Goal: Task Accomplishment & Management: Use online tool/utility

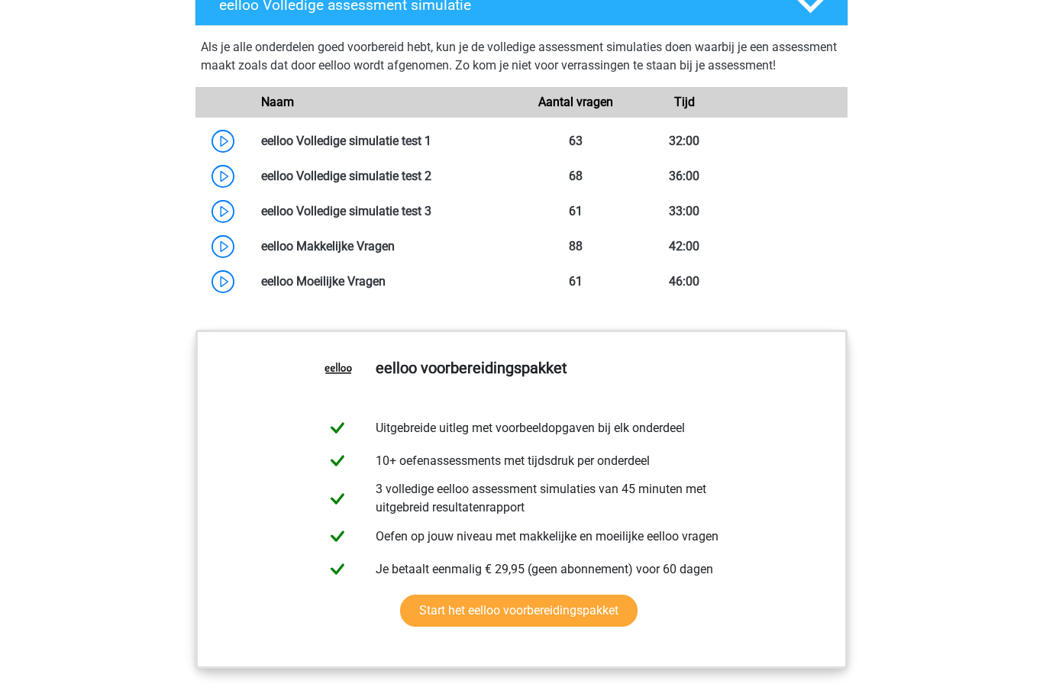
scroll to position [1251, 0]
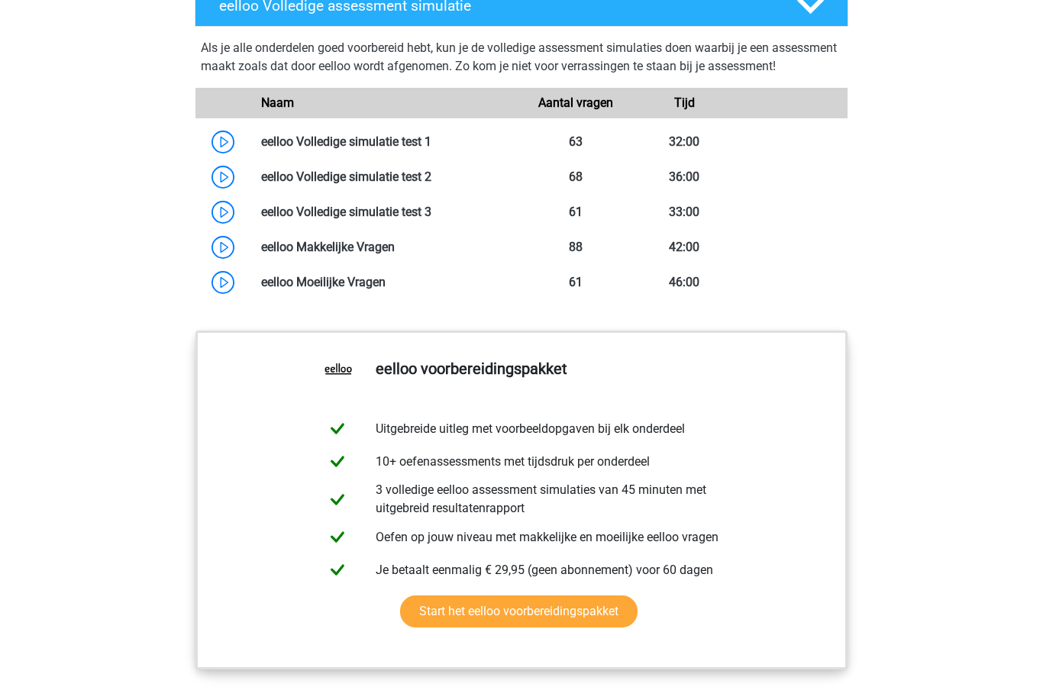
click at [431, 149] on link at bounding box center [431, 141] width 0 height 15
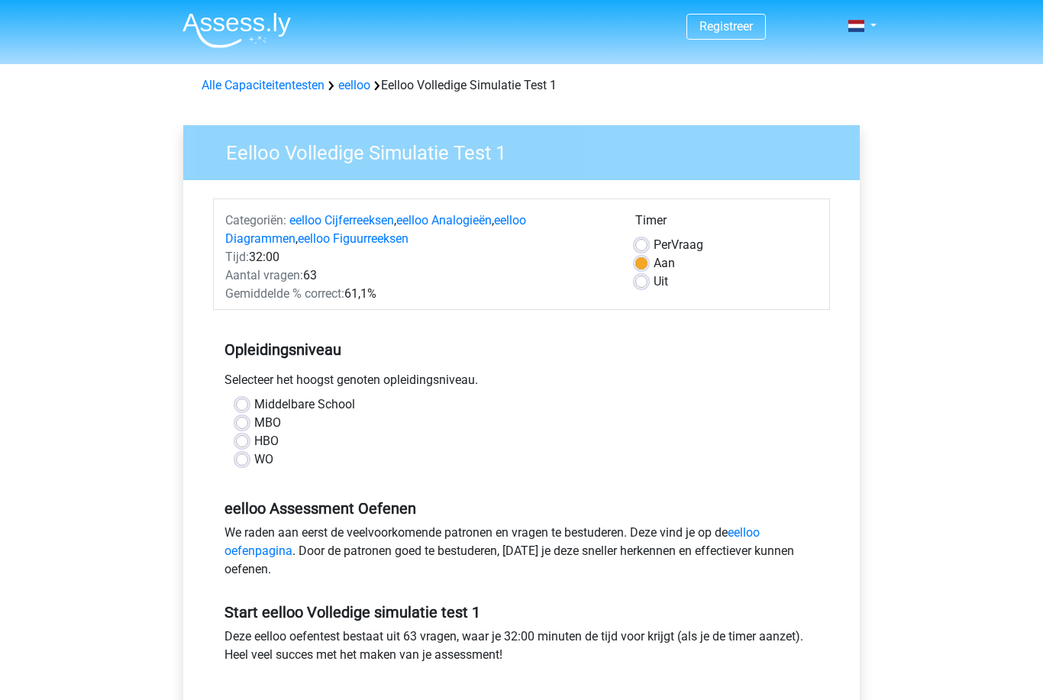
click at [361, 79] on link "eelloo" at bounding box center [354, 85] width 32 height 15
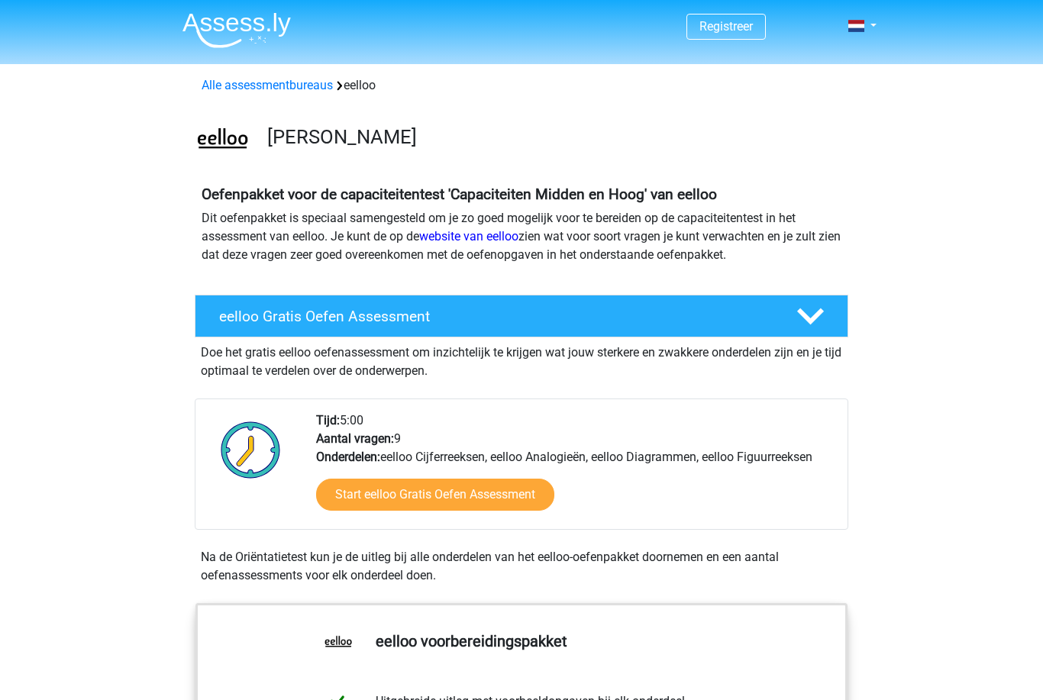
click at [286, 83] on link "Alle assessmentbureaus" at bounding box center [267, 85] width 131 height 15
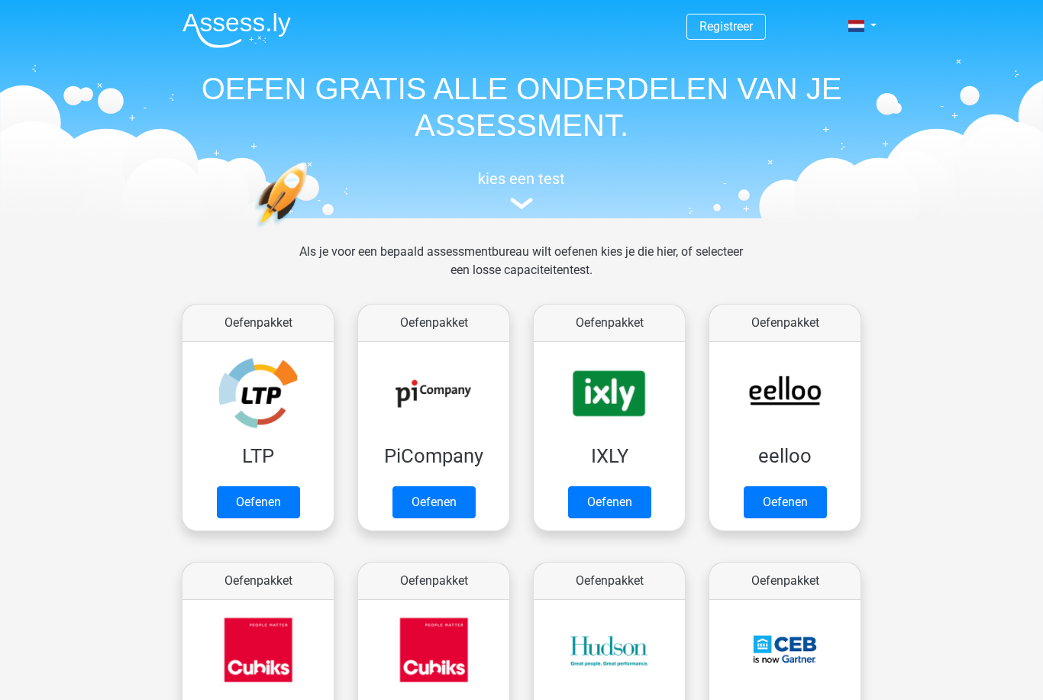
scroll to position [243, 0]
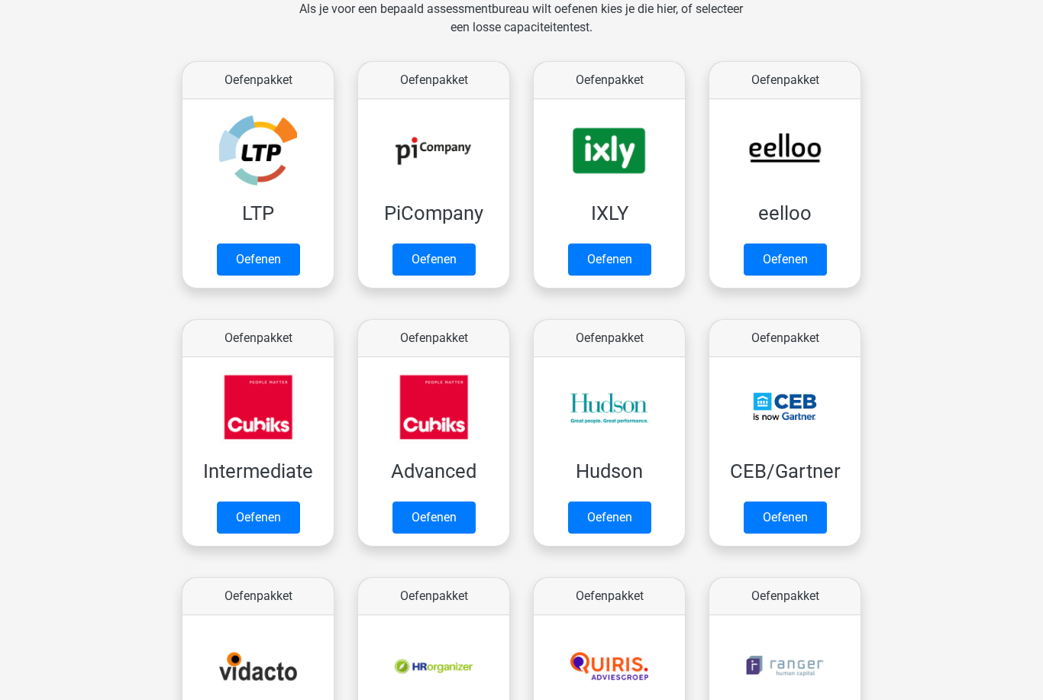
click at [809, 260] on link "Oefenen" at bounding box center [785, 260] width 83 height 32
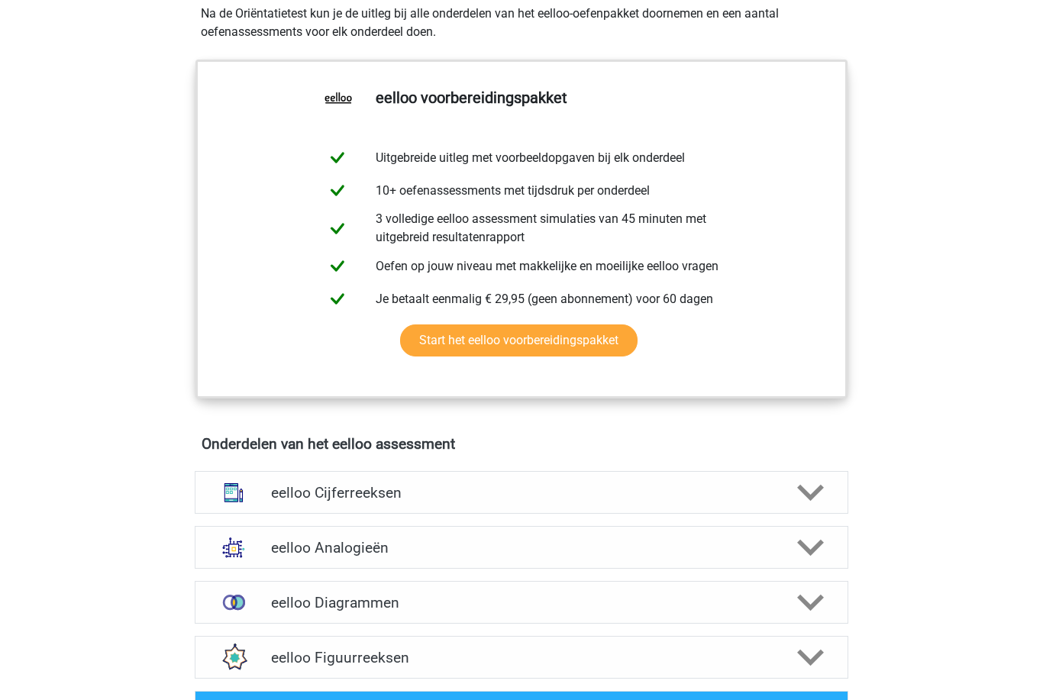
scroll to position [543, 0]
click at [619, 346] on link "Start het eelloo voorbereidingspakket" at bounding box center [518, 341] width 237 height 32
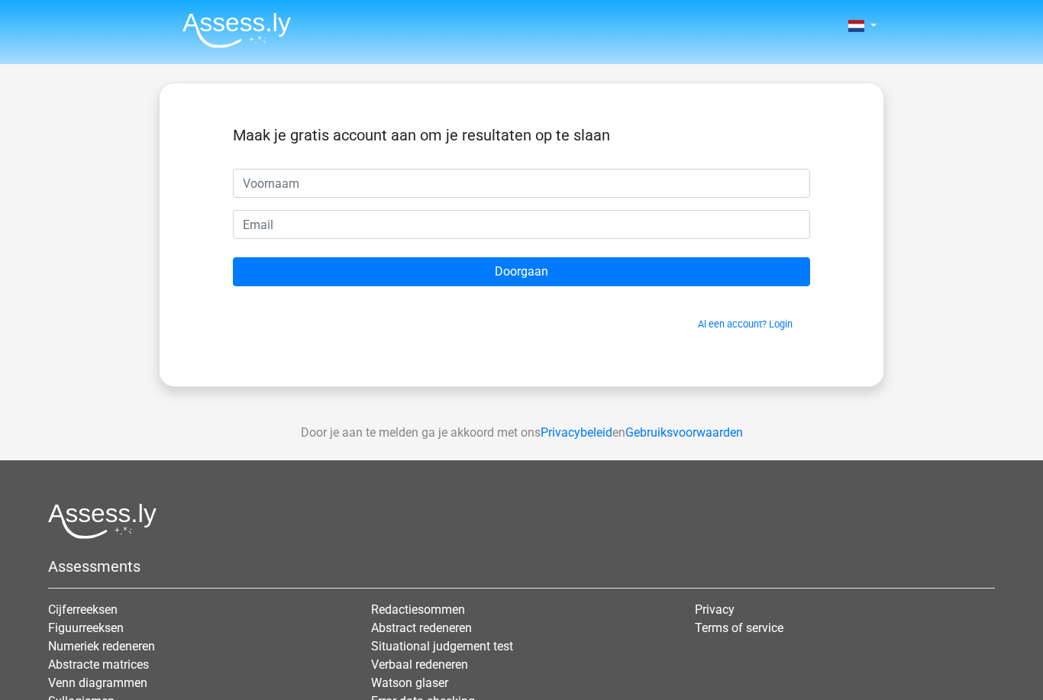
click at [206, 30] on img at bounding box center [236, 30] width 108 height 36
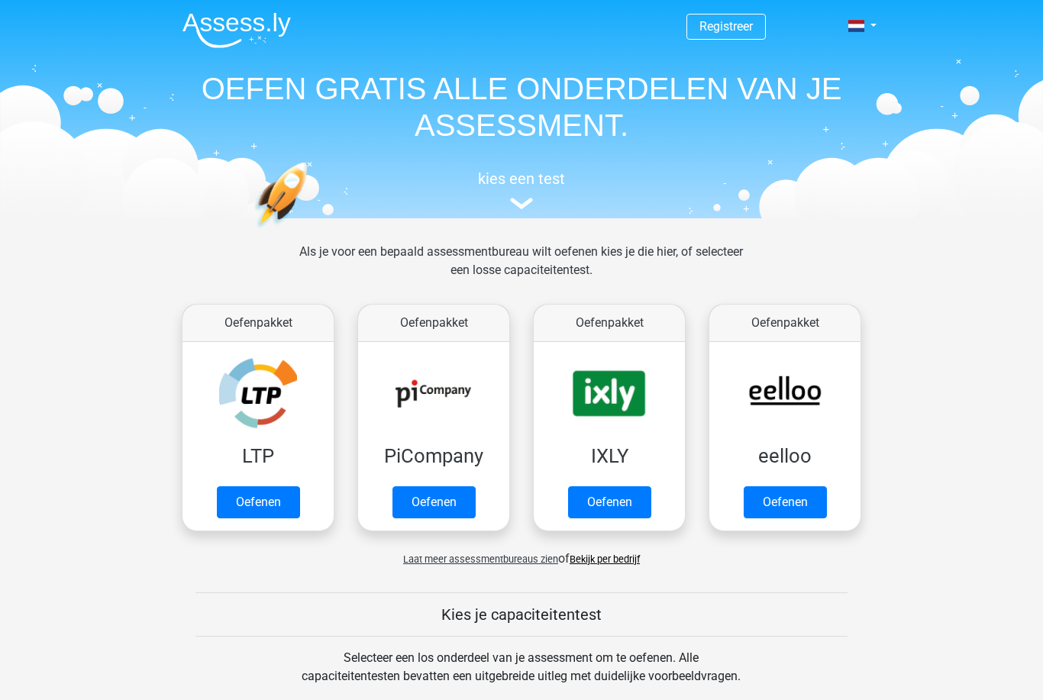
click at [740, 32] on link "Registreer" at bounding box center [725, 26] width 53 height 15
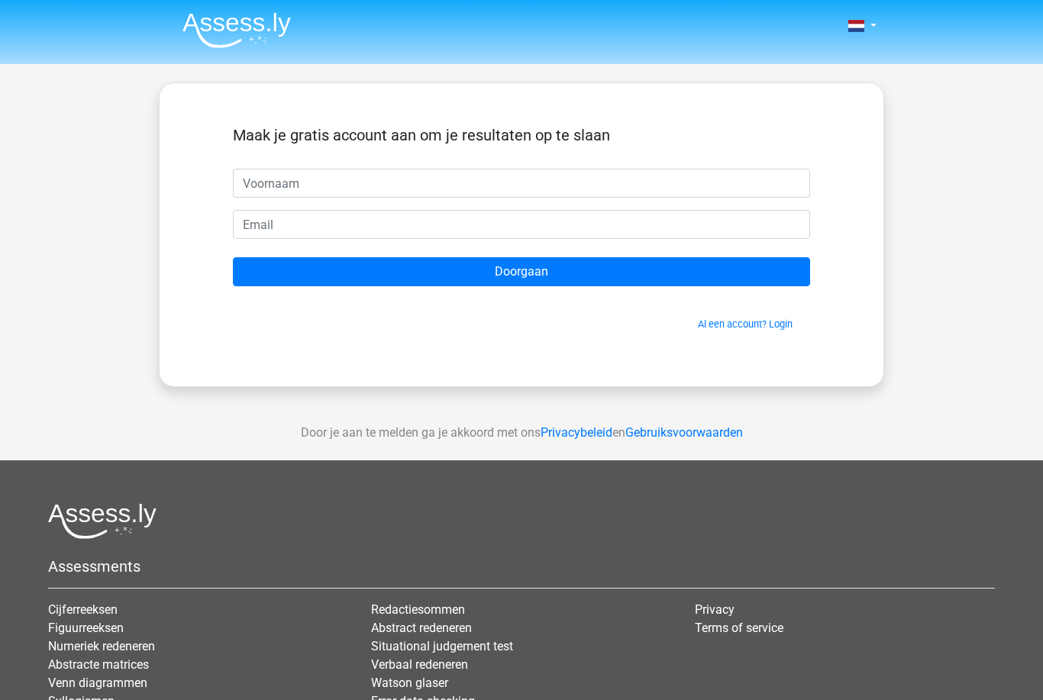
click at [760, 326] on link "Al een account? Login" at bounding box center [745, 323] width 95 height 11
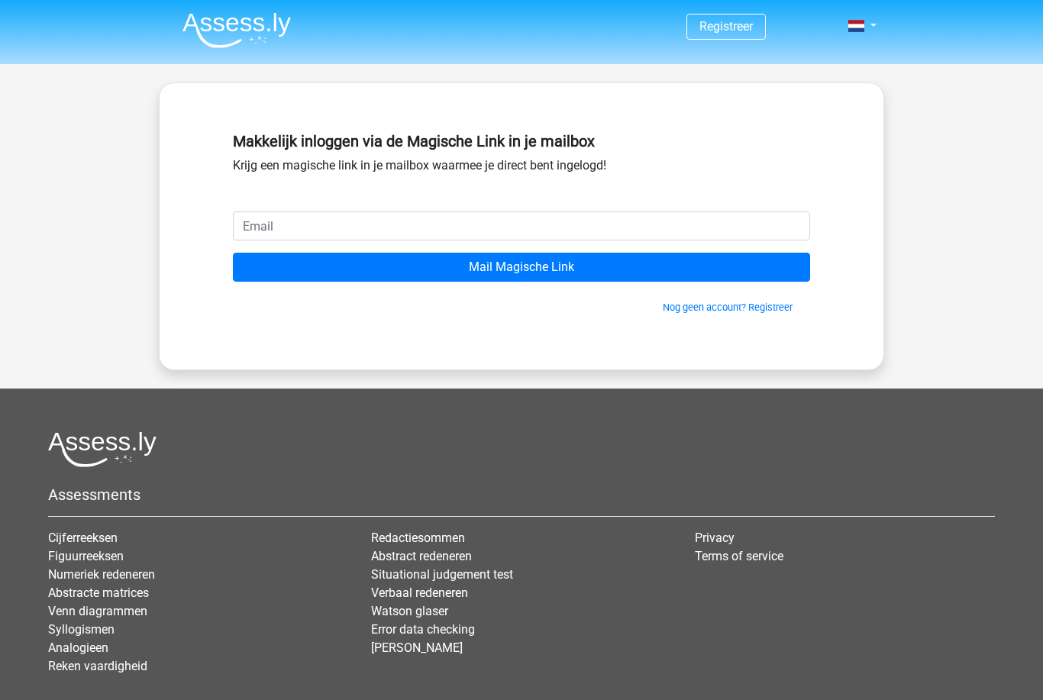
click at [771, 219] on input "email" at bounding box center [521, 226] width 577 height 29
type input "thomasfeijns@hotmail.com"
click at [628, 273] on input "Mail Magische Link" at bounding box center [521, 267] width 577 height 29
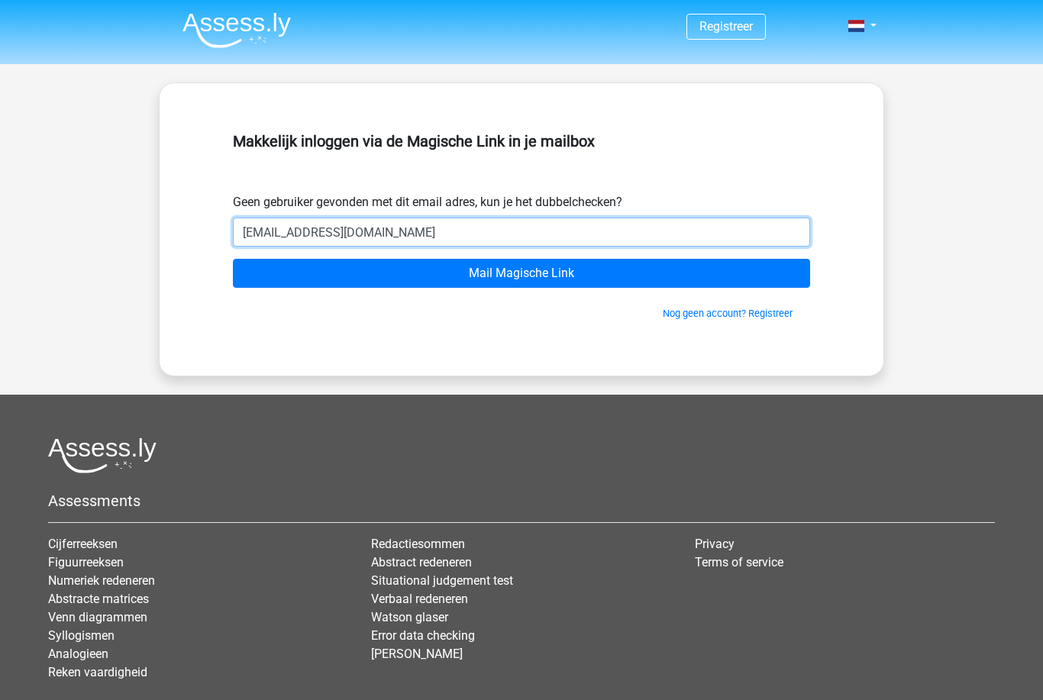
type input "[EMAIL_ADDRESS][DOMAIN_NAME]"
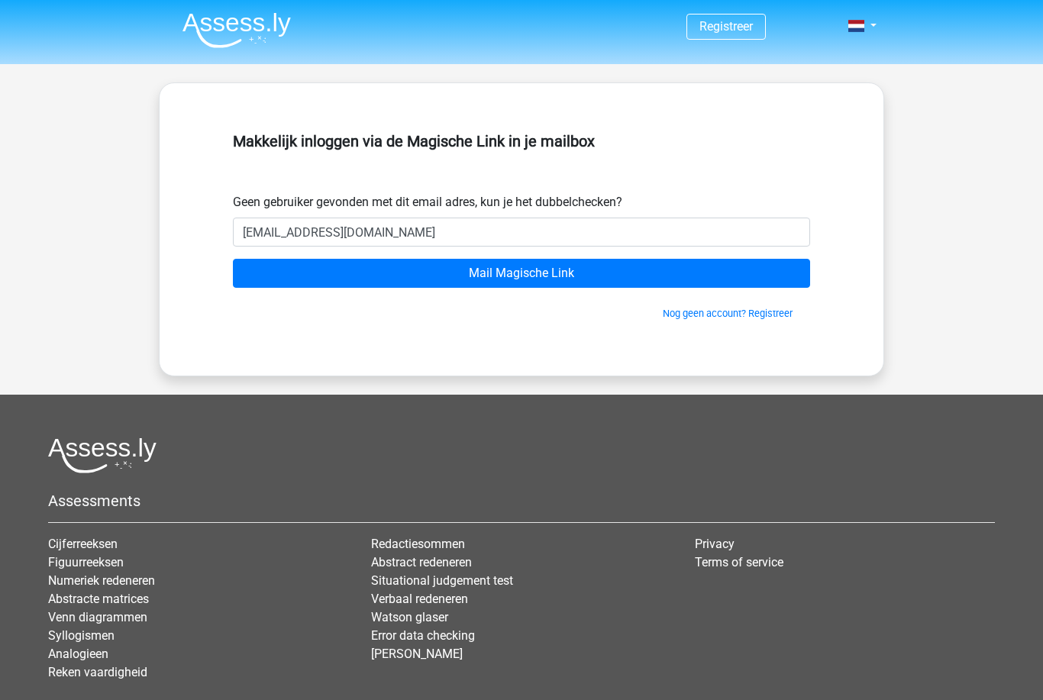
click at [643, 287] on input "Mail Magische Link" at bounding box center [521, 273] width 577 height 29
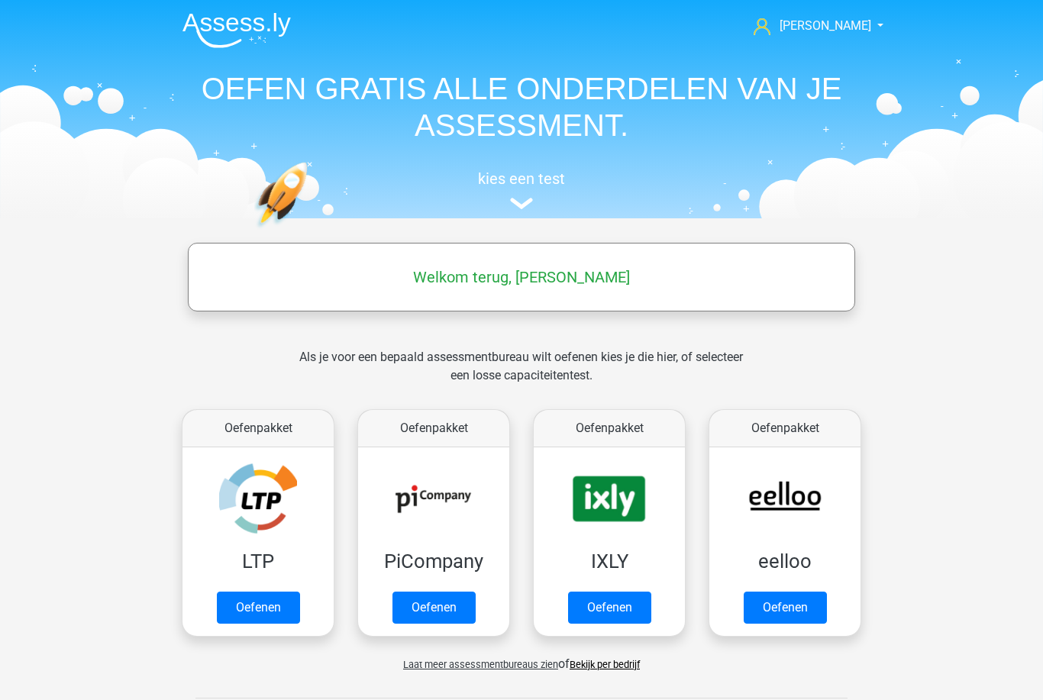
click at [771, 624] on link "Oefenen" at bounding box center [785, 608] width 83 height 32
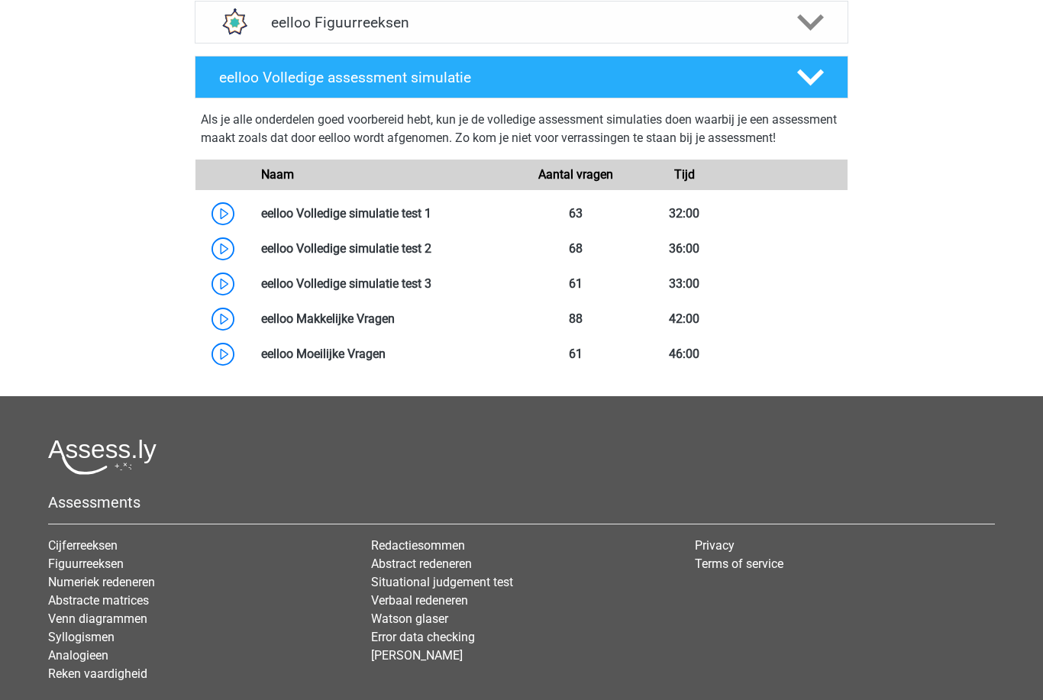
scroll to position [773, 0]
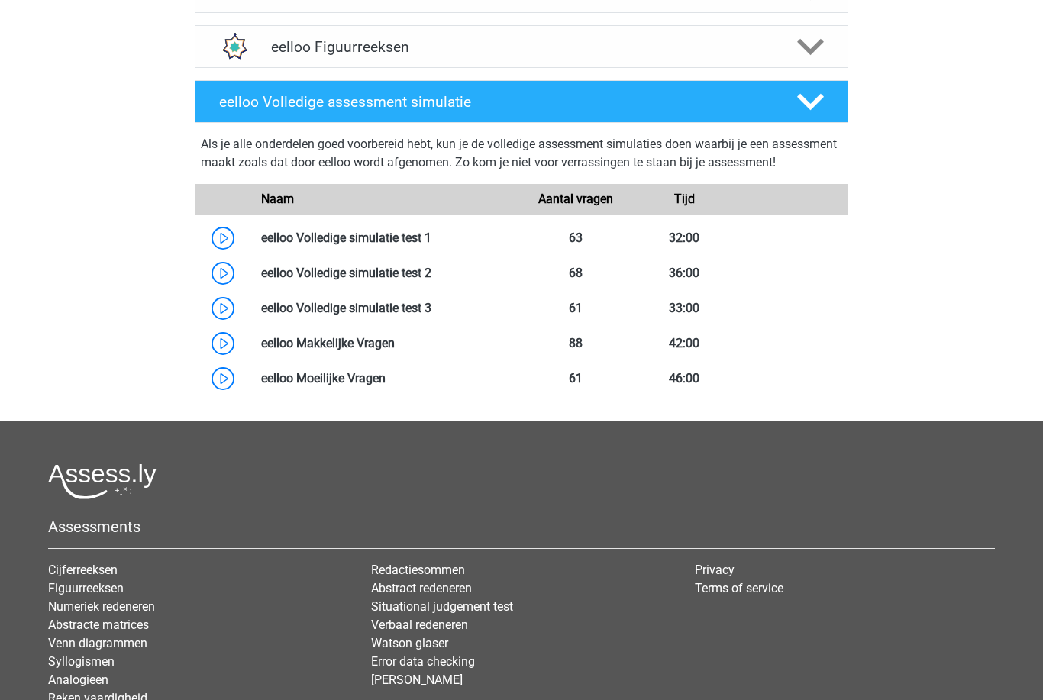
click at [431, 245] on link at bounding box center [431, 238] width 0 height 15
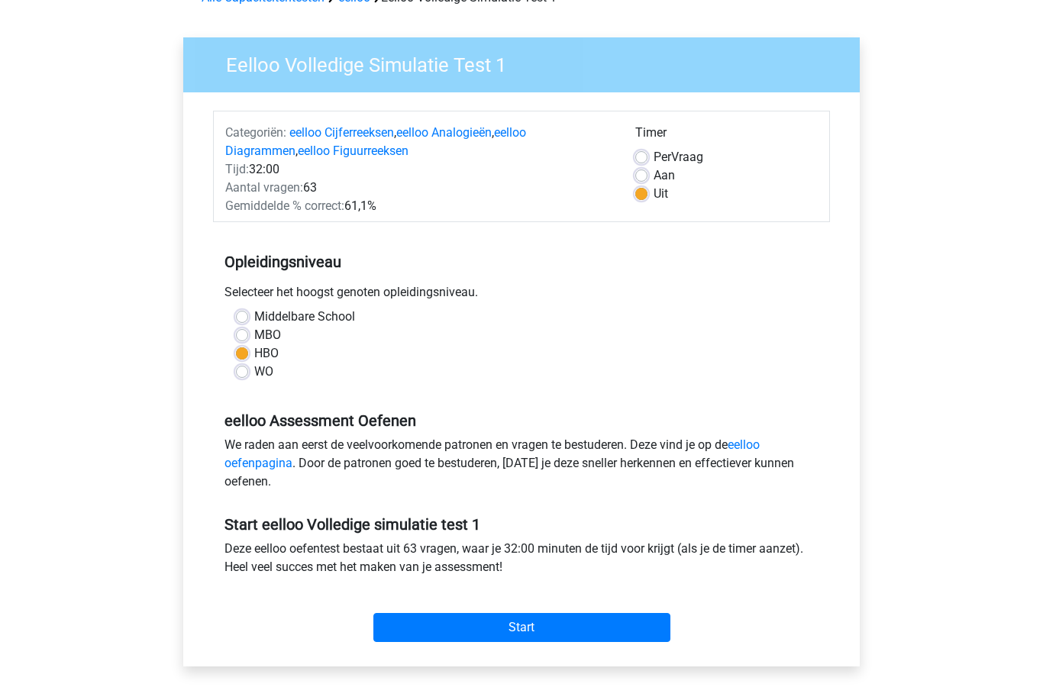
scroll to position [83, 0]
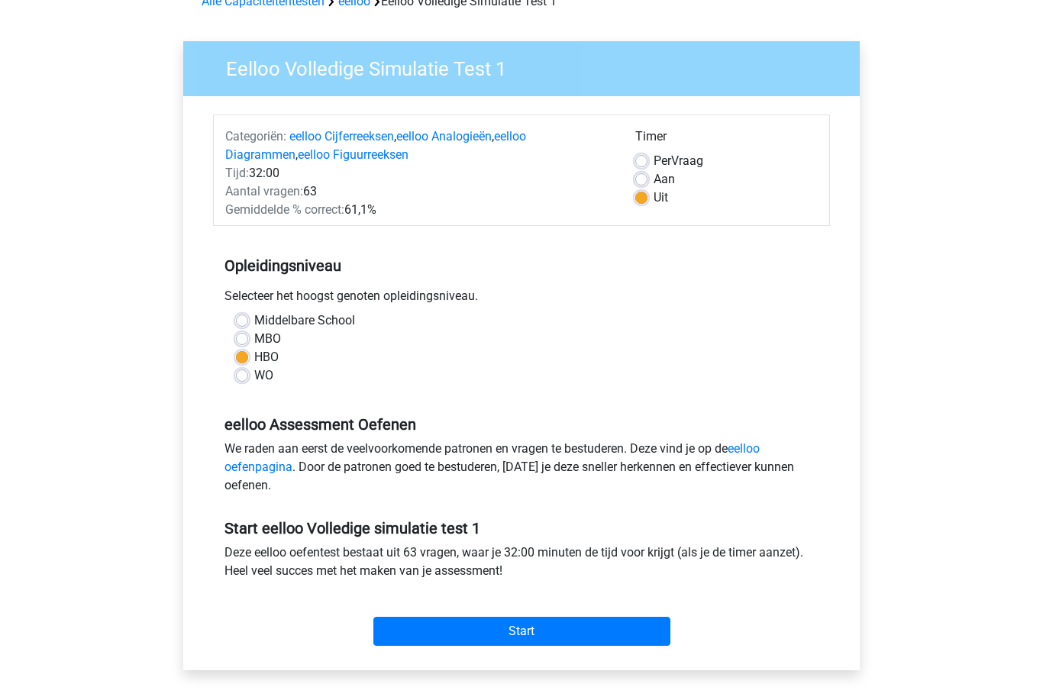
click at [654, 182] on label "Aan" at bounding box center [664, 180] width 21 height 18
click at [641, 182] on input "Aan" at bounding box center [641, 178] width 12 height 15
radio input "true"
click at [605, 625] on input "Start" at bounding box center [521, 632] width 297 height 29
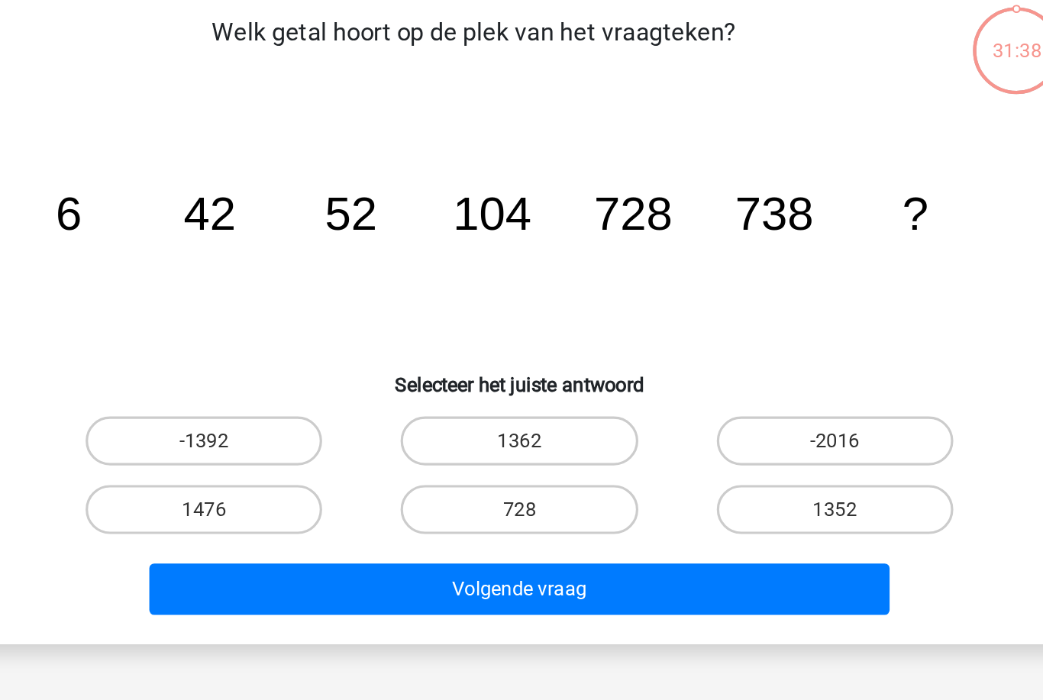
click at [251, 413] on label "1476" at bounding box center [324, 428] width 147 height 31
click at [325, 428] on input "1476" at bounding box center [330, 433] width 10 height 10
radio input "true"
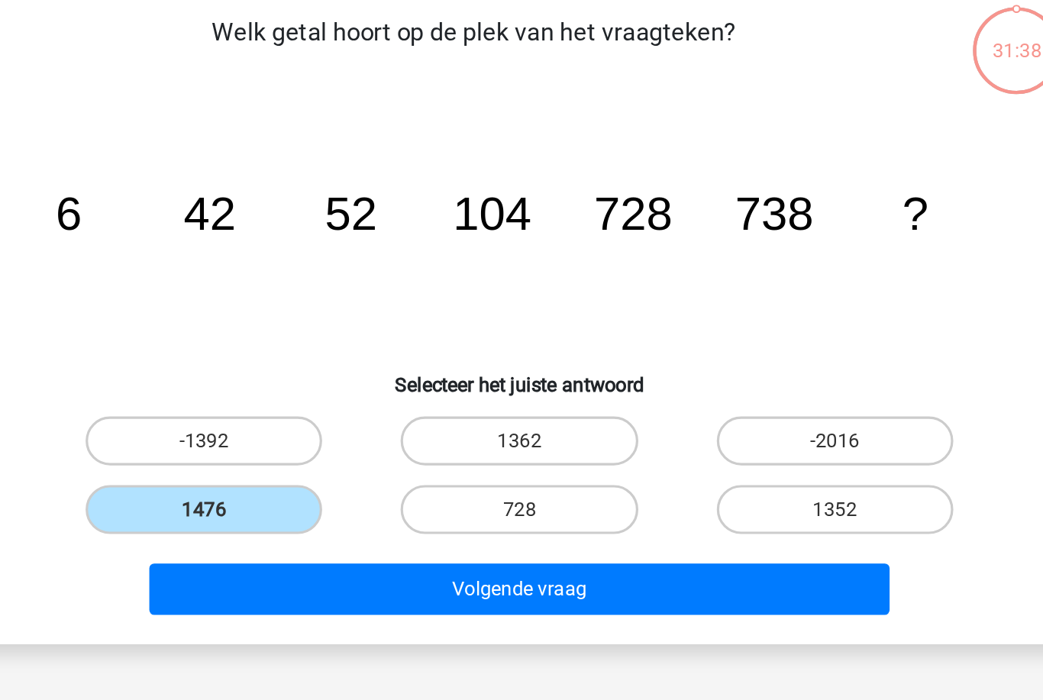
click at [291, 462] on button "Volgende vraag" at bounding box center [522, 478] width 462 height 32
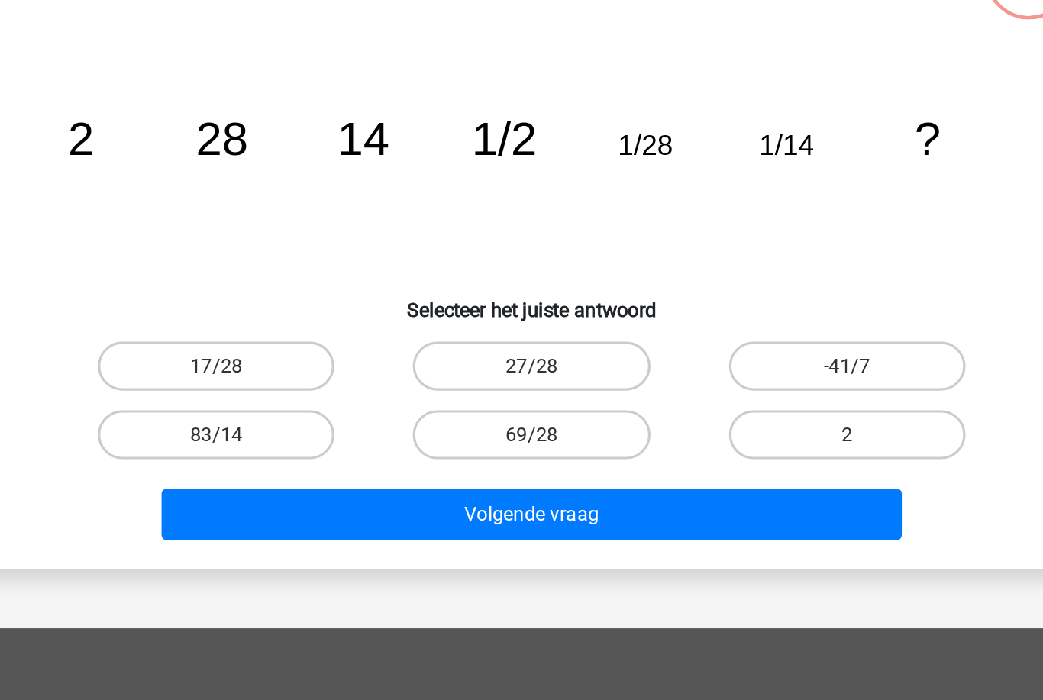
click at [644, 413] on label "2" at bounding box center [717, 428] width 147 height 31
click at [718, 428] on input "2" at bounding box center [723, 433] width 10 height 10
radio input "true"
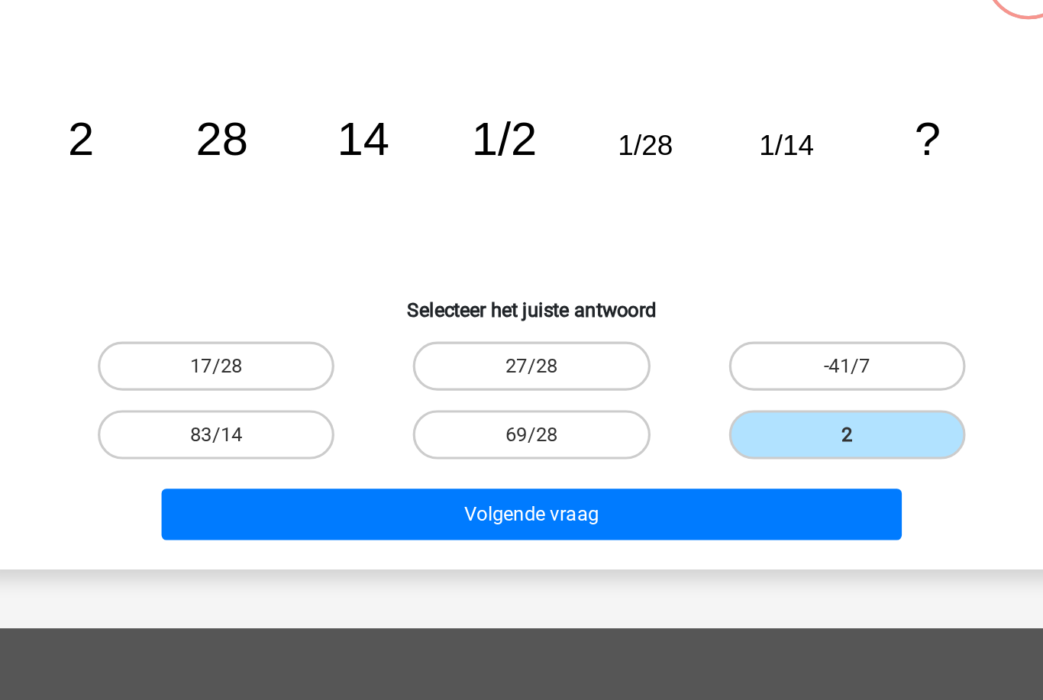
click at [323, 462] on button "Volgende vraag" at bounding box center [522, 478] width 462 height 32
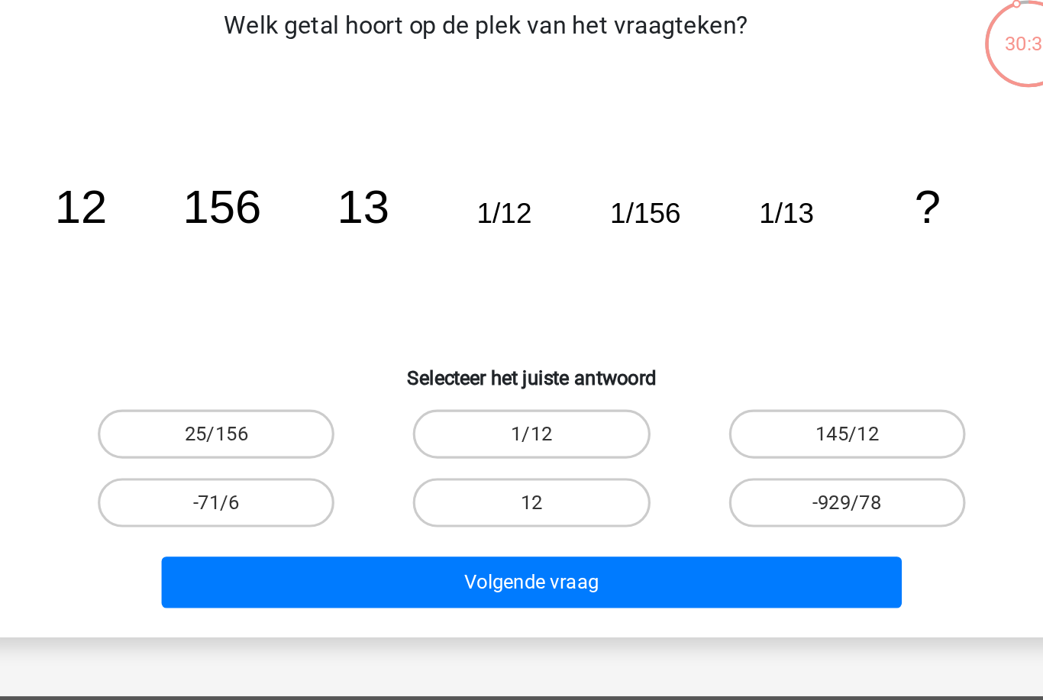
click at [447, 413] on label "12" at bounding box center [520, 428] width 147 height 31
click at [522, 428] on input "12" at bounding box center [527, 433] width 10 height 10
radio input "true"
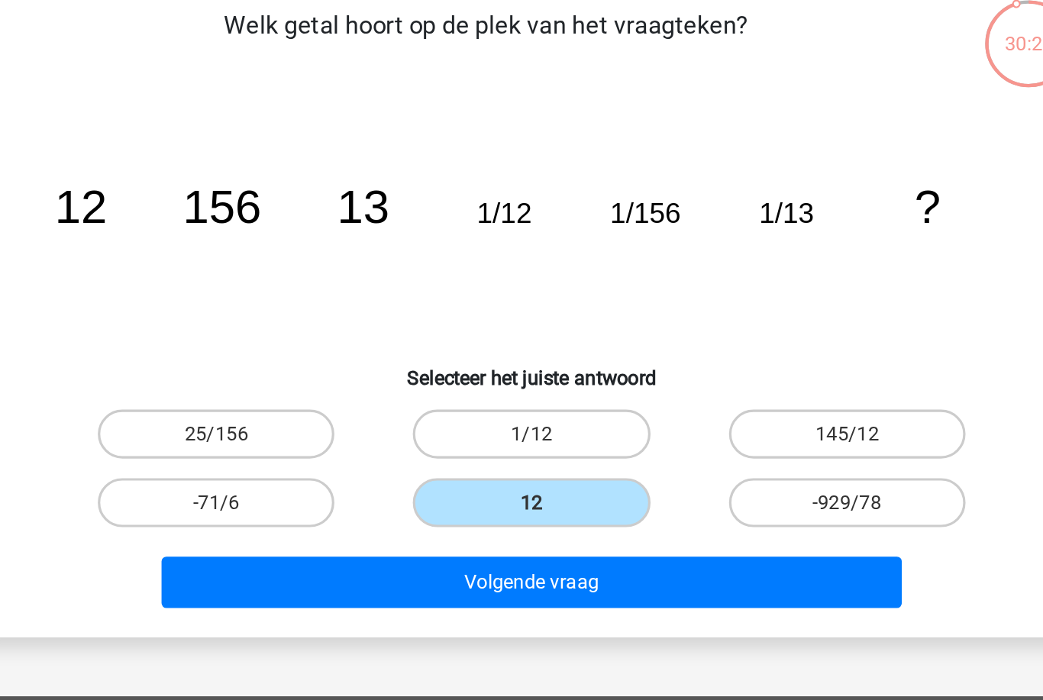
click at [387, 462] on button "Volgende vraag" at bounding box center [522, 478] width 462 height 32
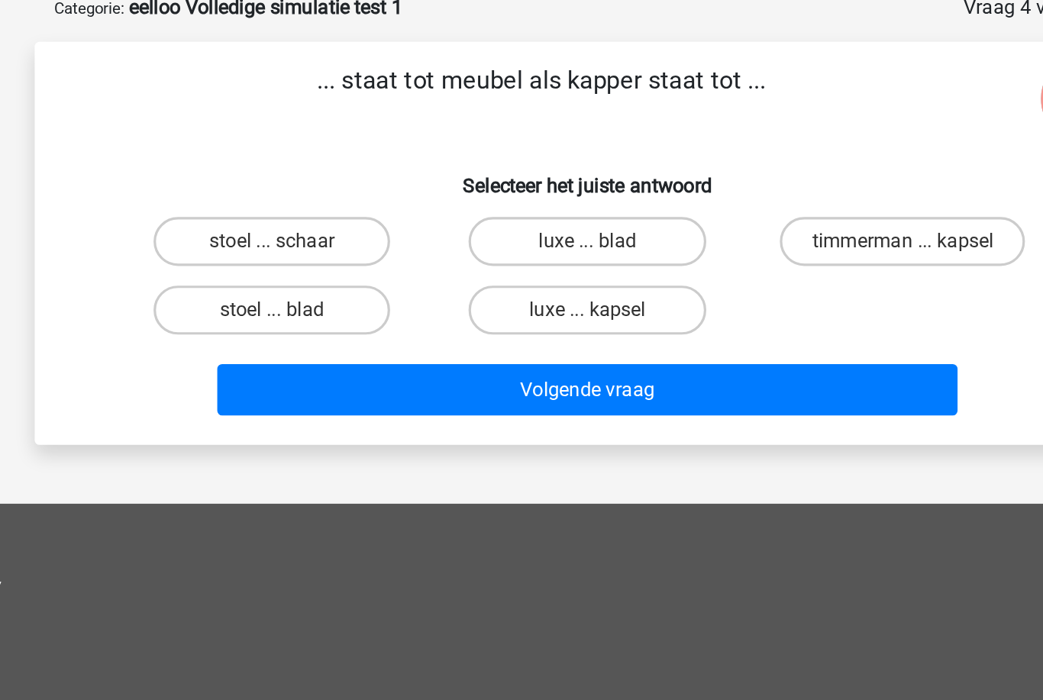
click at [641, 216] on label "timmerman ... kapsel" at bounding box center [717, 231] width 153 height 31
click at [718, 231] on input "timmerman ... kapsel" at bounding box center [723, 236] width 10 height 10
radio input "true"
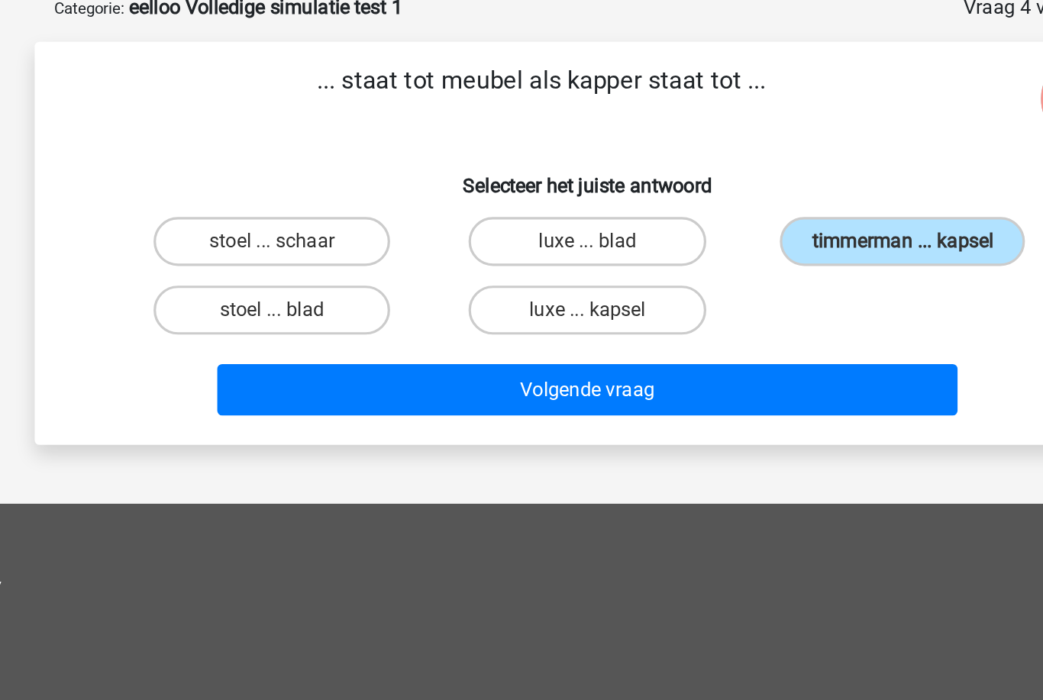
click at [563, 308] on button "Volgende vraag" at bounding box center [522, 324] width 462 height 32
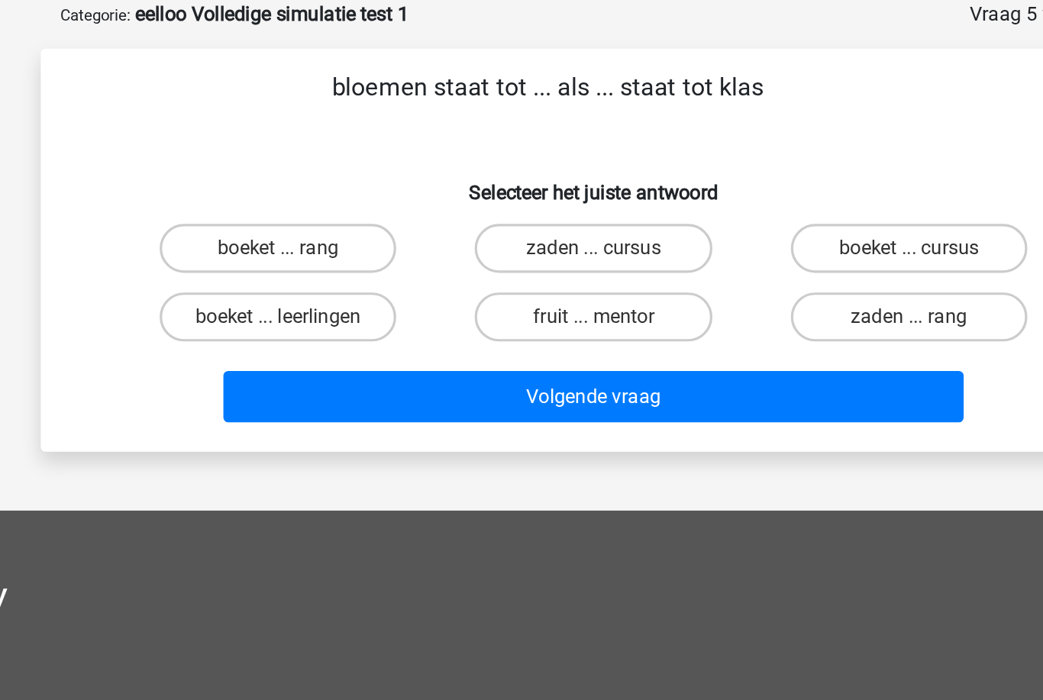
click at [251, 259] on label "boeket ... leerlingen" at bounding box center [324, 274] width 147 height 31
click at [325, 274] on input "boeket ... leerlingen" at bounding box center [330, 279] width 10 height 10
radio input "true"
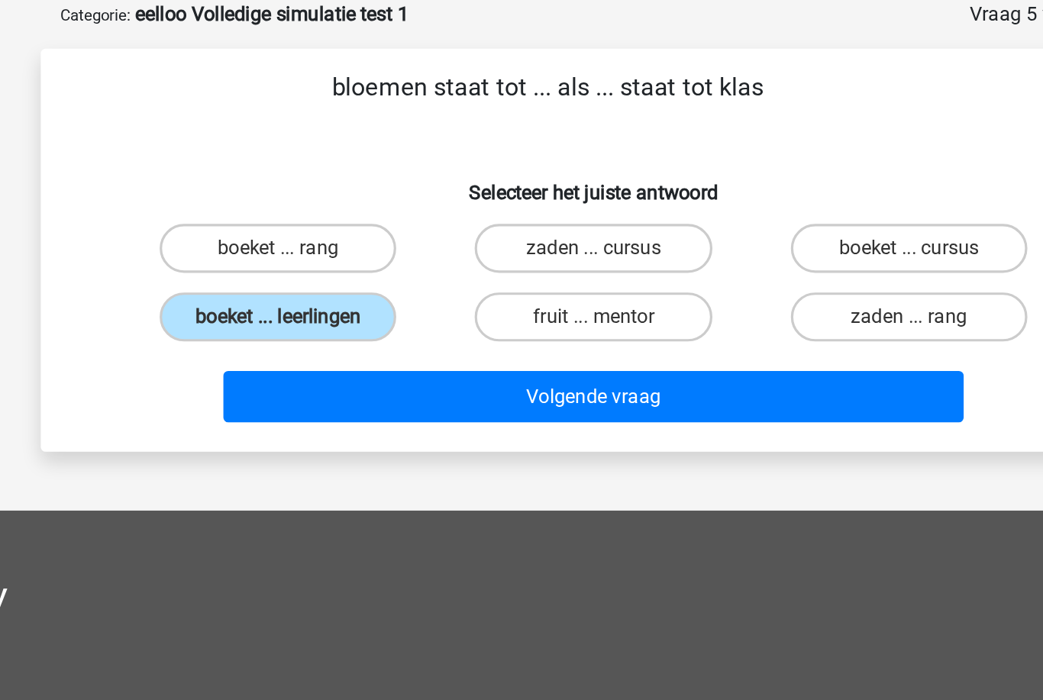
click at [291, 308] on button "Volgende vraag" at bounding box center [522, 324] width 462 height 32
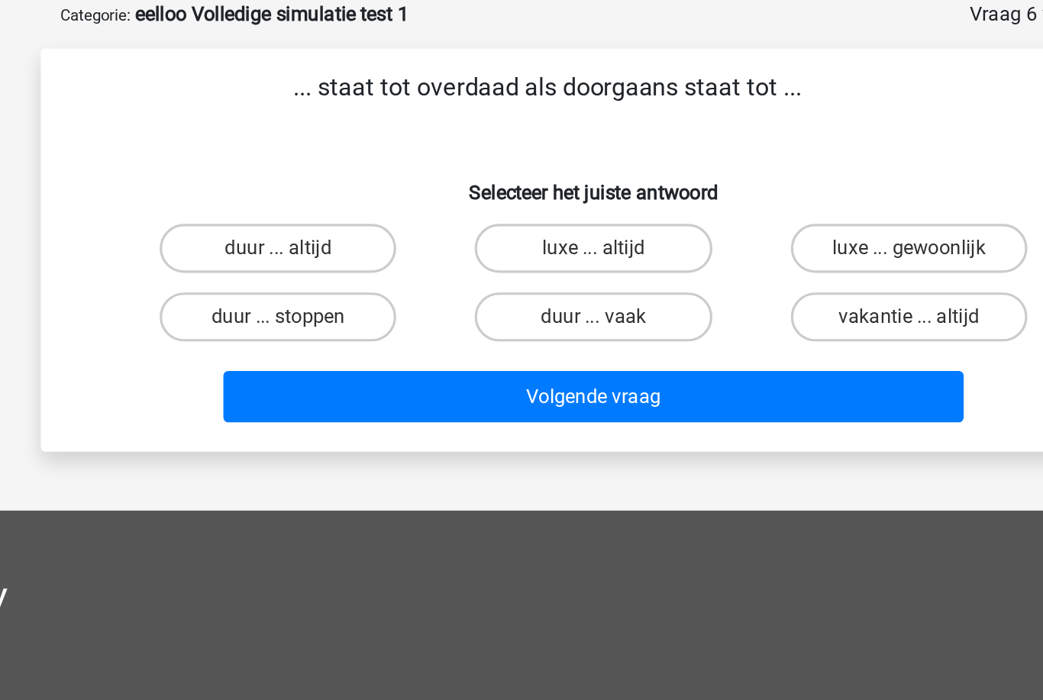
click at [718, 231] on input "luxe ... gewoonlijk" at bounding box center [723, 236] width 10 height 10
radio input "true"
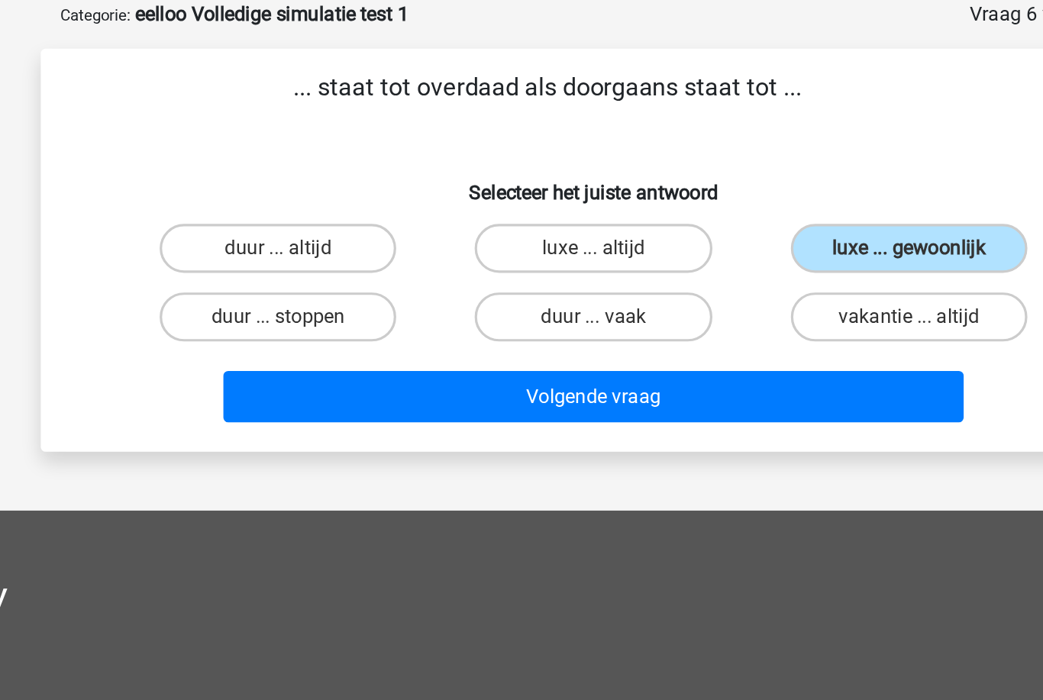
click at [476, 308] on button "Volgende vraag" at bounding box center [522, 324] width 462 height 32
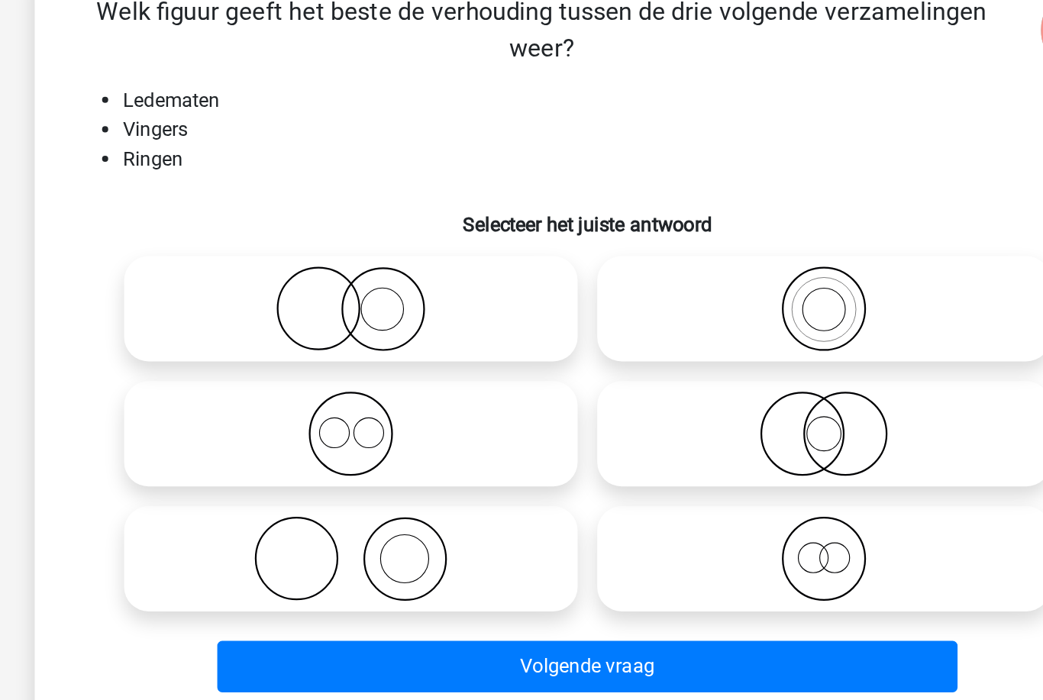
click at [334, 445] on icon at bounding box center [374, 471] width 270 height 53
click at [374, 454] on input "radio" at bounding box center [379, 459] width 10 height 10
radio input "true"
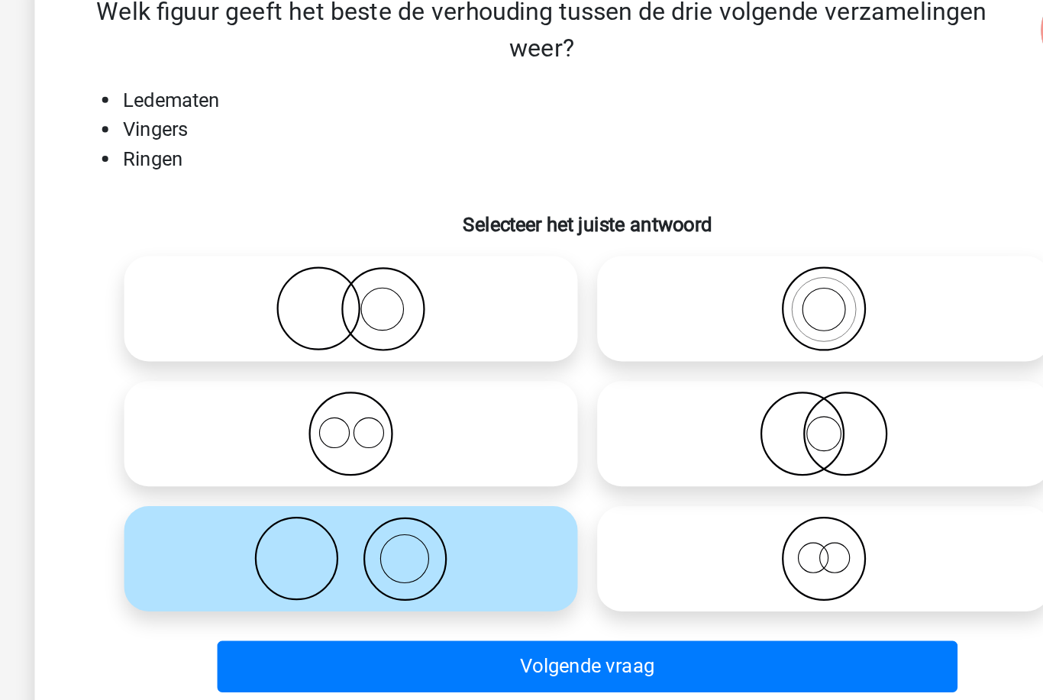
click at [310, 523] on button "Volgende vraag" at bounding box center [522, 539] width 462 height 32
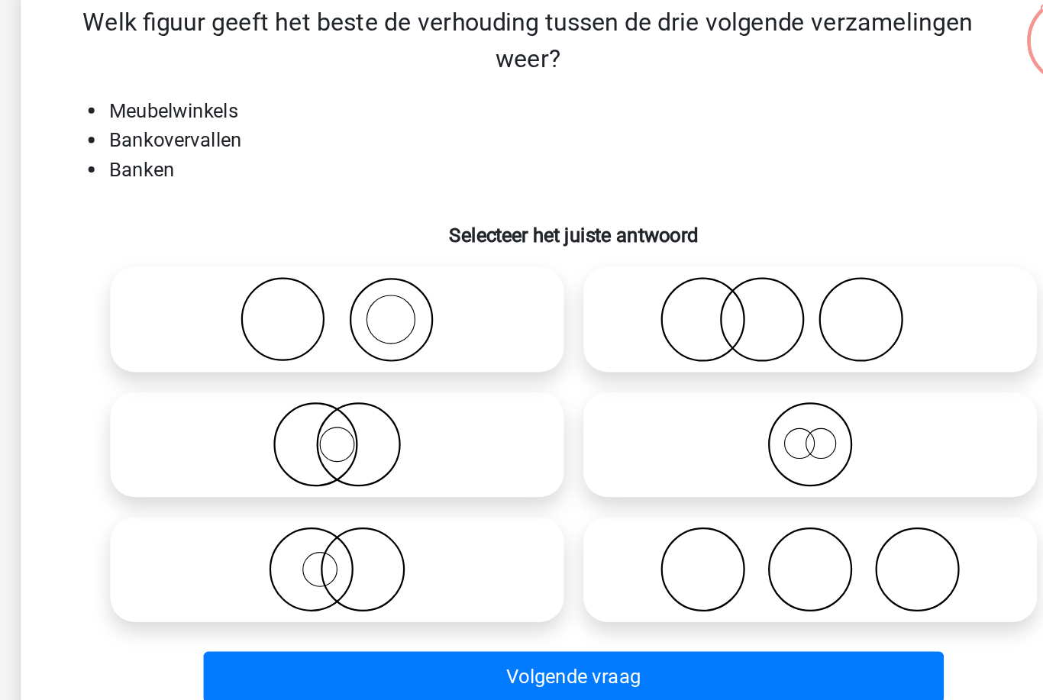
click at [329, 367] on icon at bounding box center [374, 393] width 270 height 53
click at [374, 376] on input "radio" at bounding box center [379, 381] width 10 height 10
radio input "true"
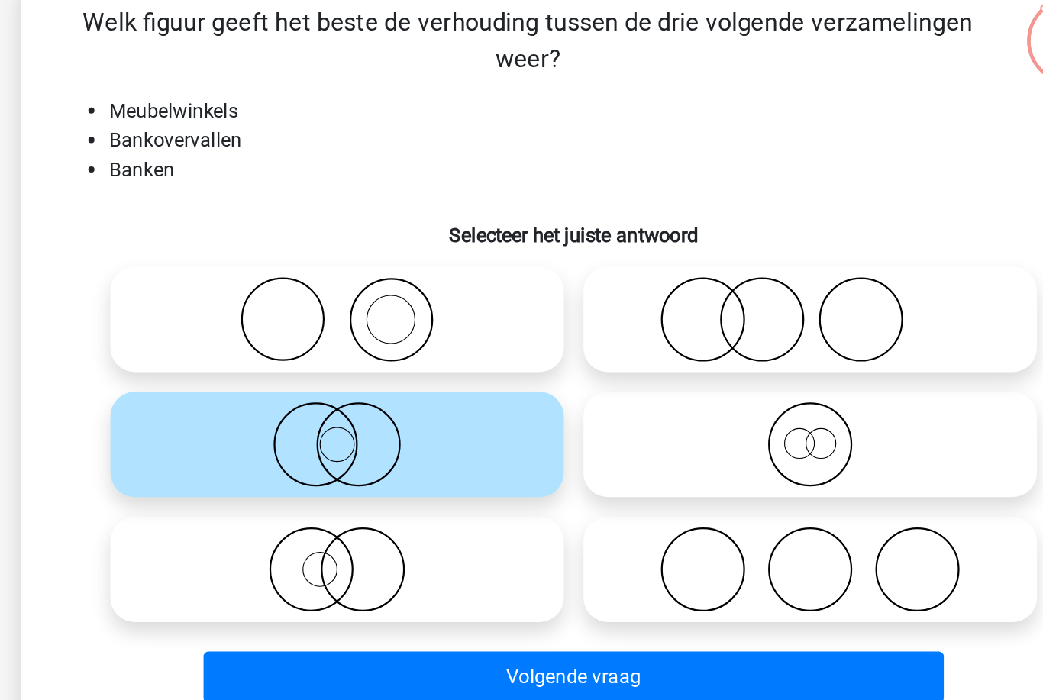
click at [334, 523] on button "Volgende vraag" at bounding box center [522, 539] width 462 height 32
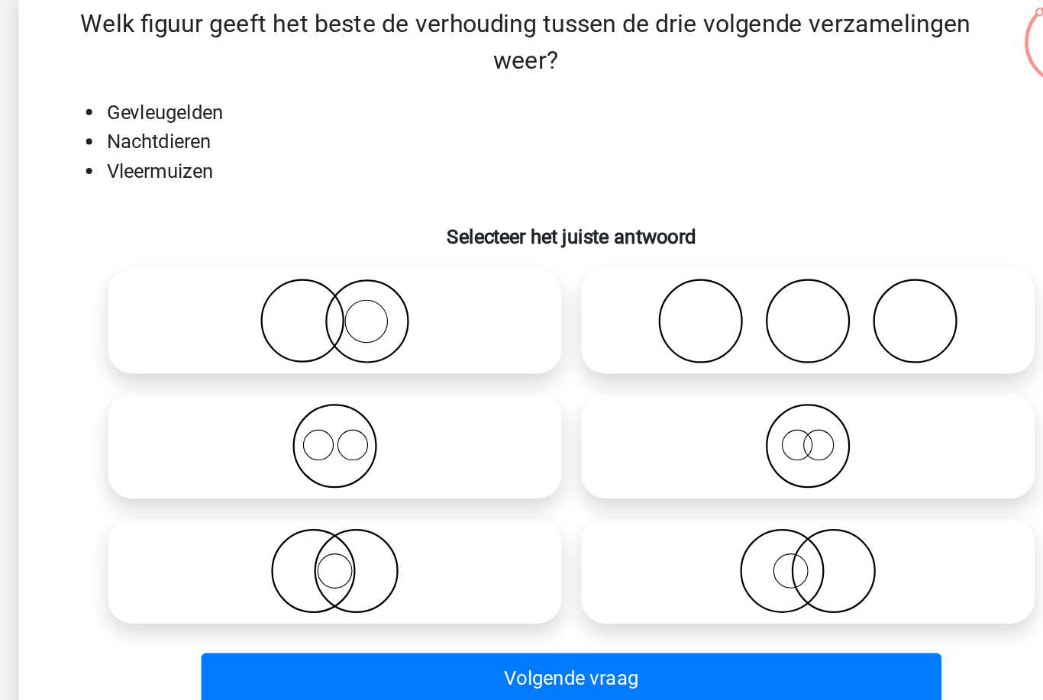
click at [534, 445] on icon at bounding box center [669, 471] width 270 height 53
click at [669, 454] on input "radio" at bounding box center [674, 459] width 10 height 10
radio input "true"
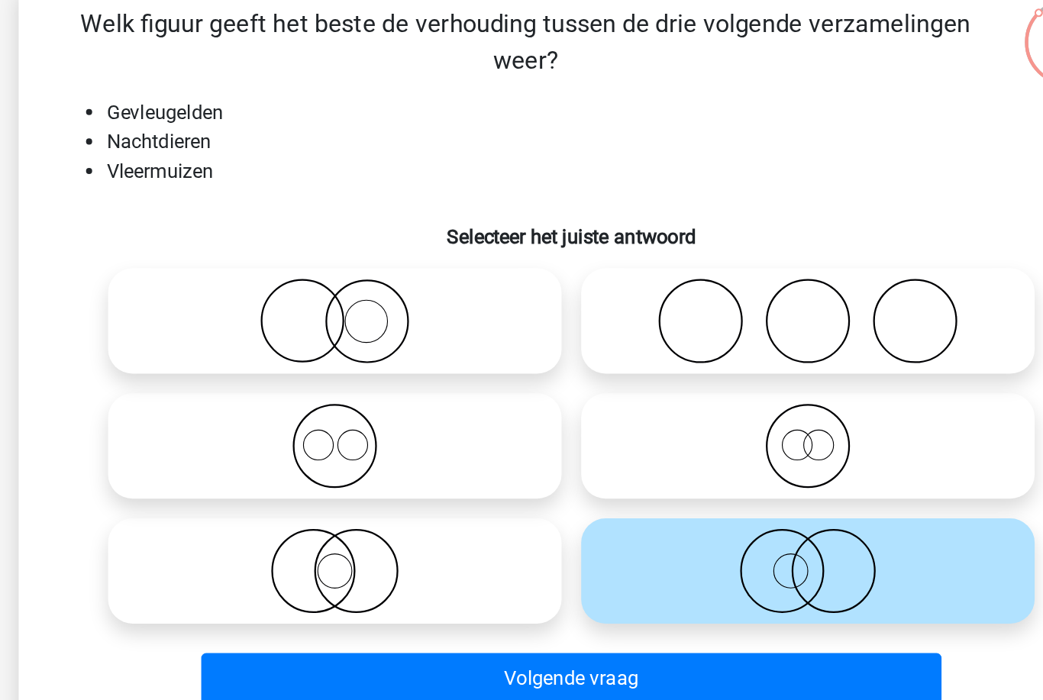
click at [437, 523] on button "Volgende vraag" at bounding box center [522, 539] width 462 height 32
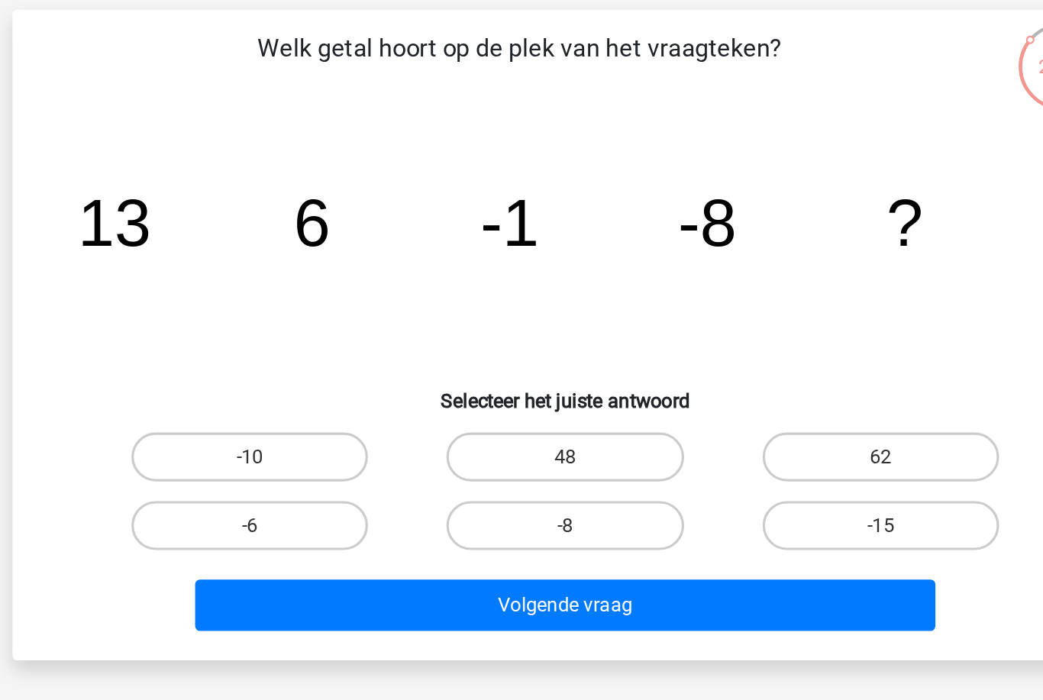
click at [718, 428] on input "-15" at bounding box center [723, 433] width 10 height 10
radio input "true"
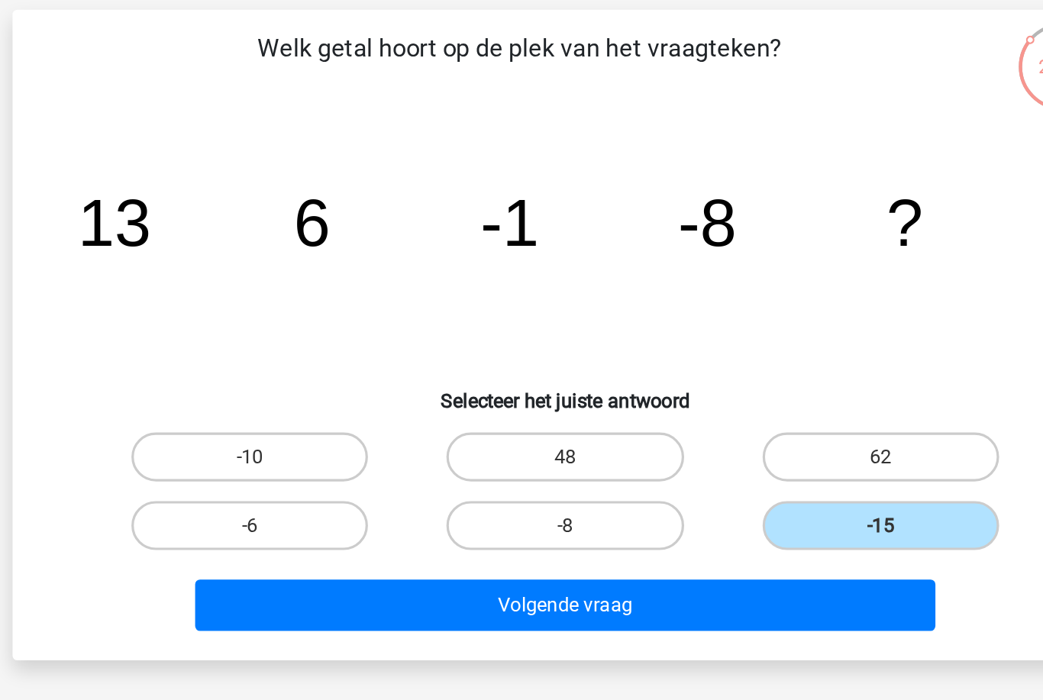
click at [531, 462] on button "Volgende vraag" at bounding box center [522, 478] width 462 height 32
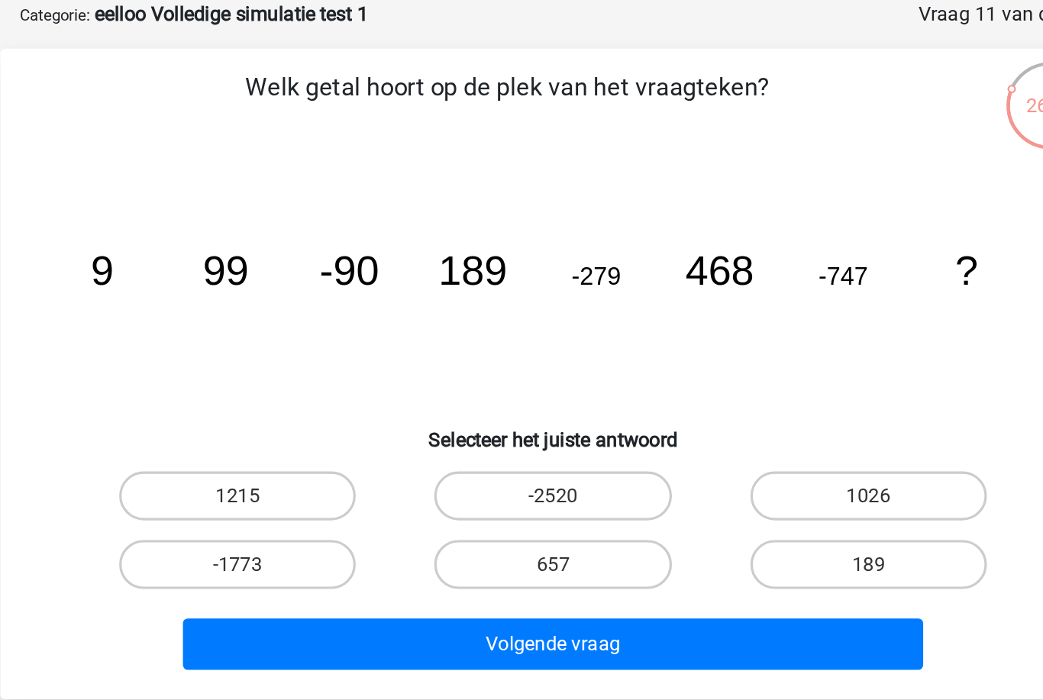
click at [644, 370] on label "1026" at bounding box center [717, 385] width 147 height 31
click at [718, 386] on input "1026" at bounding box center [723, 391] width 10 height 10
radio input "true"
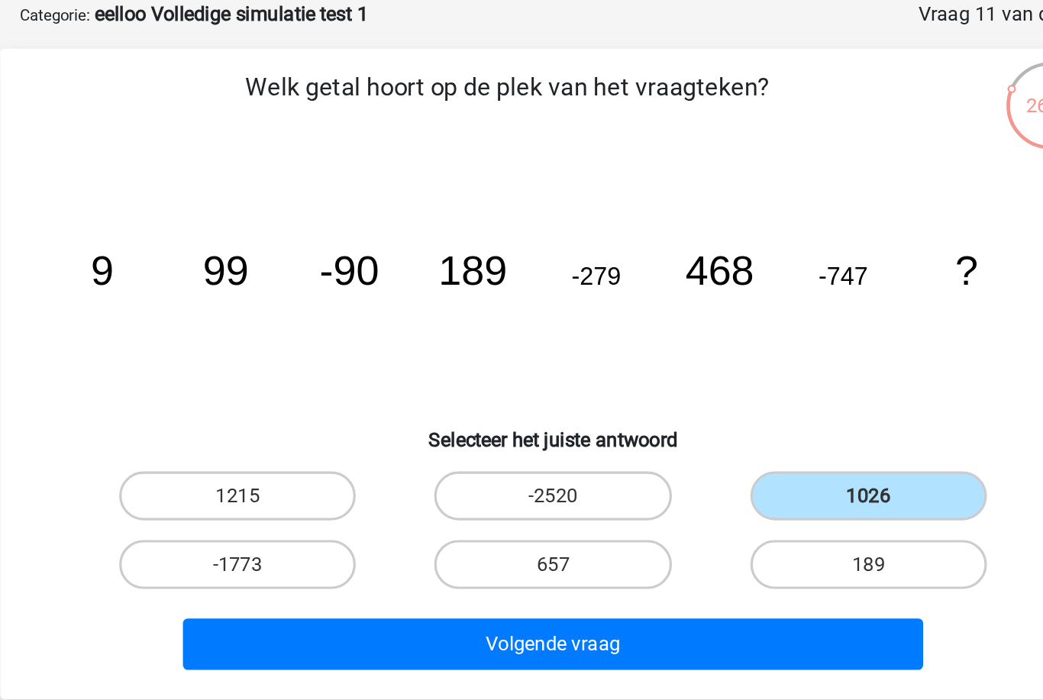
click at [414, 462] on button "Volgende vraag" at bounding box center [522, 478] width 462 height 32
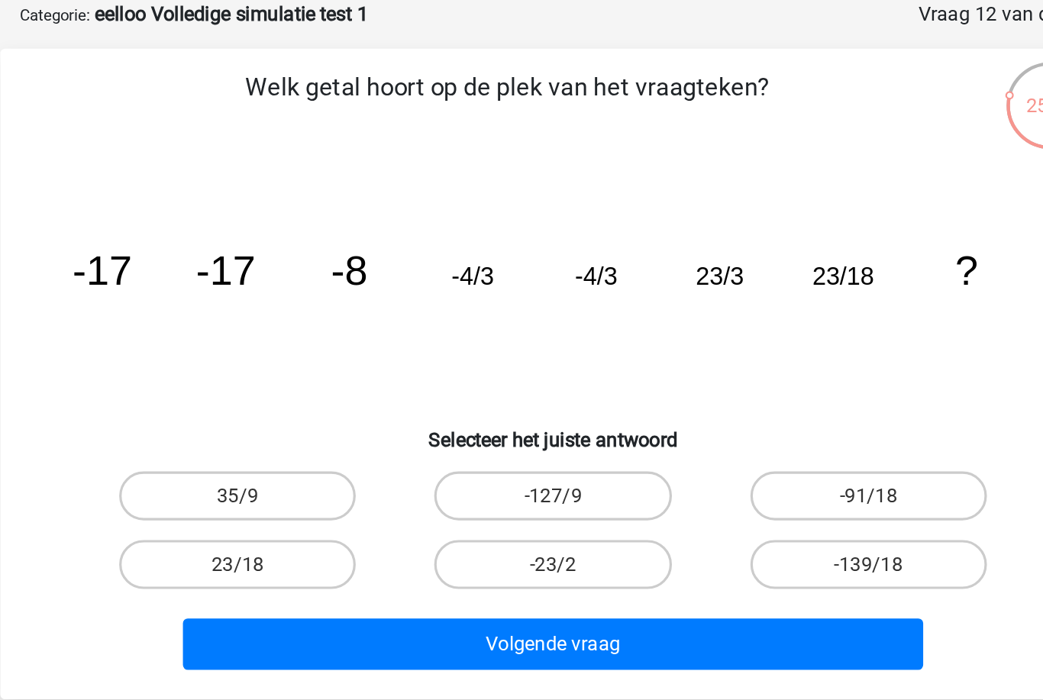
click at [251, 413] on label "23/18" at bounding box center [324, 428] width 147 height 31
click at [325, 428] on input "23/18" at bounding box center [330, 433] width 10 height 10
radio input "true"
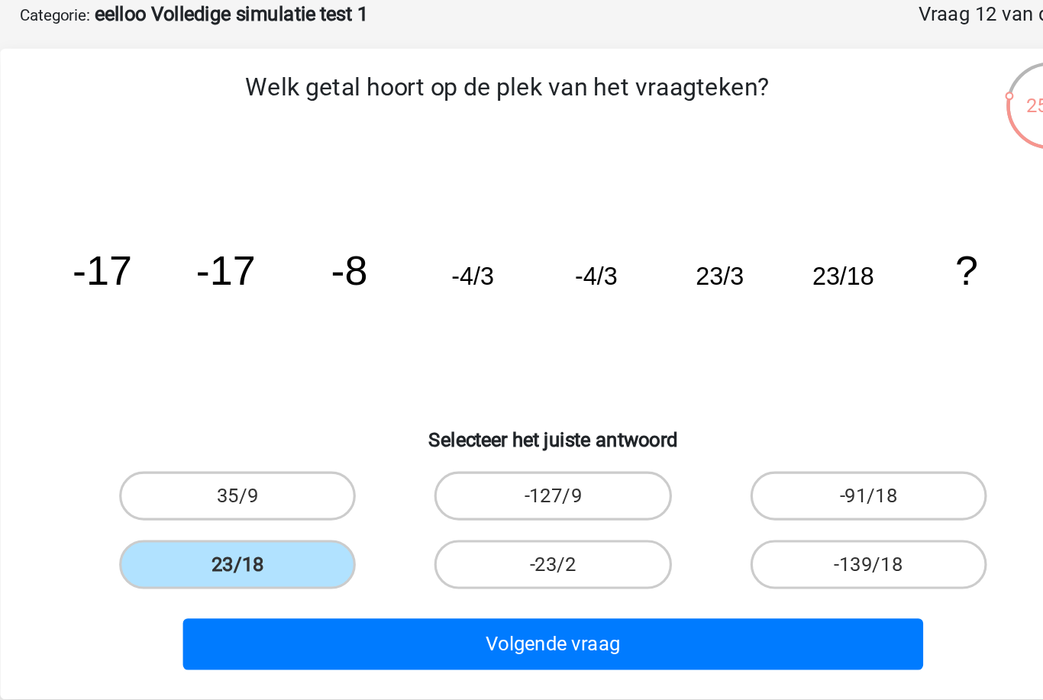
click at [412, 462] on button "Volgende vraag" at bounding box center [522, 478] width 462 height 32
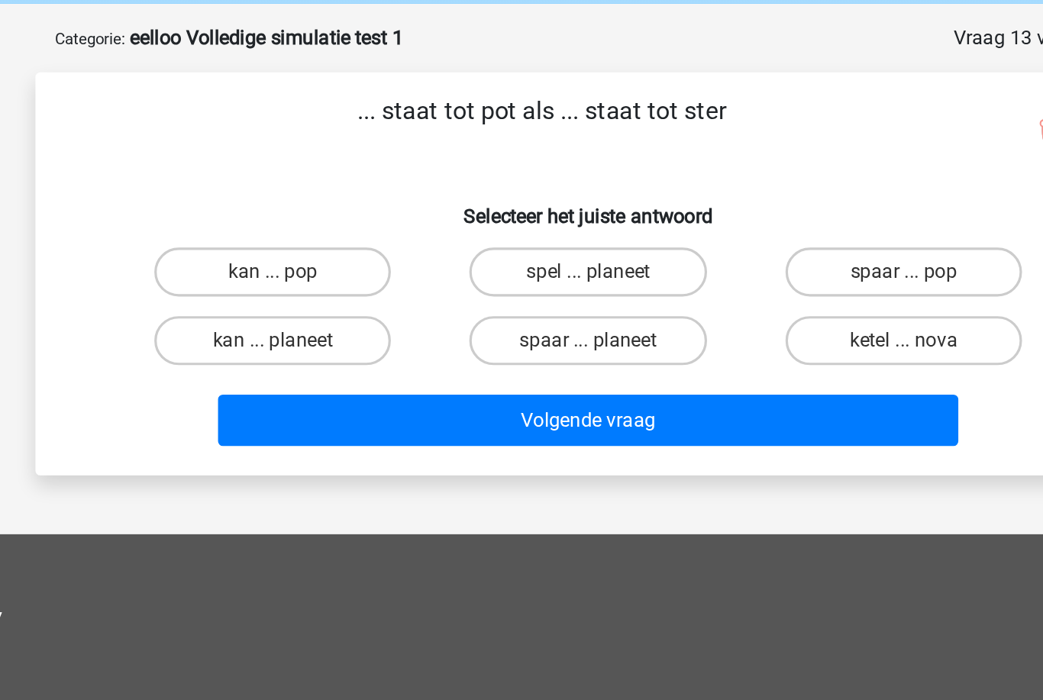
click at [644, 216] on label "spaar ... pop" at bounding box center [717, 231] width 147 height 31
click at [718, 231] on input "spaar ... pop" at bounding box center [723, 236] width 10 height 10
radio input "true"
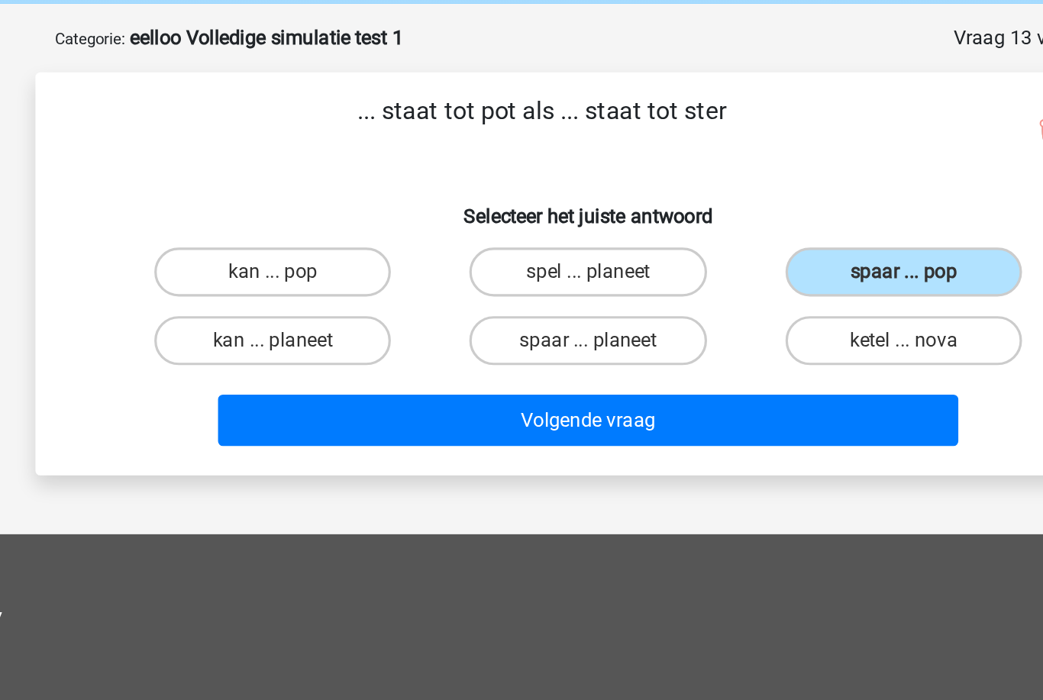
click at [555, 308] on button "Volgende vraag" at bounding box center [522, 324] width 462 height 32
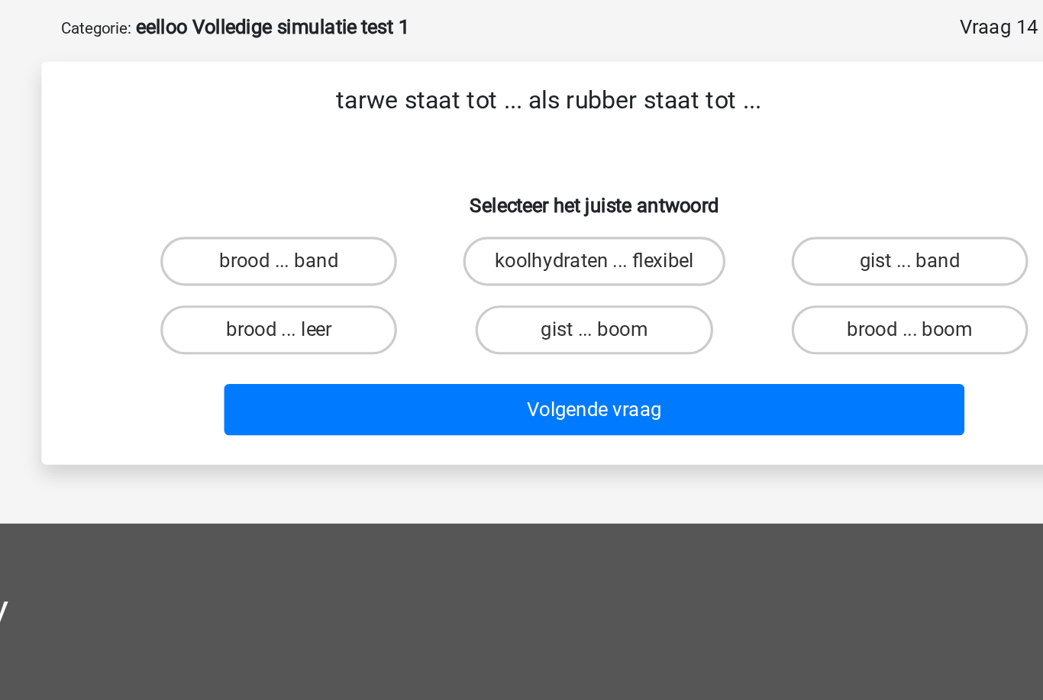
click at [644, 259] on label "brood ... boom" at bounding box center [717, 274] width 147 height 31
click at [718, 274] on input "brood ... boom" at bounding box center [723, 279] width 10 height 10
radio input "true"
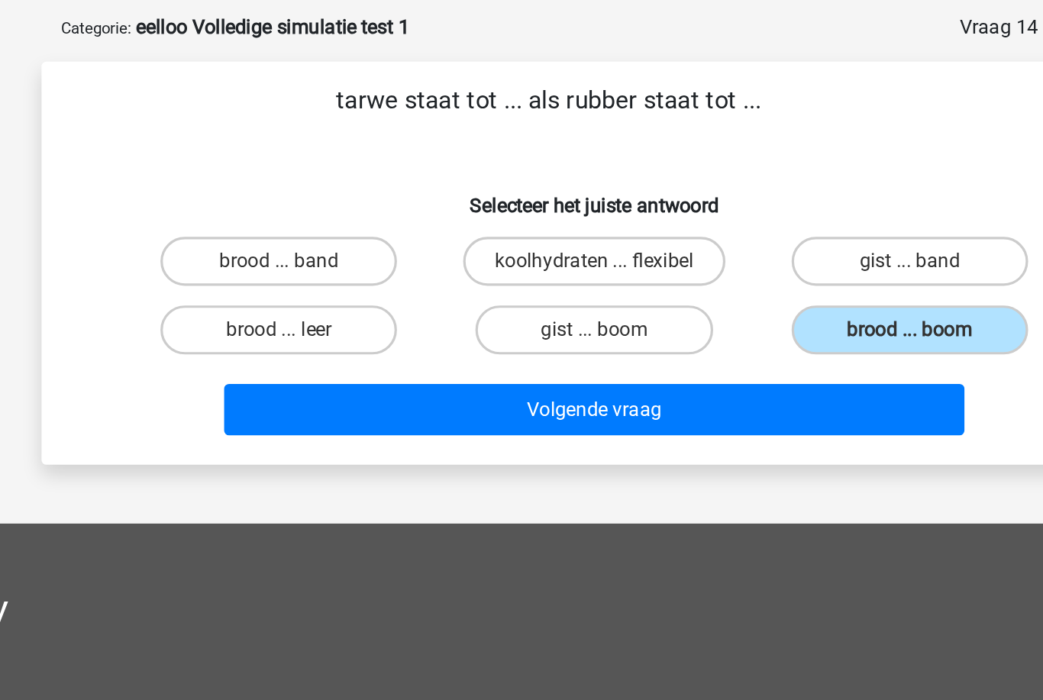
click at [557, 308] on button "Volgende vraag" at bounding box center [522, 324] width 462 height 32
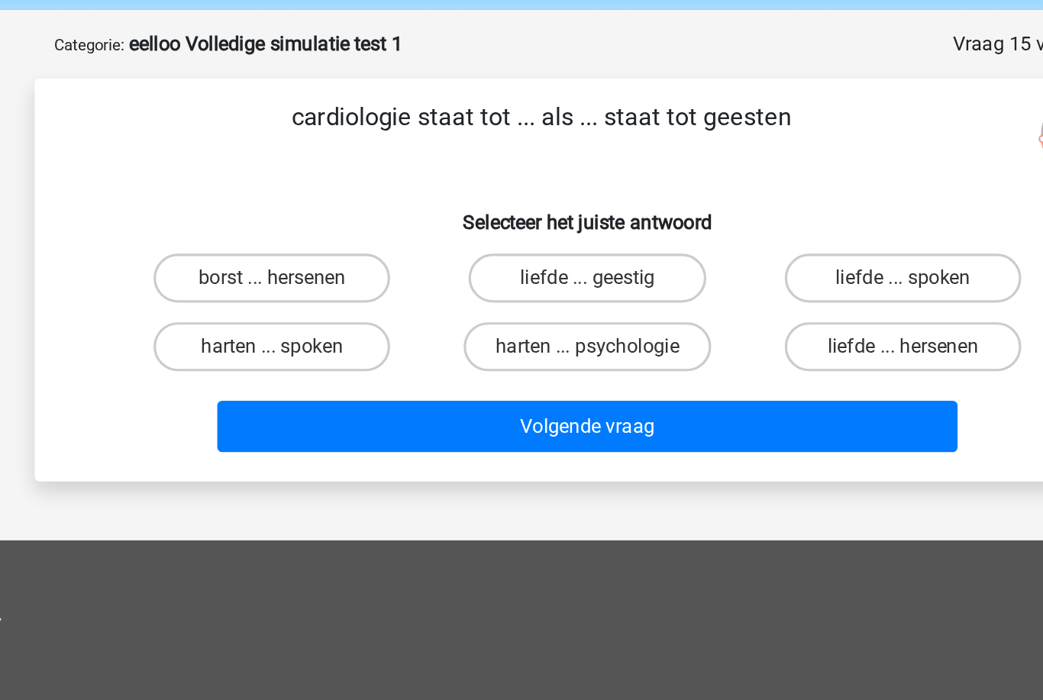
click at [251, 216] on label "borst ... hersenen" at bounding box center [324, 231] width 147 height 31
click at [325, 231] on input "borst ... hersenen" at bounding box center [330, 236] width 10 height 10
radio input "true"
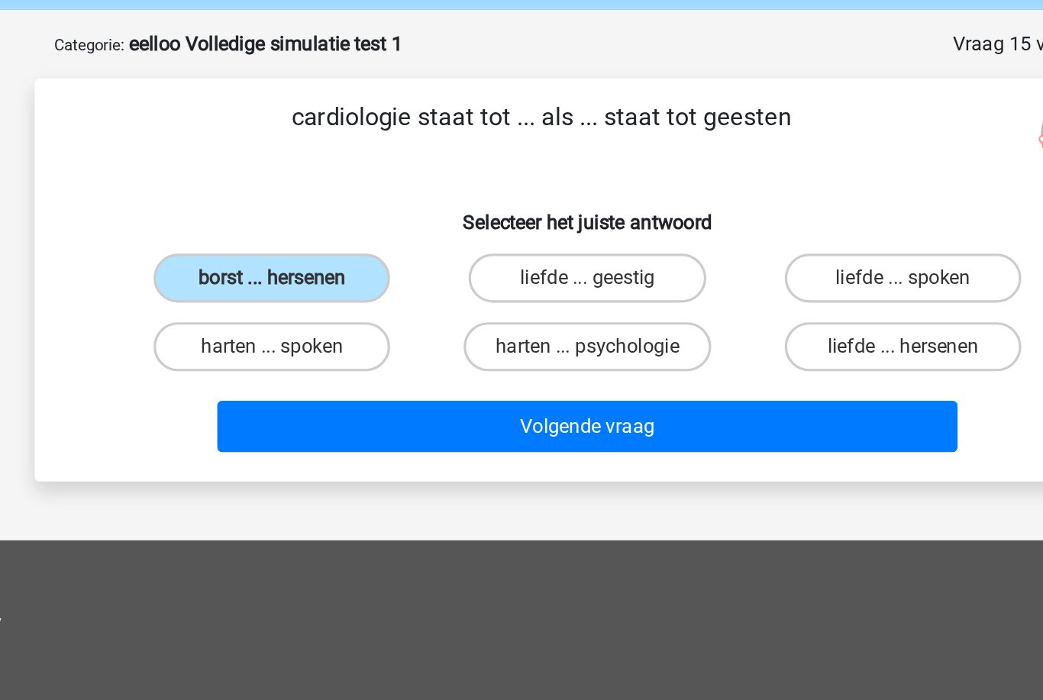
click at [291, 308] on button "Volgende vraag" at bounding box center [522, 324] width 462 height 32
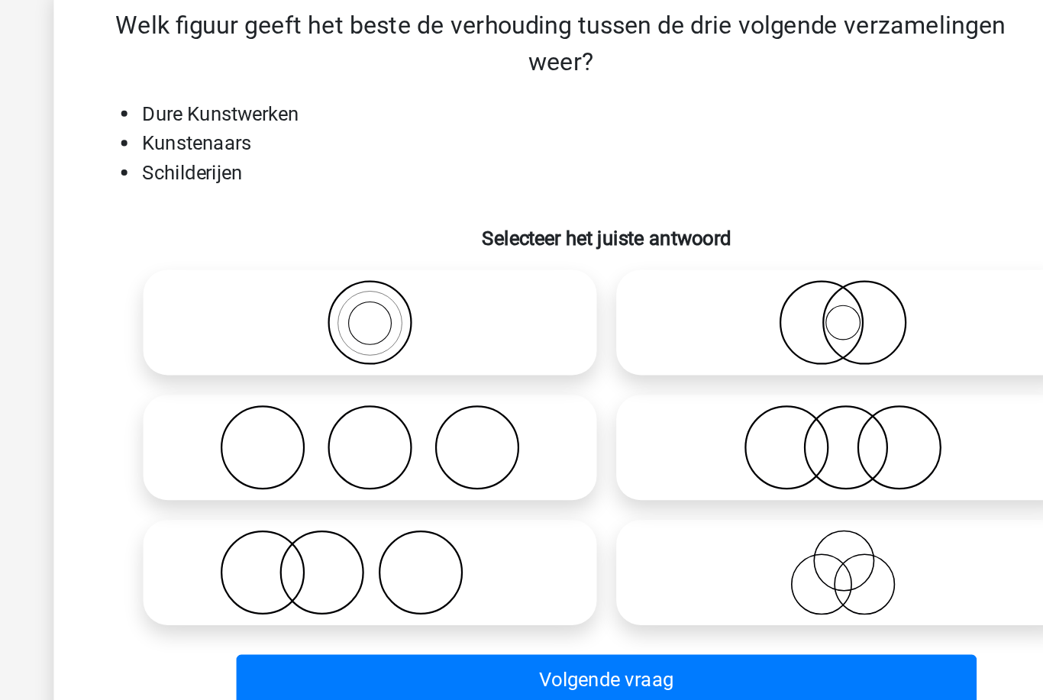
click at [295, 445] on icon at bounding box center [374, 471] width 270 height 53
click at [374, 454] on input "radio" at bounding box center [379, 459] width 10 height 10
radio input "true"
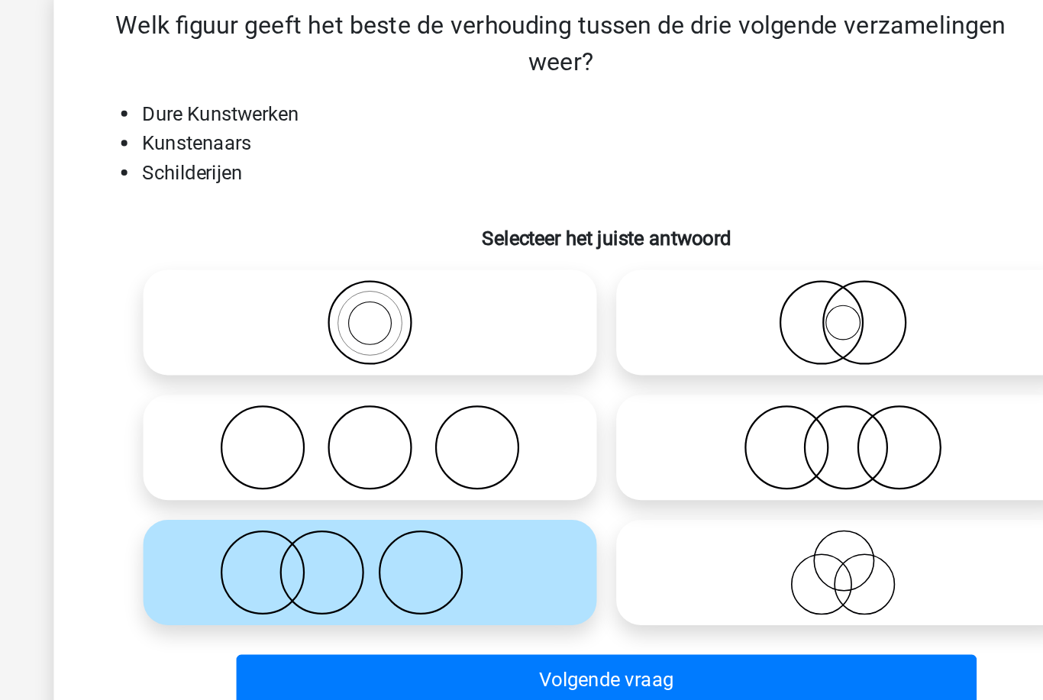
click at [291, 523] on button "Volgende vraag" at bounding box center [522, 539] width 462 height 32
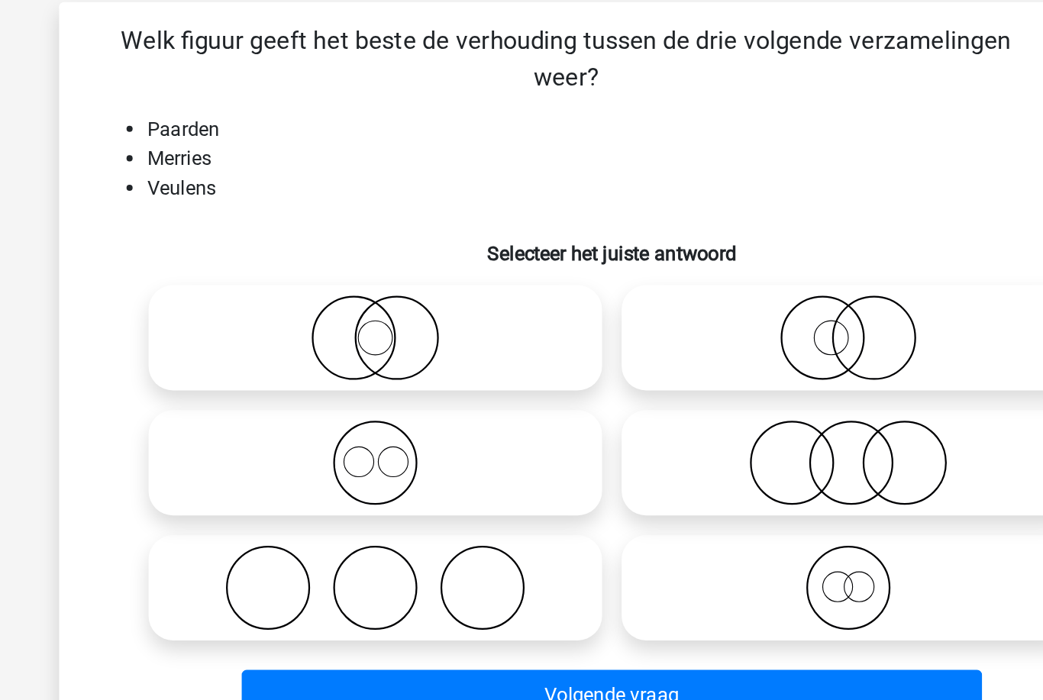
click at [534, 445] on icon at bounding box center [669, 471] width 270 height 53
click at [669, 454] on input "radio" at bounding box center [674, 459] width 10 height 10
radio input "true"
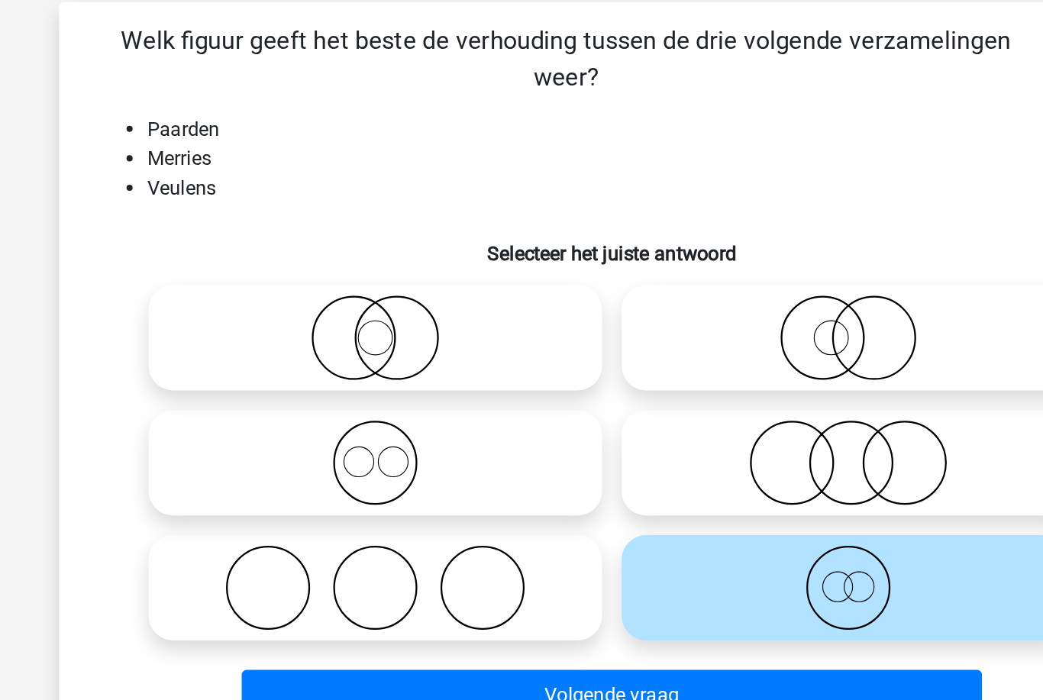
click at [312, 523] on button "Volgende vraag" at bounding box center [522, 539] width 462 height 32
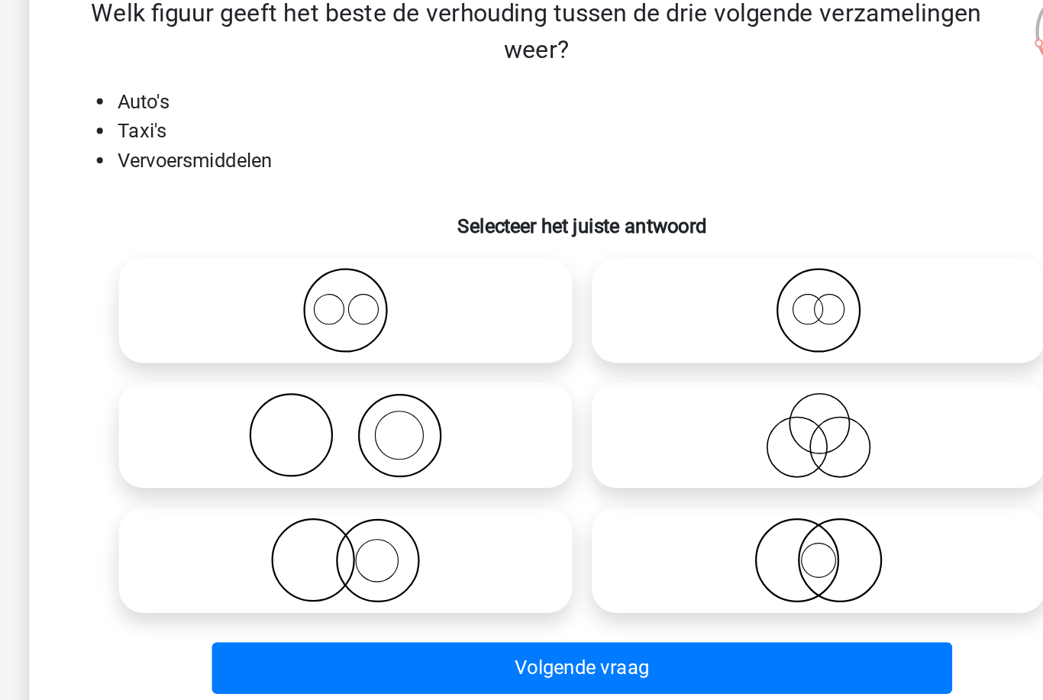
click at [561, 289] on icon at bounding box center [669, 315] width 270 height 53
click at [669, 299] on input "radio" at bounding box center [674, 304] width 10 height 10
radio input "true"
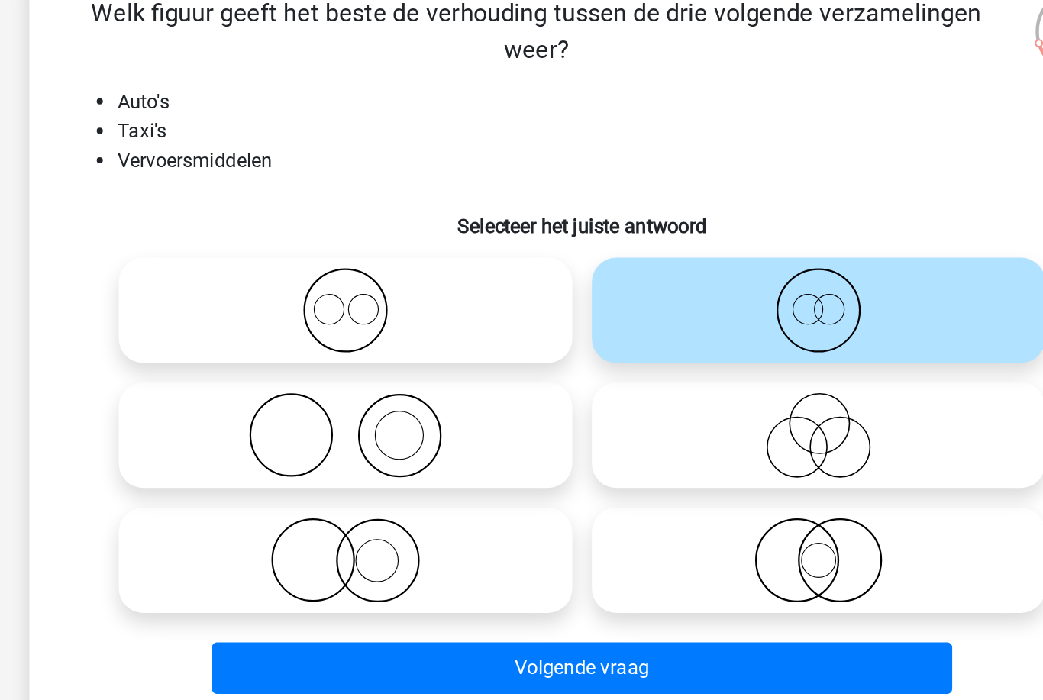
click at [375, 523] on button "Volgende vraag" at bounding box center [522, 539] width 462 height 32
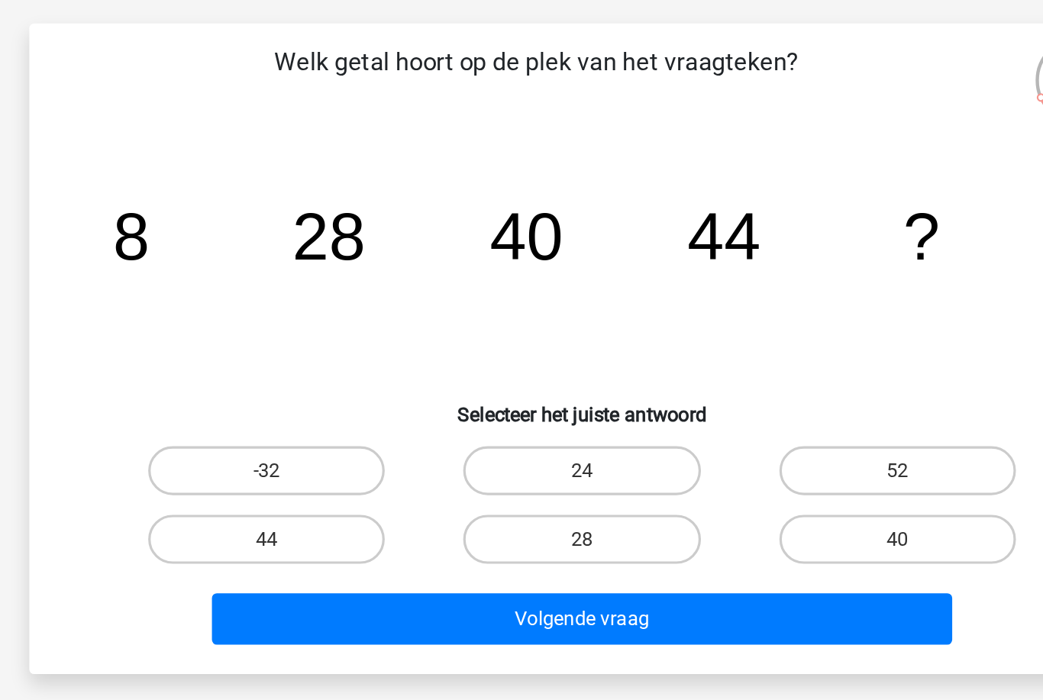
click at [644, 413] on label "40" at bounding box center [717, 428] width 147 height 31
click at [718, 428] on input "40" at bounding box center [723, 433] width 10 height 10
radio input "true"
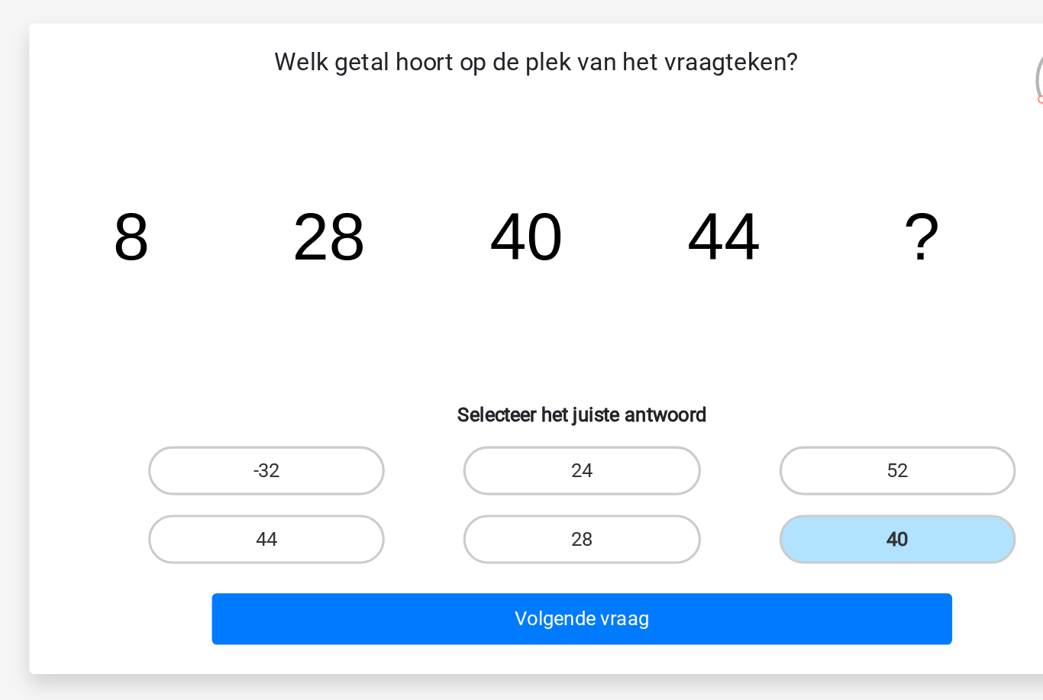
click at [557, 462] on button "Volgende vraag" at bounding box center [522, 478] width 462 height 32
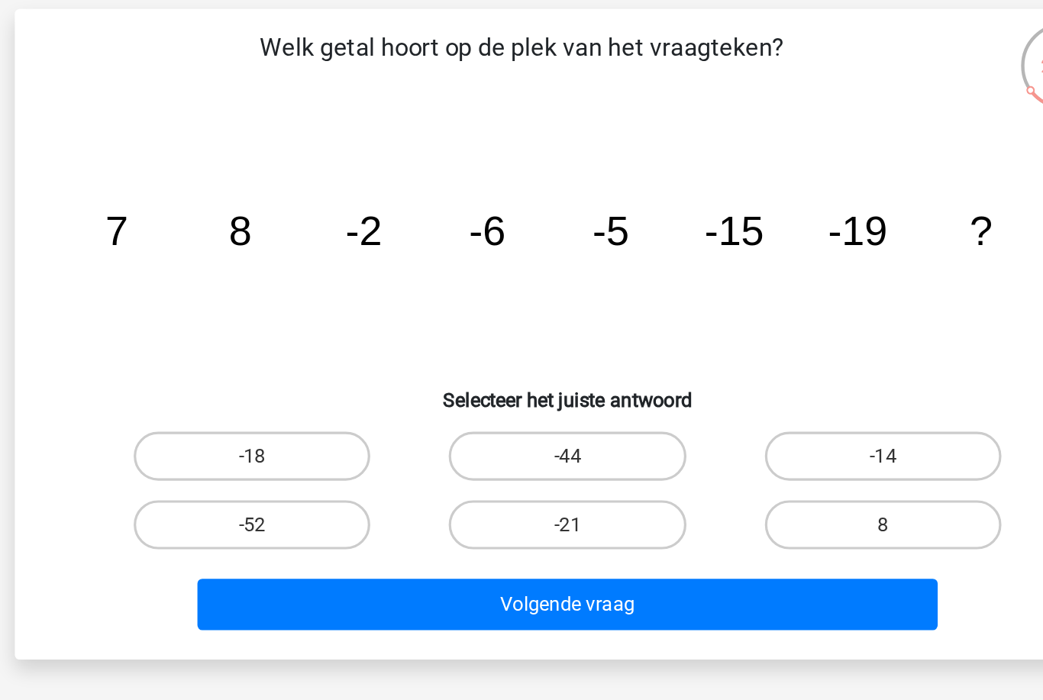
click at [251, 370] on label "-18" at bounding box center [324, 385] width 147 height 31
click at [325, 386] on input "-18" at bounding box center [330, 391] width 10 height 10
radio input "true"
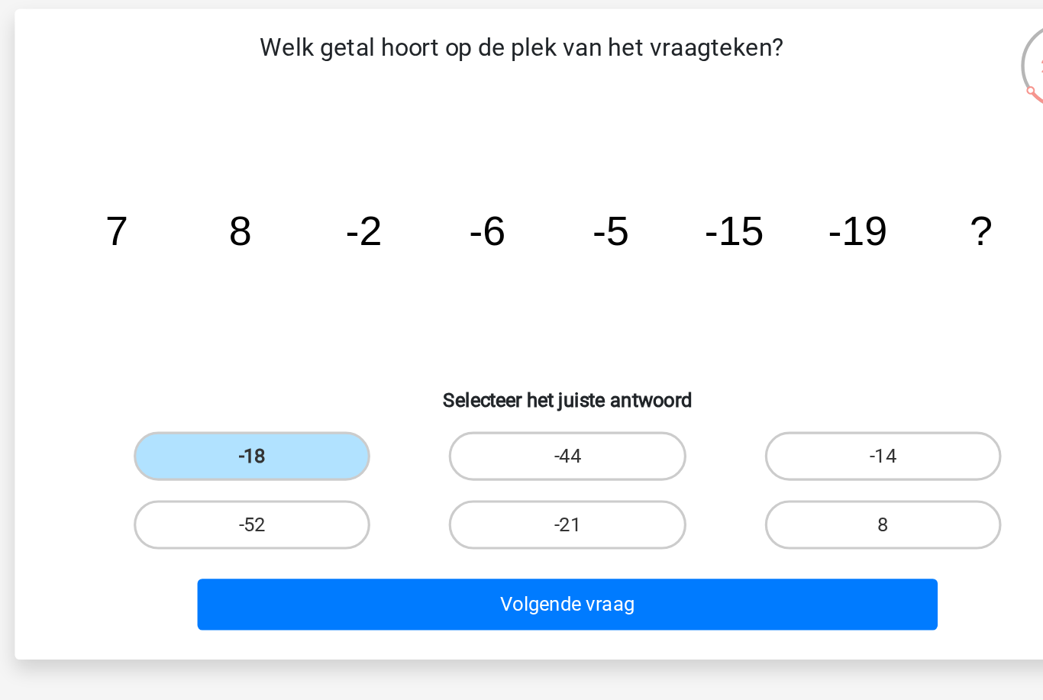
click at [291, 462] on button "Volgende vraag" at bounding box center [522, 478] width 462 height 32
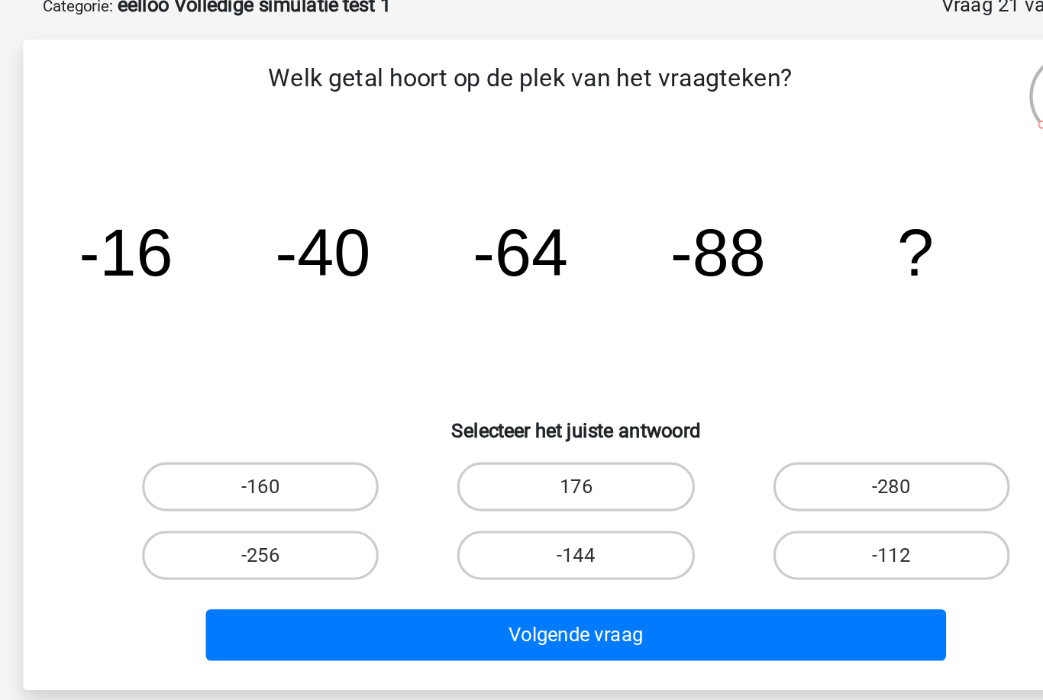
click at [644, 413] on label "-112" at bounding box center [717, 428] width 147 height 31
click at [718, 428] on input "-112" at bounding box center [723, 433] width 10 height 10
radio input "true"
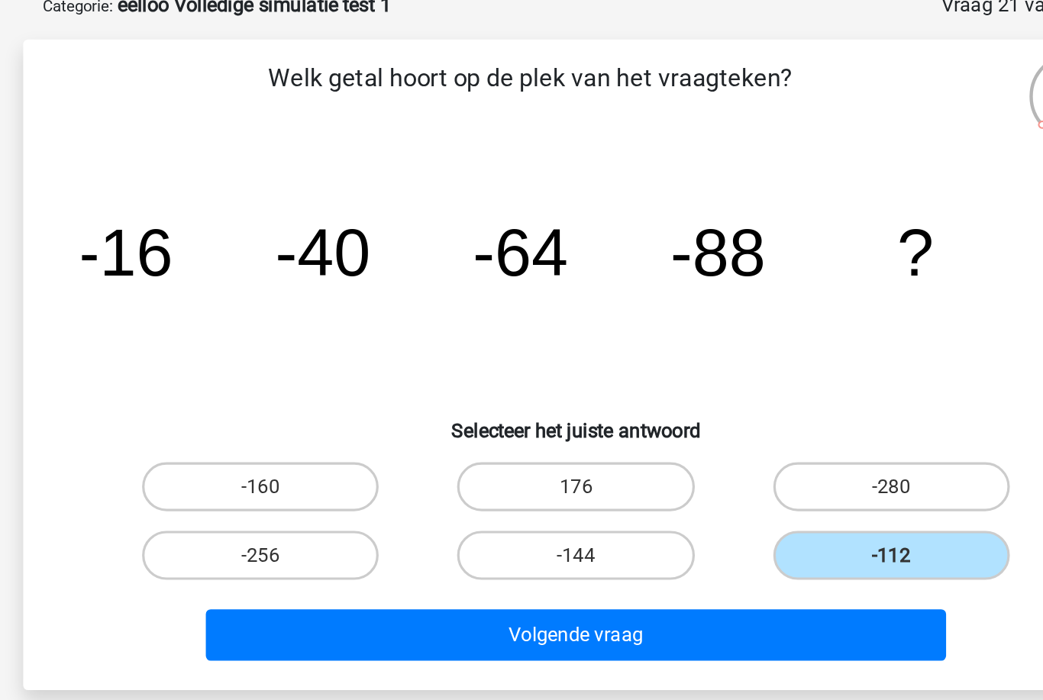
click at [291, 462] on button "Volgende vraag" at bounding box center [522, 478] width 462 height 32
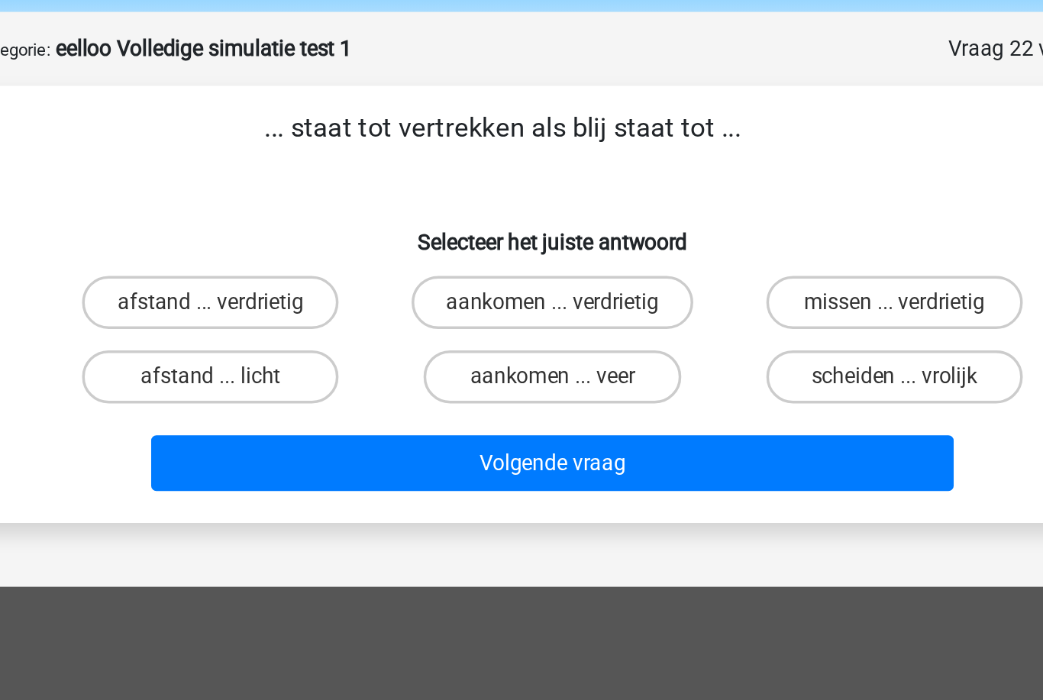
click at [441, 216] on label "aankomen ... verdrietig" at bounding box center [522, 231] width 162 height 31
click at [522, 231] on input "aankomen ... verdrietig" at bounding box center [527, 236] width 10 height 10
radio input "true"
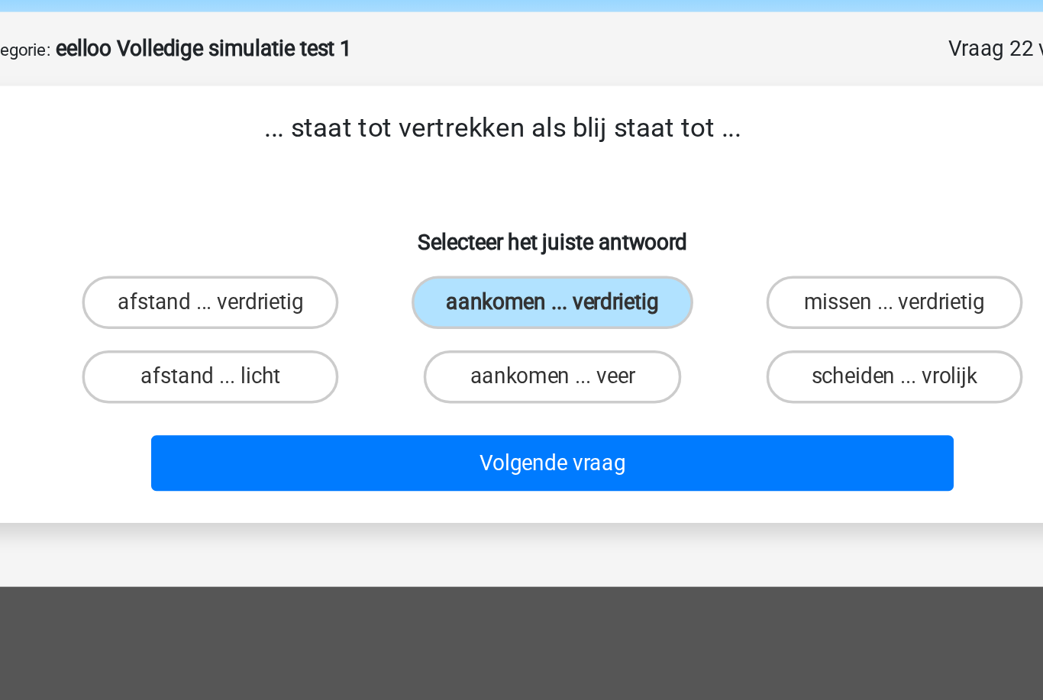
click at [392, 308] on button "Volgende vraag" at bounding box center [522, 324] width 462 height 32
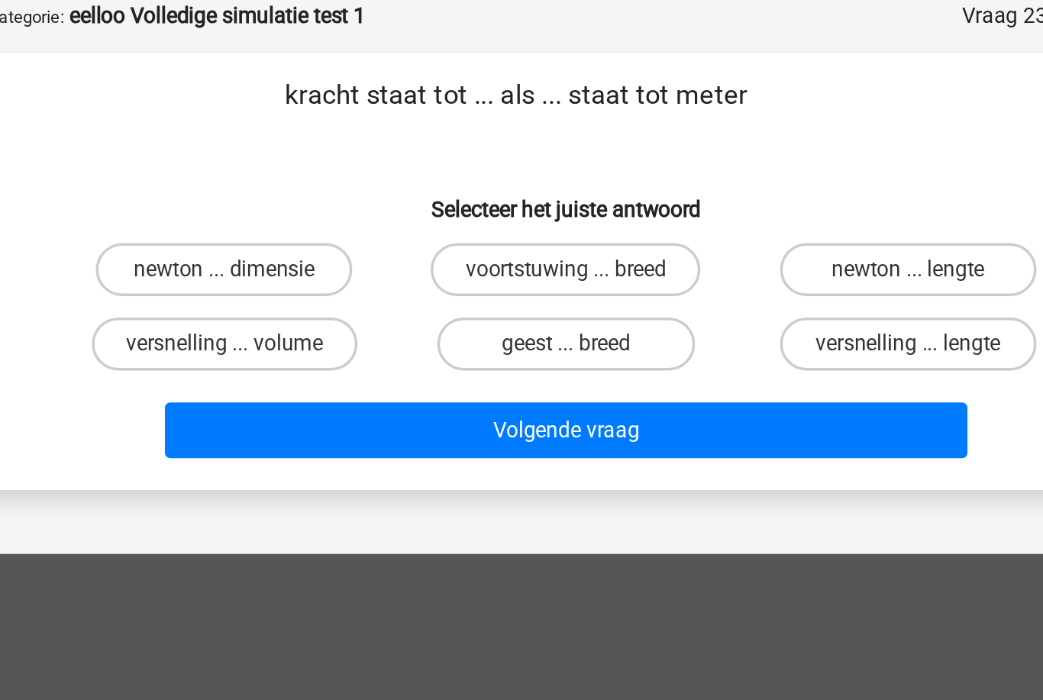
click at [644, 216] on label "newton ... lengte" at bounding box center [717, 231] width 147 height 31
click at [718, 231] on input "newton ... lengte" at bounding box center [723, 236] width 10 height 10
radio input "true"
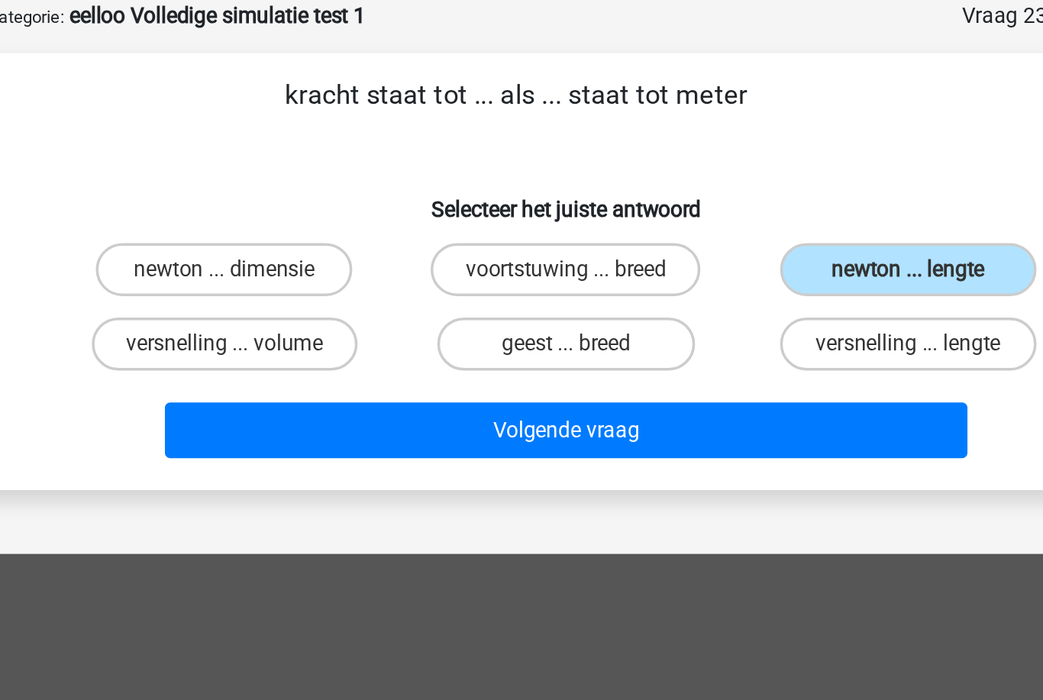
click at [363, 308] on button "Volgende vraag" at bounding box center [522, 324] width 462 height 32
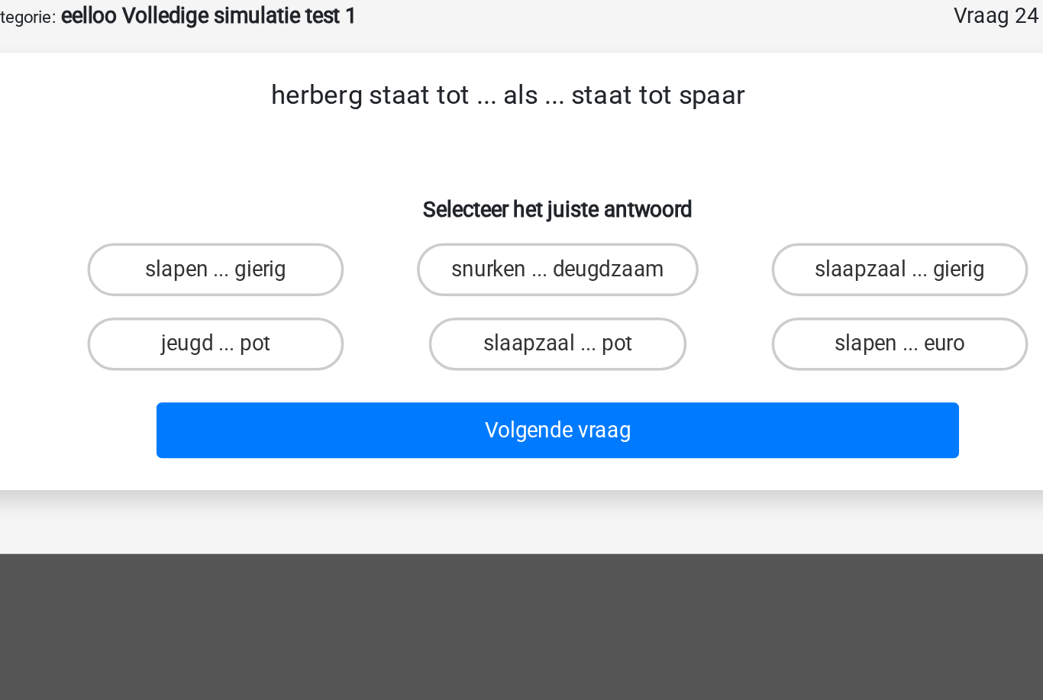
click at [644, 259] on label "slapen ... euro" at bounding box center [717, 274] width 147 height 31
click at [718, 274] on input "slapen ... euro" at bounding box center [723, 279] width 10 height 10
radio input "true"
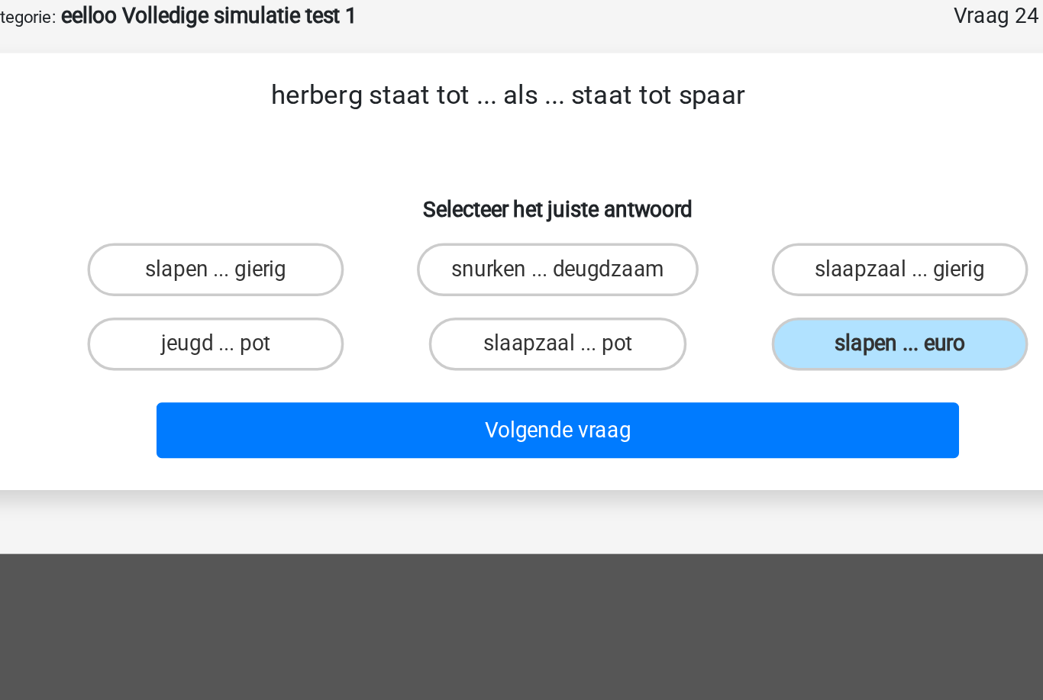
click at [291, 308] on button "Volgende vraag" at bounding box center [522, 324] width 462 height 32
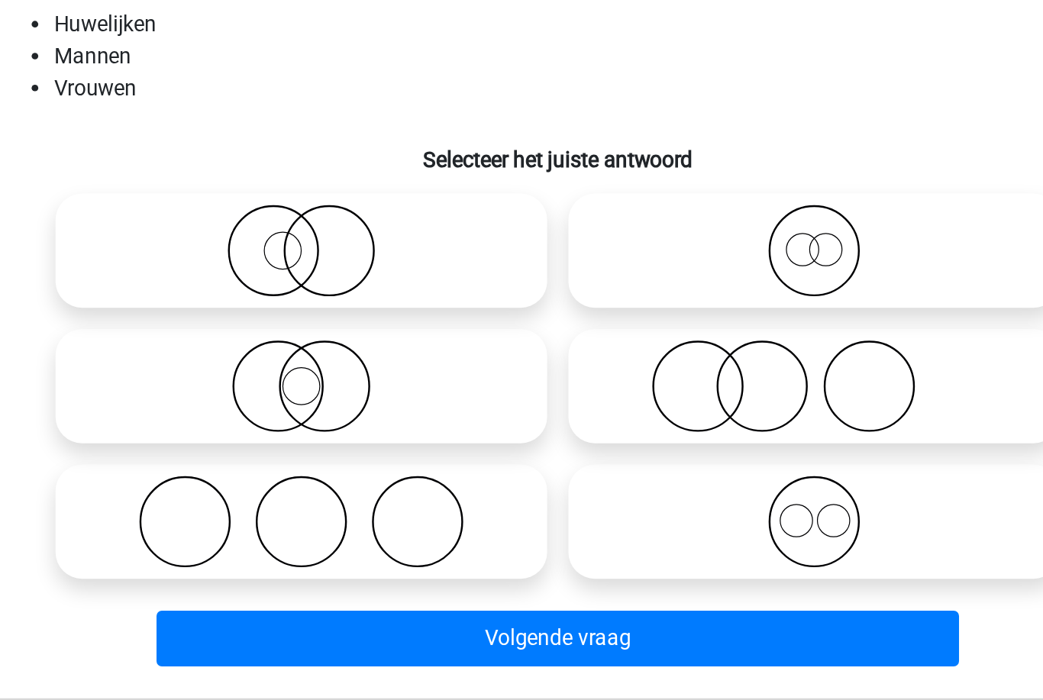
click at [239, 445] on icon at bounding box center [374, 471] width 270 height 53
click at [374, 454] on input "radio" at bounding box center [379, 459] width 10 height 10
radio input "true"
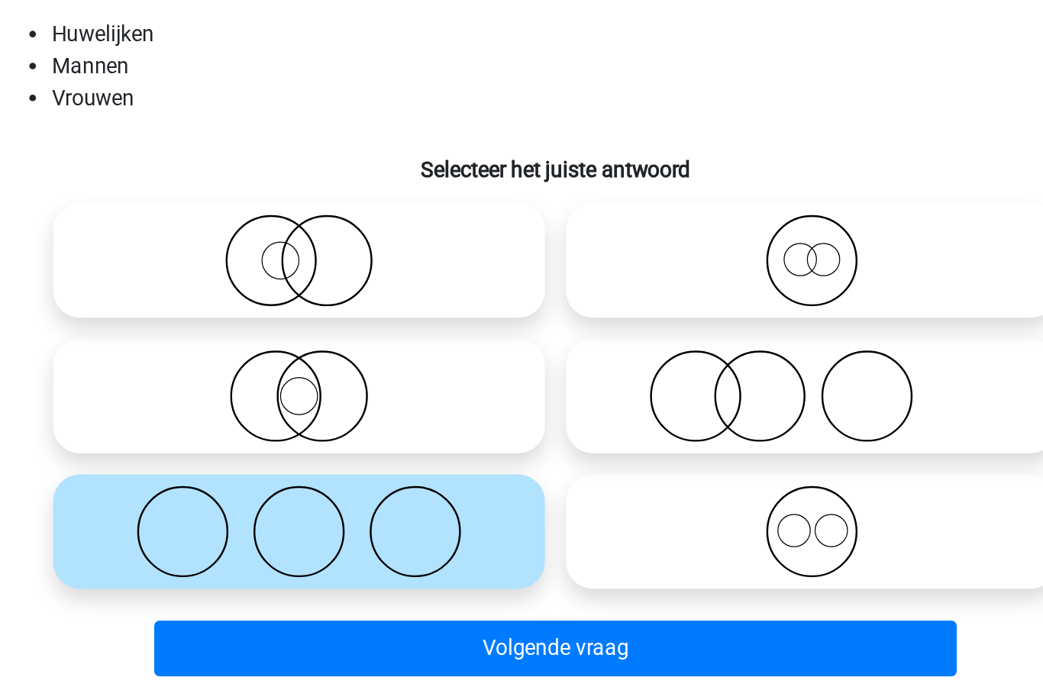
click at [291, 523] on button "Volgende vraag" at bounding box center [522, 539] width 462 height 32
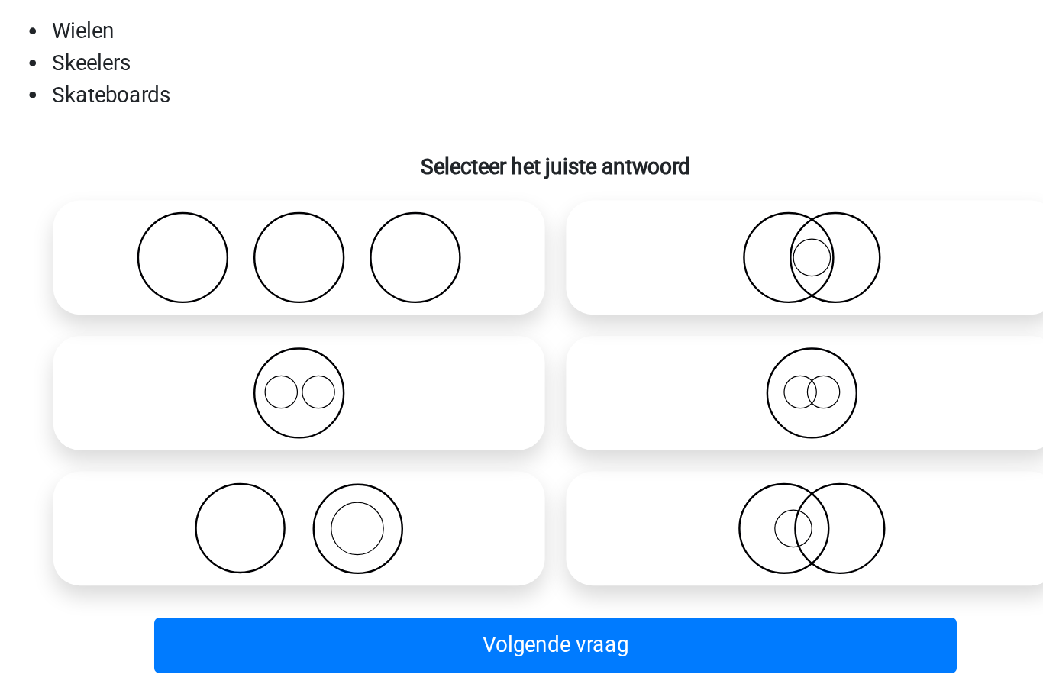
click at [239, 289] on icon at bounding box center [374, 315] width 270 height 53
click at [374, 299] on input "radio" at bounding box center [379, 304] width 10 height 10
radio input "true"
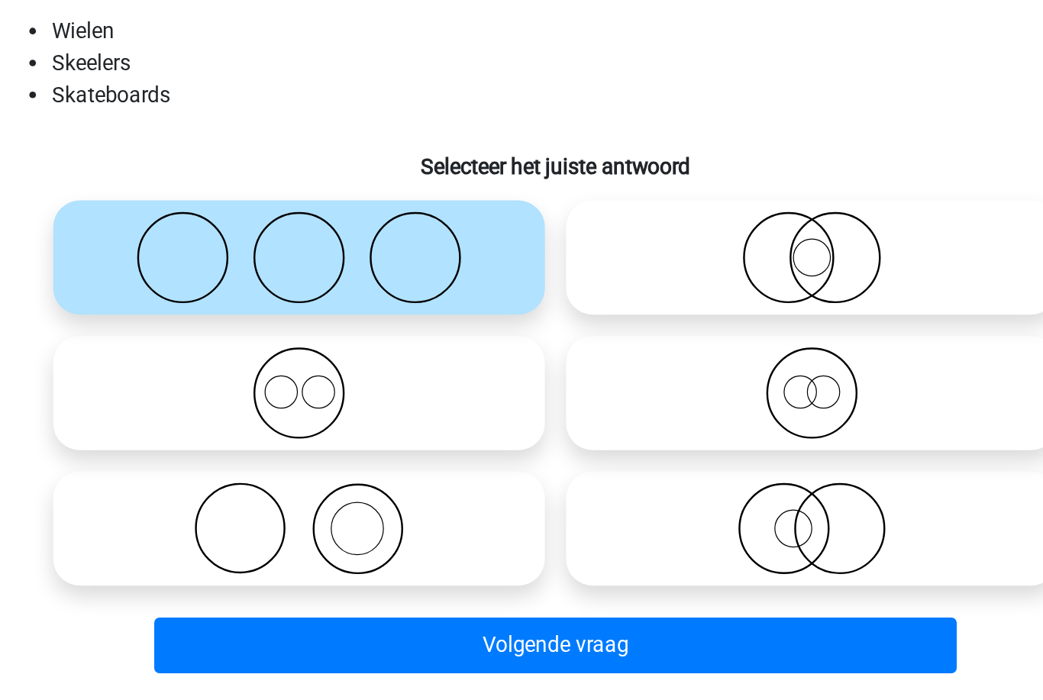
click at [291, 523] on button "Volgende vraag" at bounding box center [522, 539] width 462 height 32
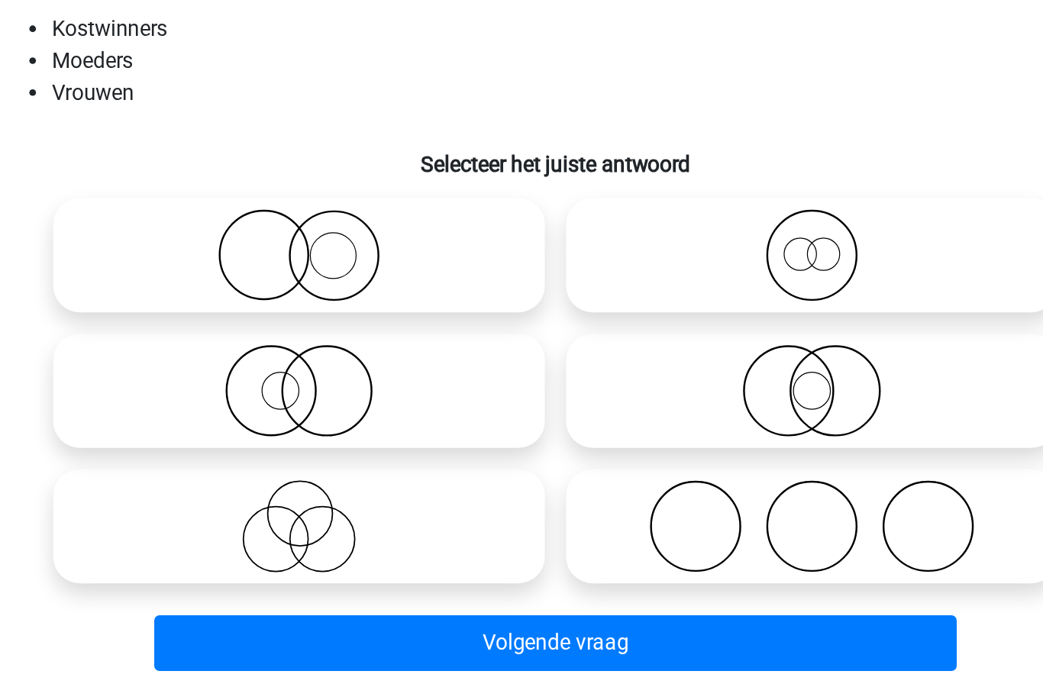
click at [239, 367] on icon at bounding box center [374, 393] width 270 height 53
click at [374, 376] on input "radio" at bounding box center [379, 381] width 10 height 10
radio input "true"
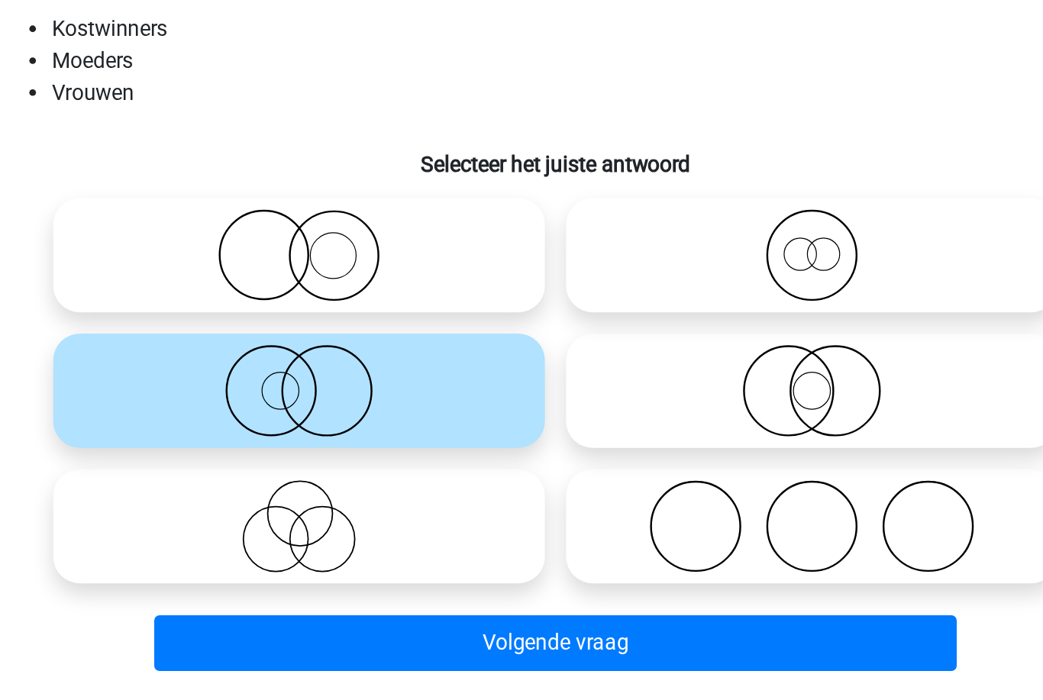
click at [291, 523] on button "Volgende vraag" at bounding box center [522, 539] width 462 height 32
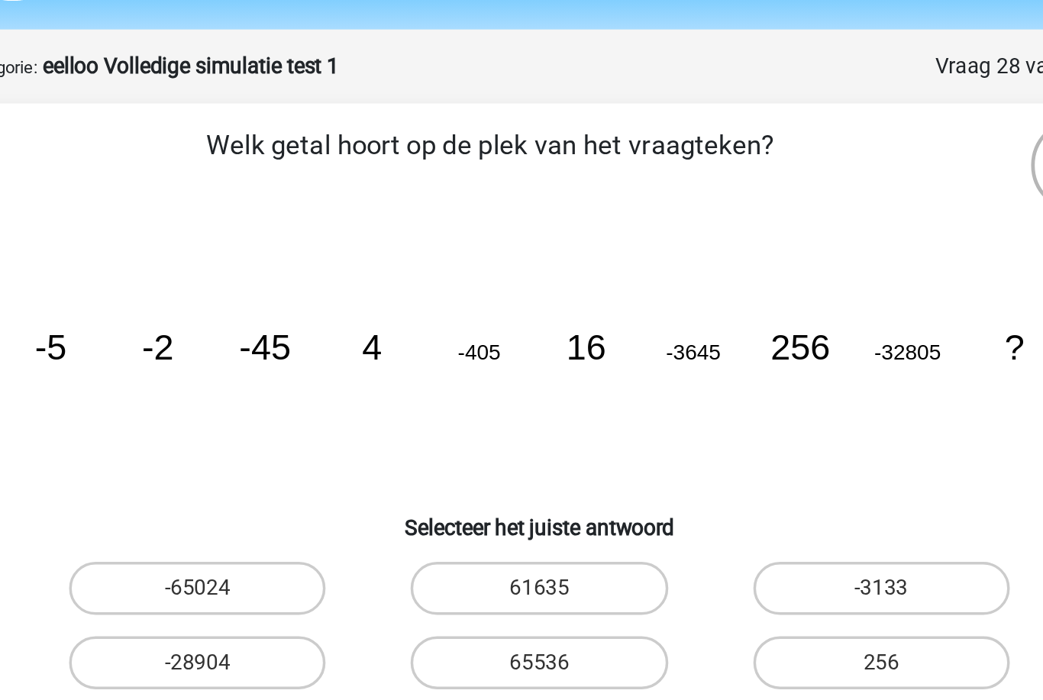
click at [447, 413] on label "65536" at bounding box center [520, 428] width 147 height 31
click at [522, 428] on input "65536" at bounding box center [527, 433] width 10 height 10
radio input "true"
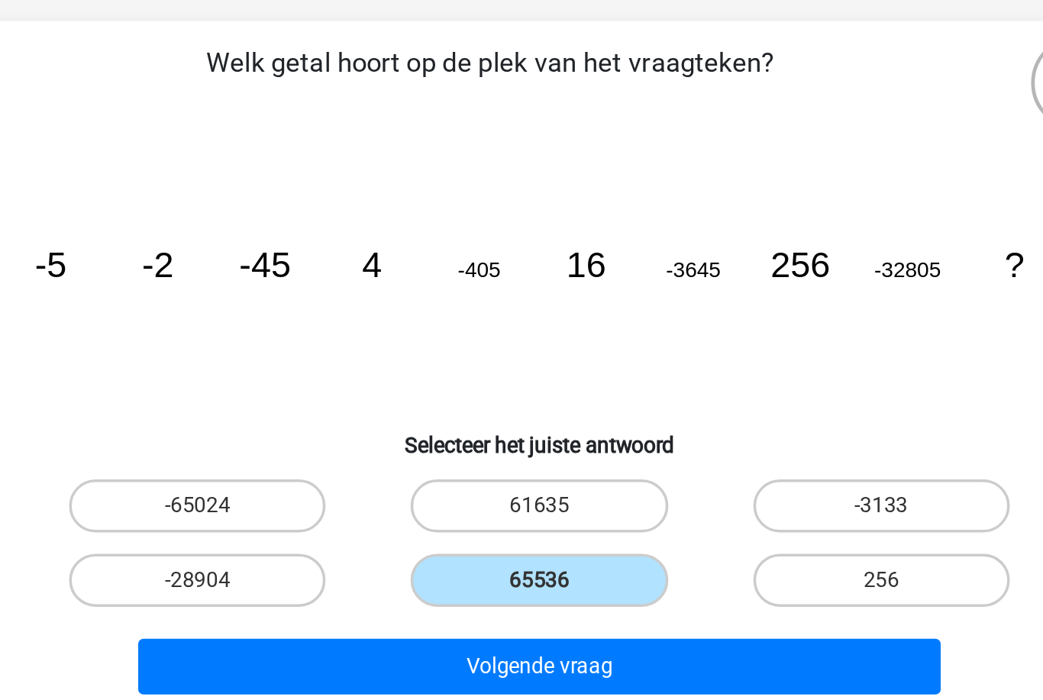
click at [291, 462] on button "Volgende vraag" at bounding box center [522, 478] width 462 height 32
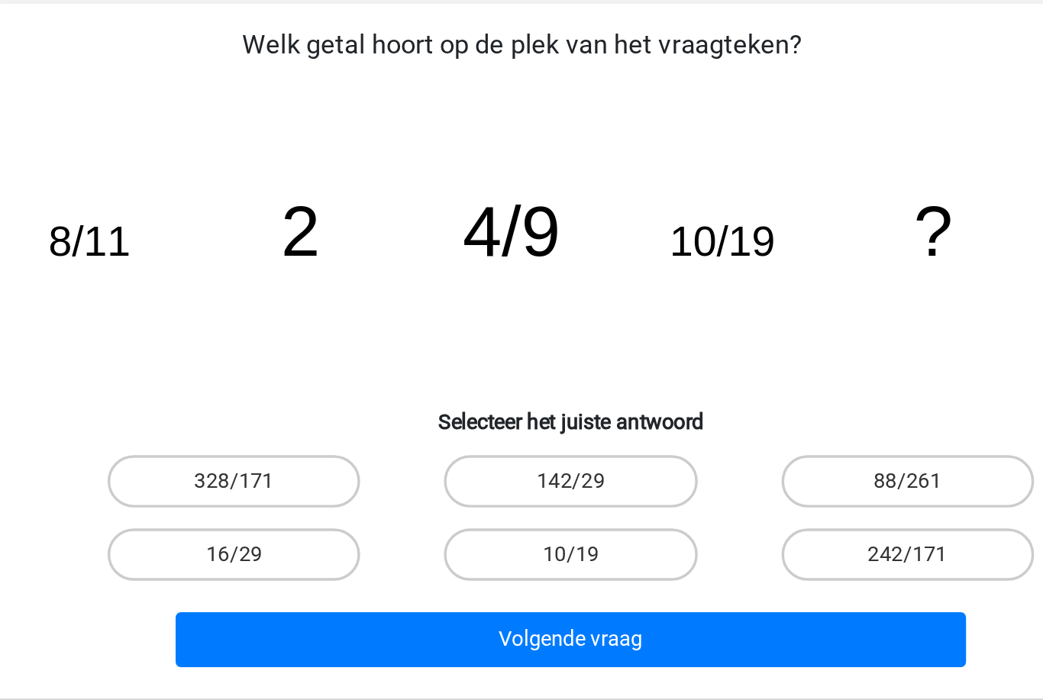
click at [251, 413] on label "16/29" at bounding box center [324, 428] width 147 height 31
click at [325, 428] on input "16/29" at bounding box center [330, 433] width 10 height 10
radio input "true"
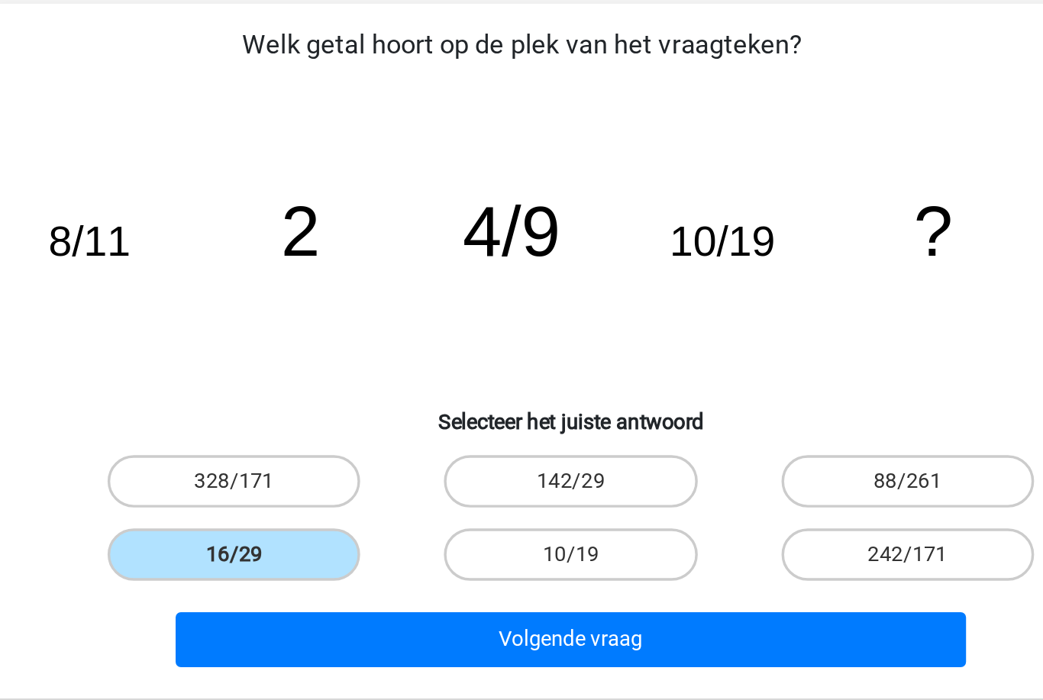
click at [291, 462] on button "Volgende vraag" at bounding box center [522, 478] width 462 height 32
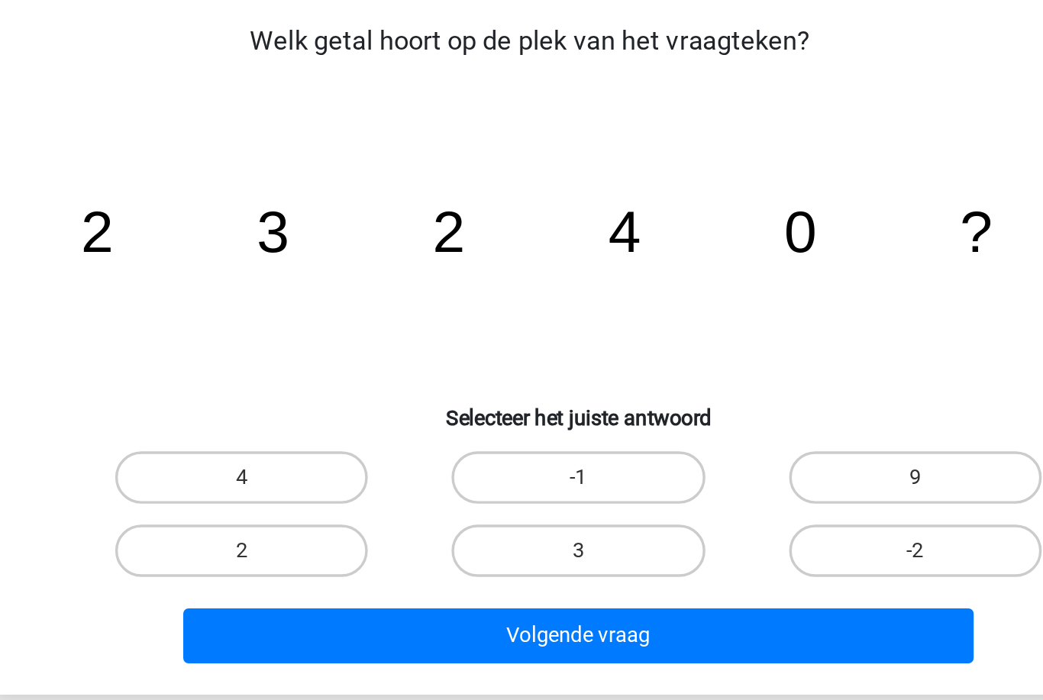
click at [447, 413] on label "3" at bounding box center [520, 428] width 147 height 31
click at [522, 428] on input "3" at bounding box center [527, 433] width 10 height 10
radio input "true"
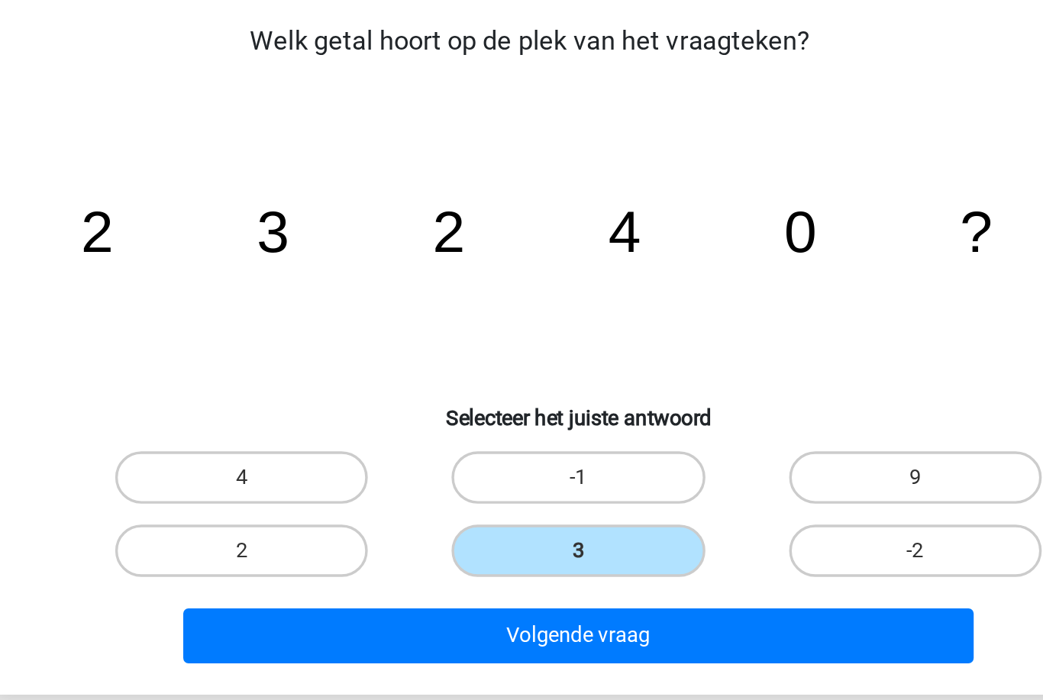
click at [414, 462] on button "Volgende vraag" at bounding box center [522, 478] width 462 height 32
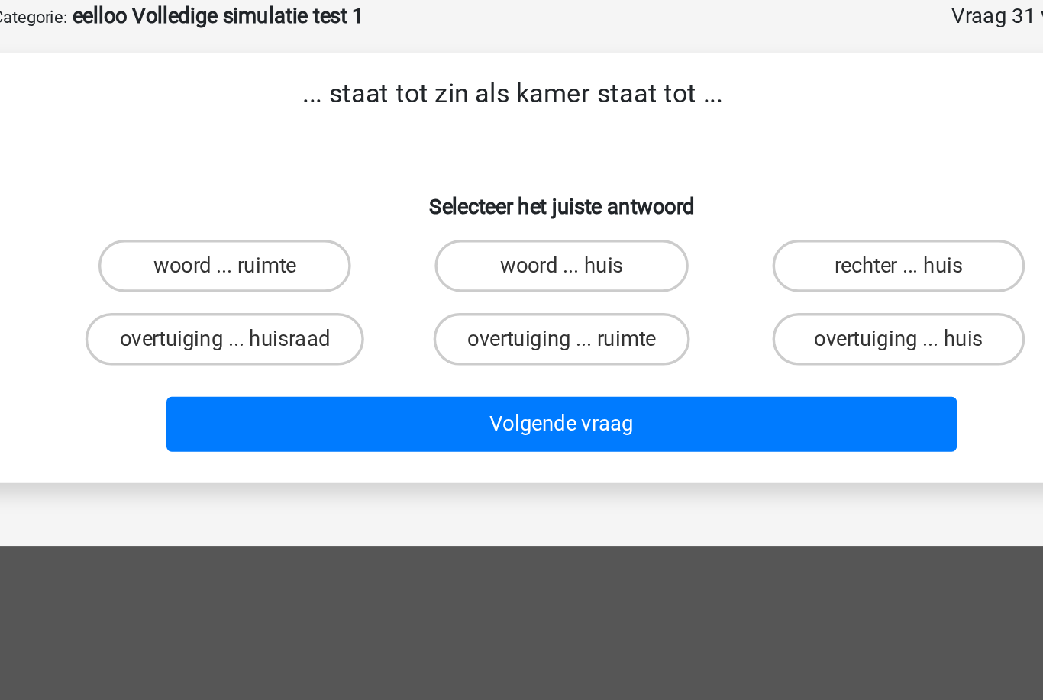
click at [522, 231] on input "woord ... huis" at bounding box center [527, 236] width 10 height 10
radio input "true"
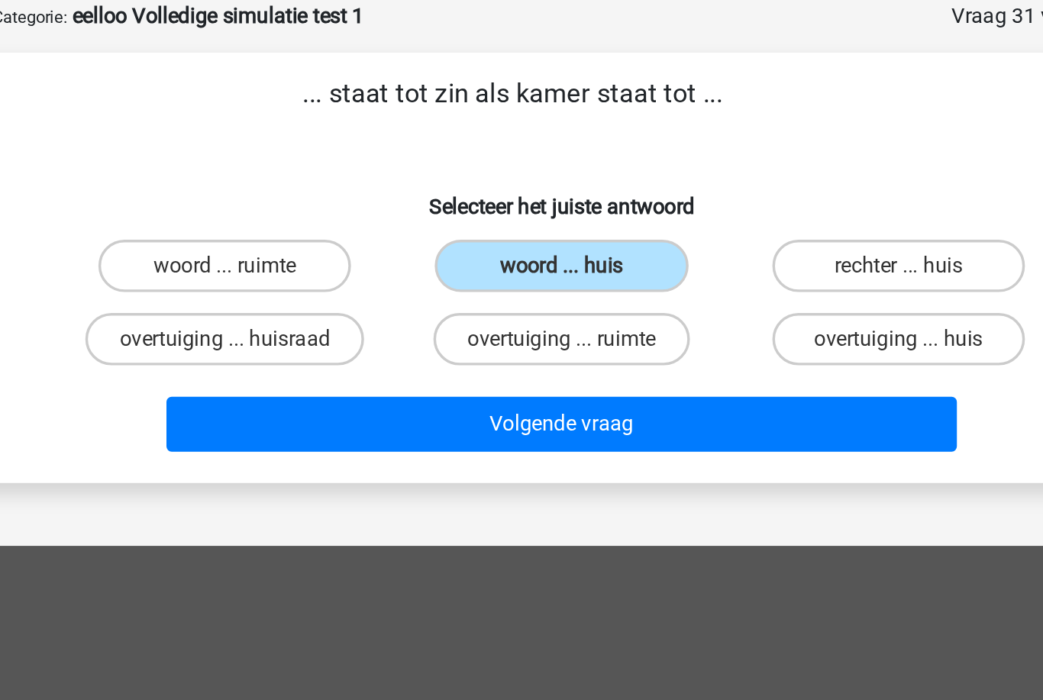
click at [291, 308] on button "Volgende vraag" at bounding box center [522, 324] width 462 height 32
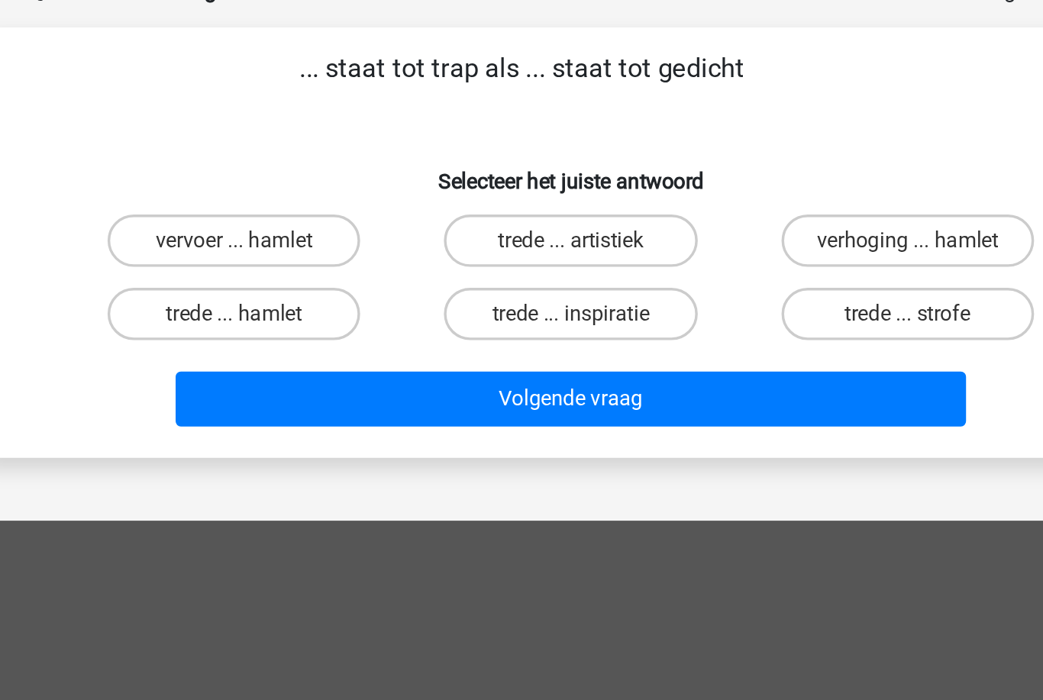
click at [644, 259] on label "trede ... strofe" at bounding box center [717, 274] width 147 height 31
click at [718, 274] on input "trede ... strofe" at bounding box center [723, 279] width 10 height 10
radio input "true"
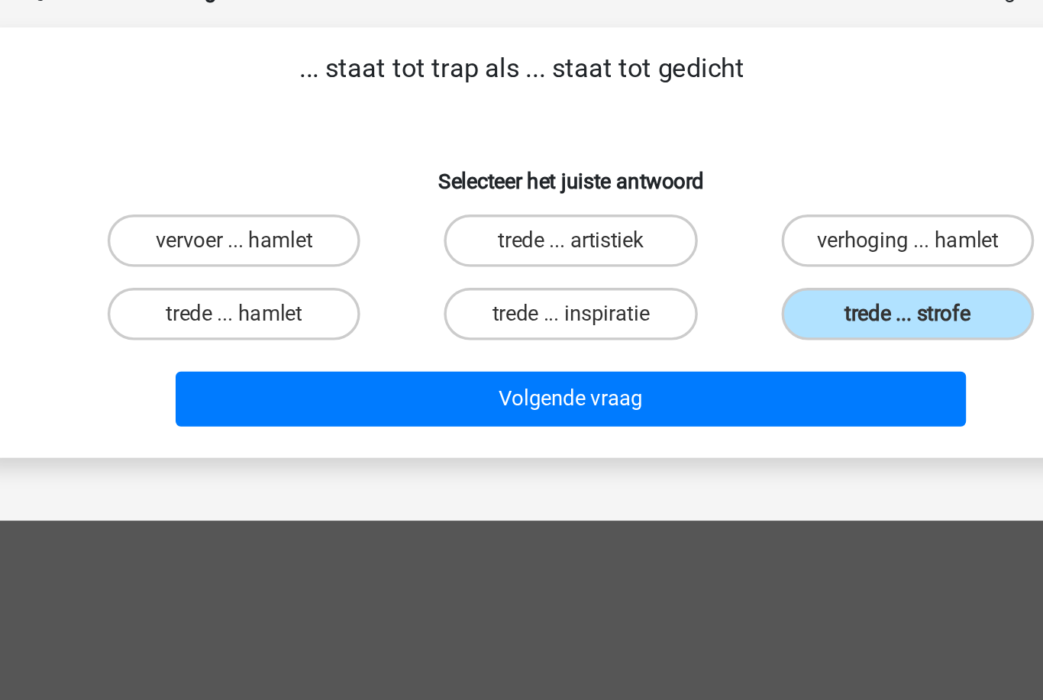
click at [291, 308] on button "Volgende vraag" at bounding box center [522, 324] width 462 height 32
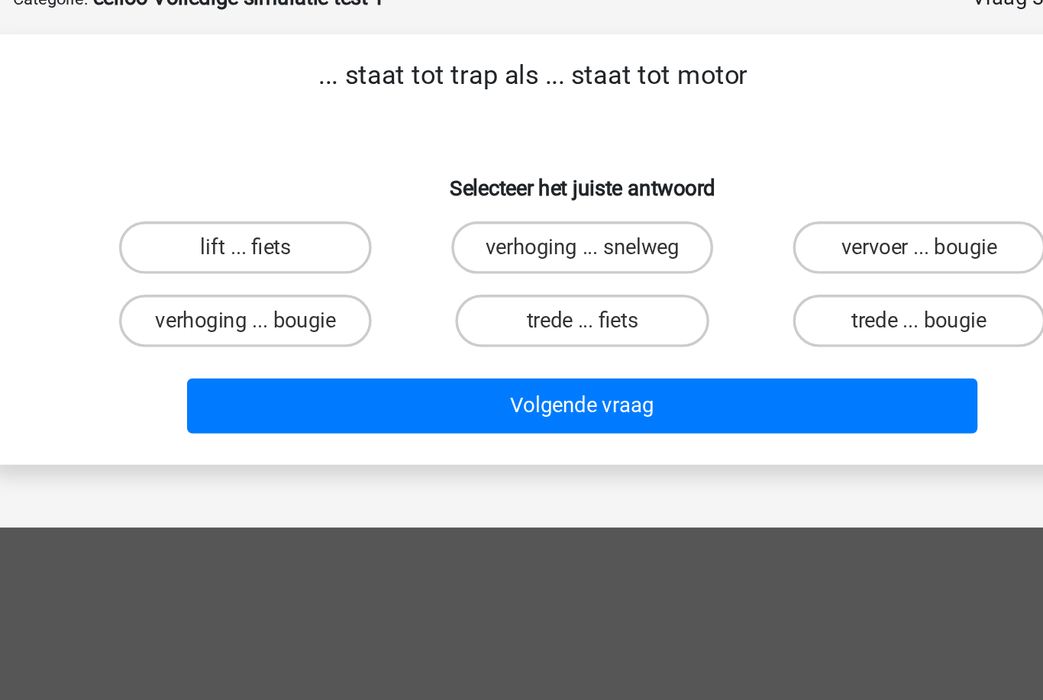
click at [644, 259] on label "trede ... bougie" at bounding box center [717, 274] width 147 height 31
click at [718, 274] on input "trede ... bougie" at bounding box center [723, 279] width 10 height 10
radio input "true"
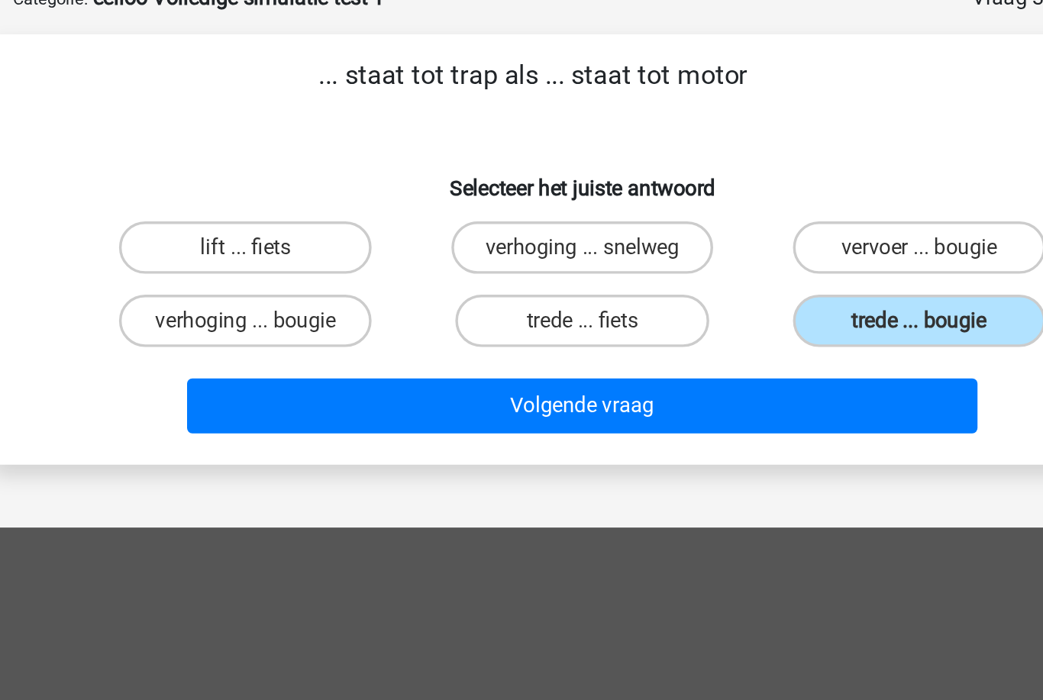
click at [291, 308] on button "Volgende vraag" at bounding box center [522, 324] width 462 height 32
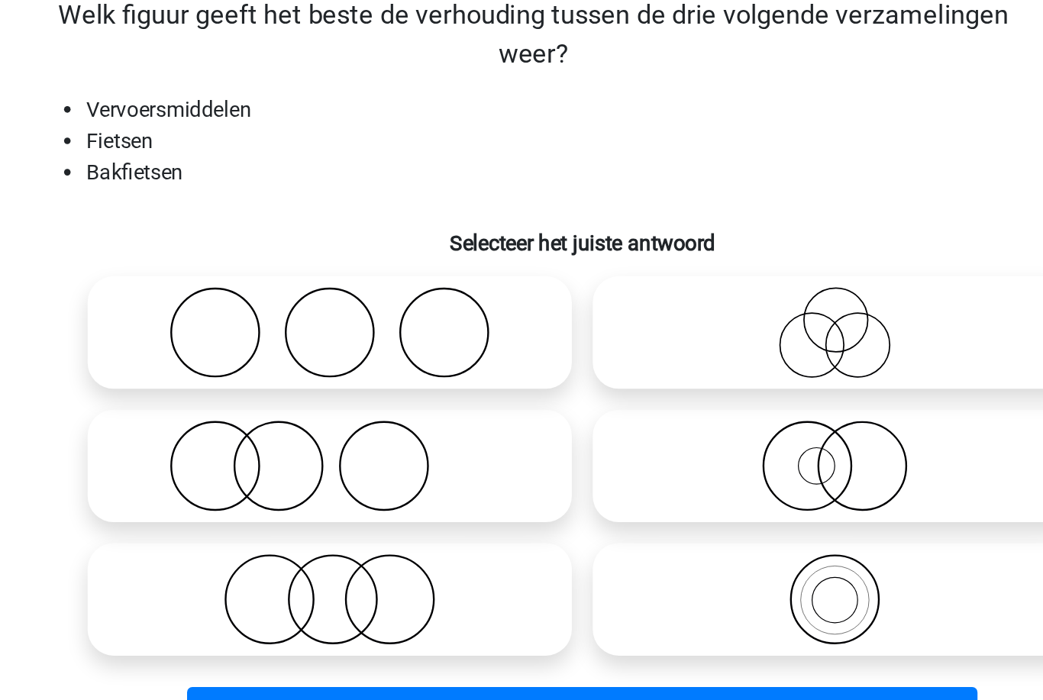
click at [534, 445] on icon at bounding box center [669, 471] width 270 height 53
click at [669, 454] on input "radio" at bounding box center [674, 459] width 10 height 10
radio input "true"
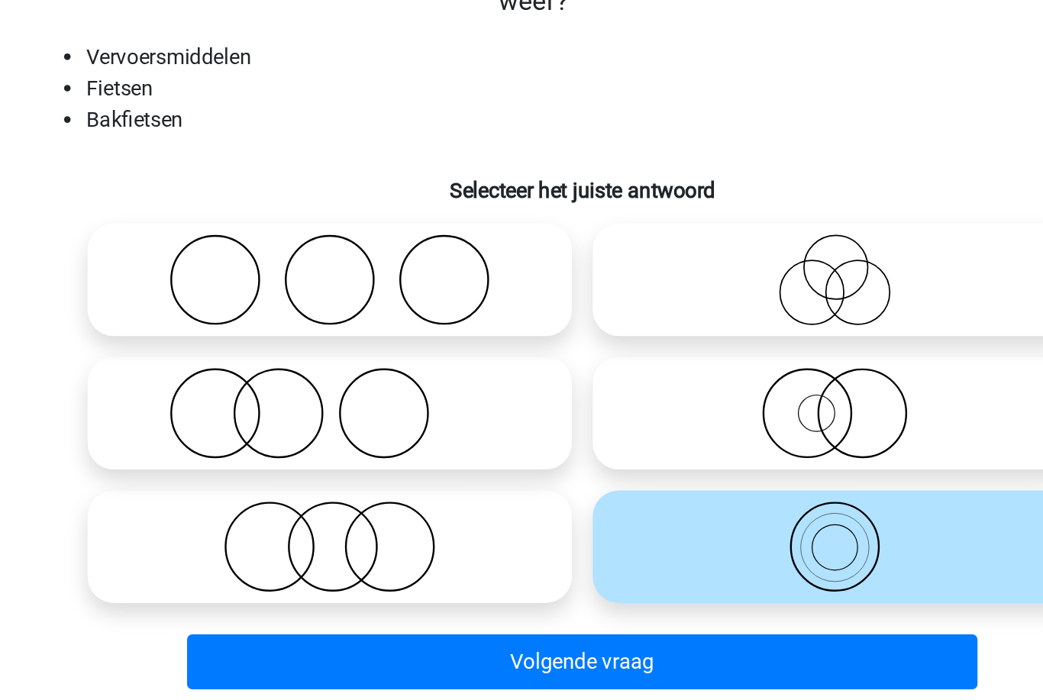
click at [380, 523] on button "Volgende vraag" at bounding box center [522, 539] width 462 height 32
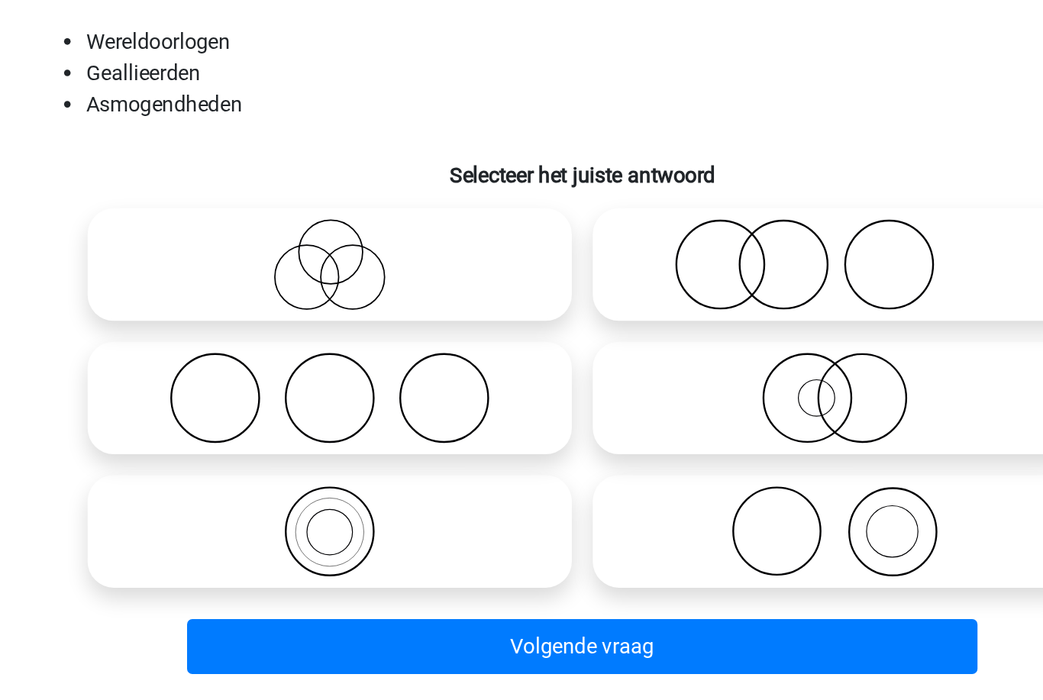
click at [239, 367] on icon at bounding box center [374, 393] width 270 height 53
click at [374, 376] on input "radio" at bounding box center [379, 381] width 10 height 10
radio input "true"
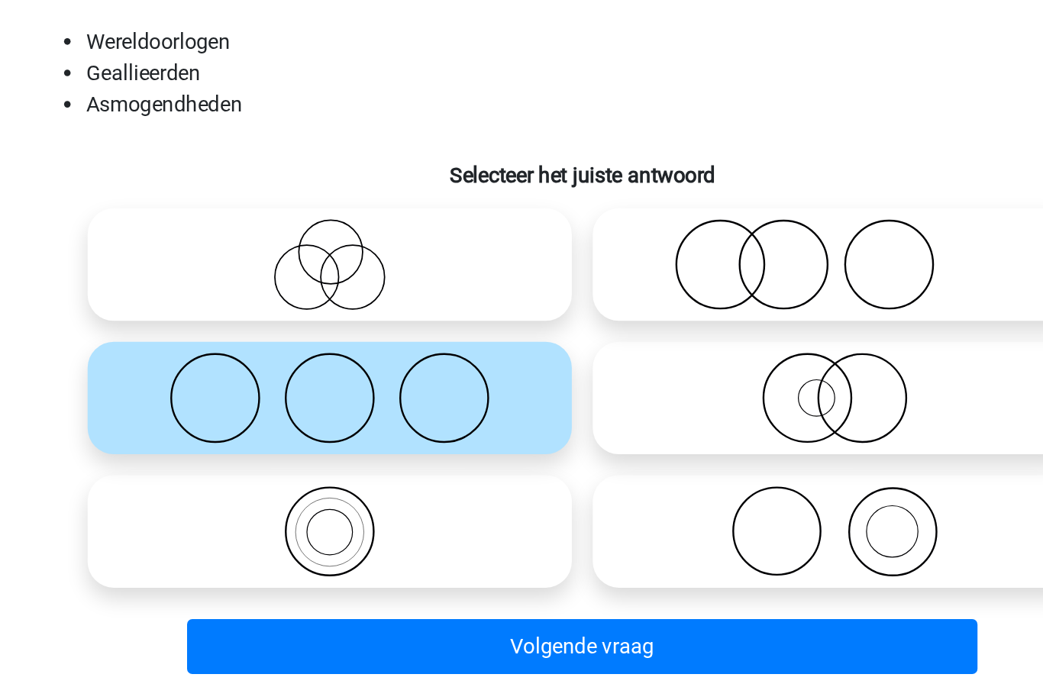
click at [291, 523] on button "Volgende vraag" at bounding box center [522, 539] width 462 height 32
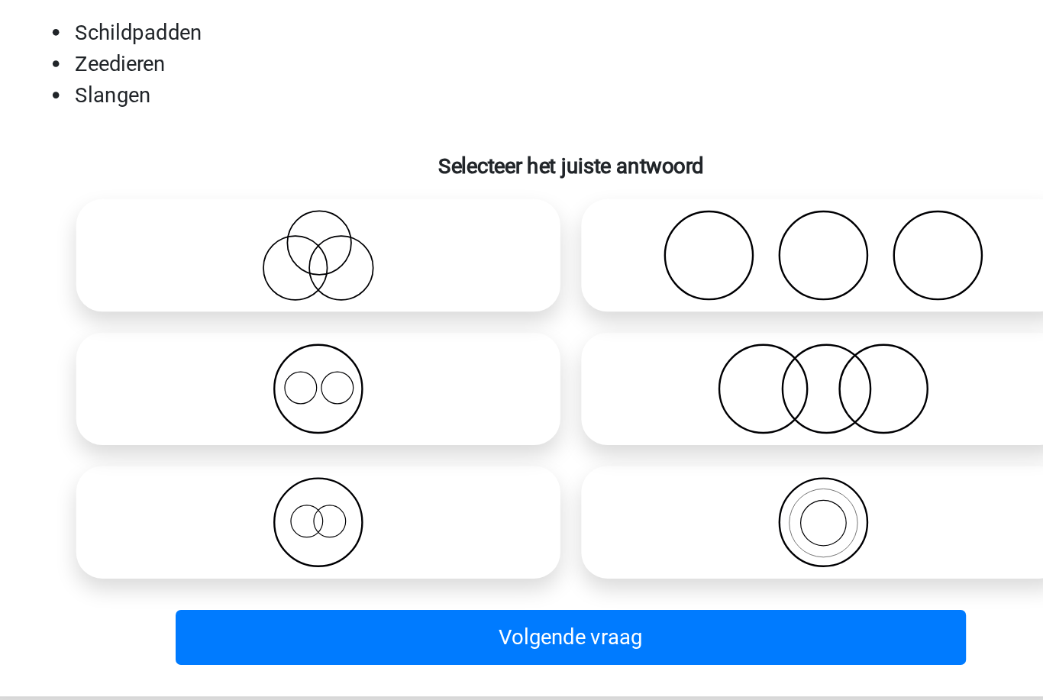
click at [534, 367] on icon at bounding box center [669, 393] width 270 height 53
click at [669, 376] on input "radio" at bounding box center [674, 381] width 10 height 10
radio input "true"
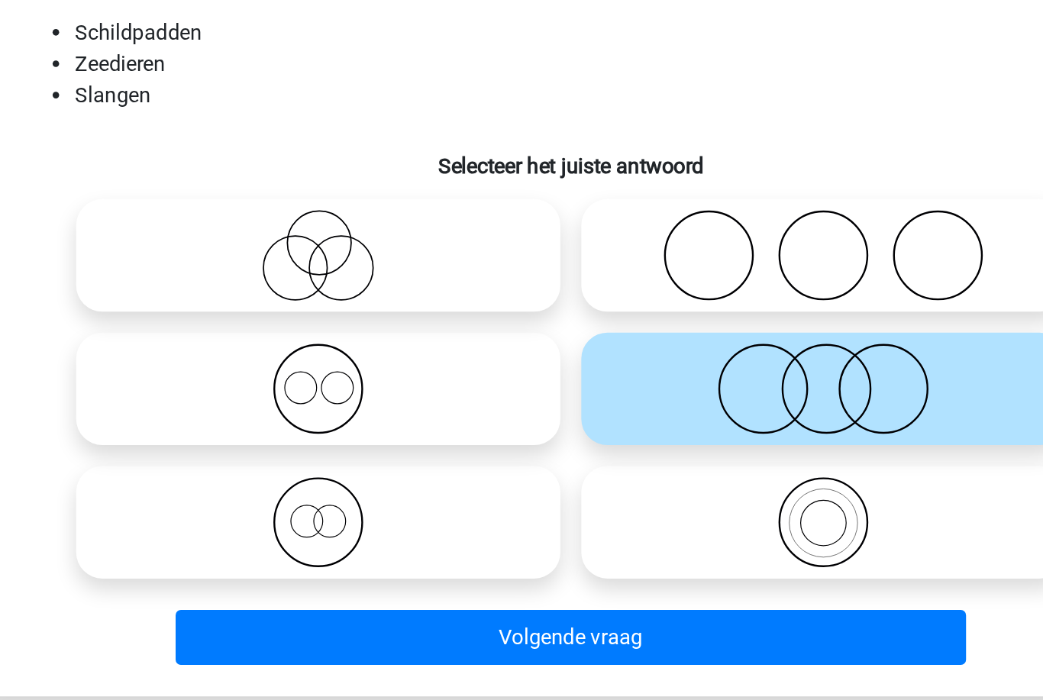
click at [320, 523] on button "Volgende vraag" at bounding box center [522, 539] width 462 height 32
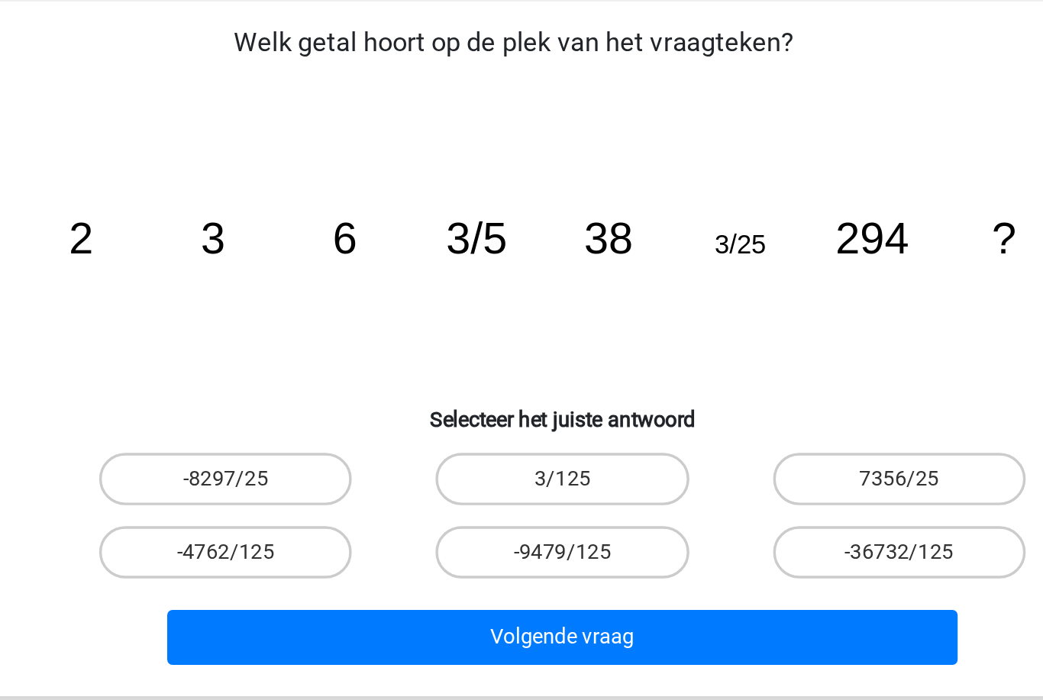
click at [447, 370] on label "3/125" at bounding box center [520, 385] width 147 height 31
click at [522, 386] on input "3/125" at bounding box center [527, 391] width 10 height 10
radio input "true"
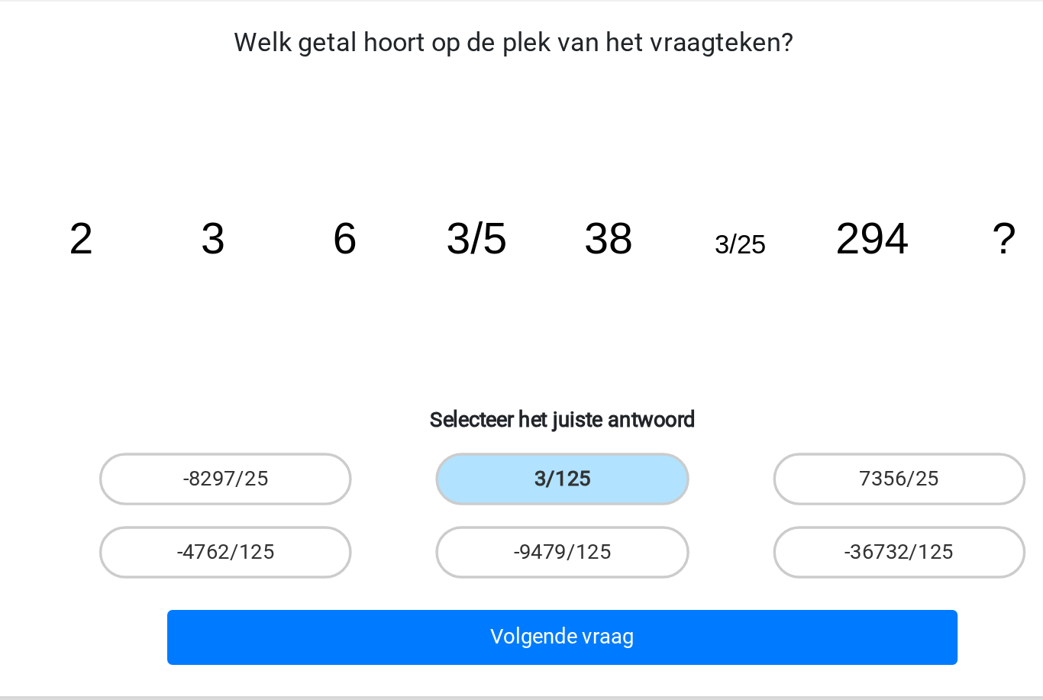
click at [333, 462] on button "Volgende vraag" at bounding box center [522, 478] width 462 height 32
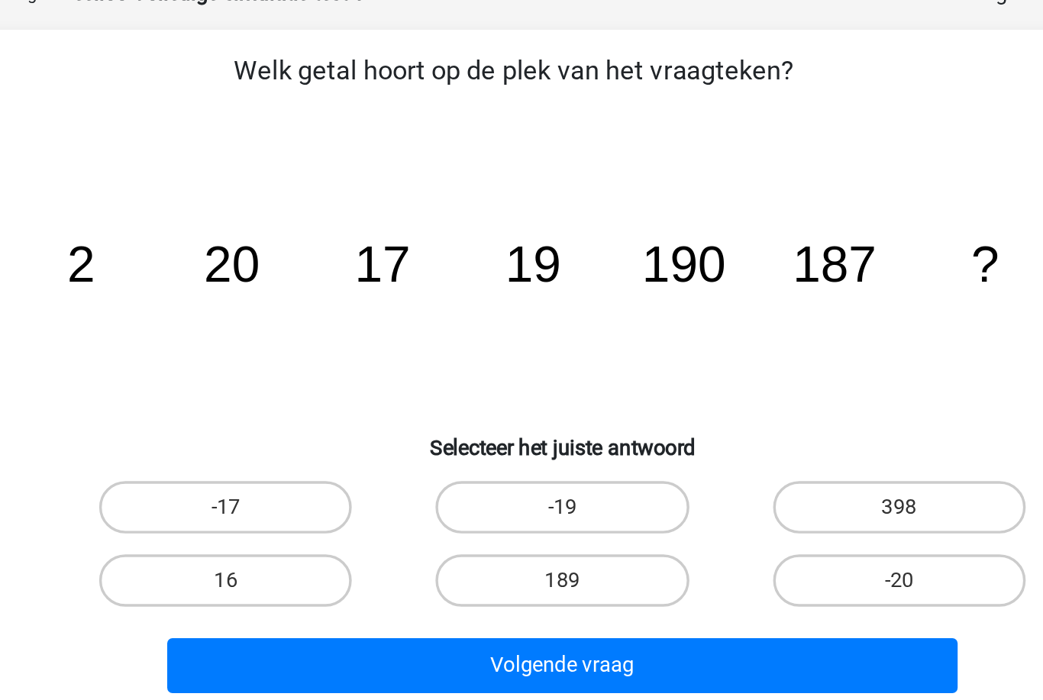
click at [447, 413] on label "189" at bounding box center [520, 428] width 147 height 31
click at [522, 428] on input "189" at bounding box center [527, 433] width 10 height 10
radio input "true"
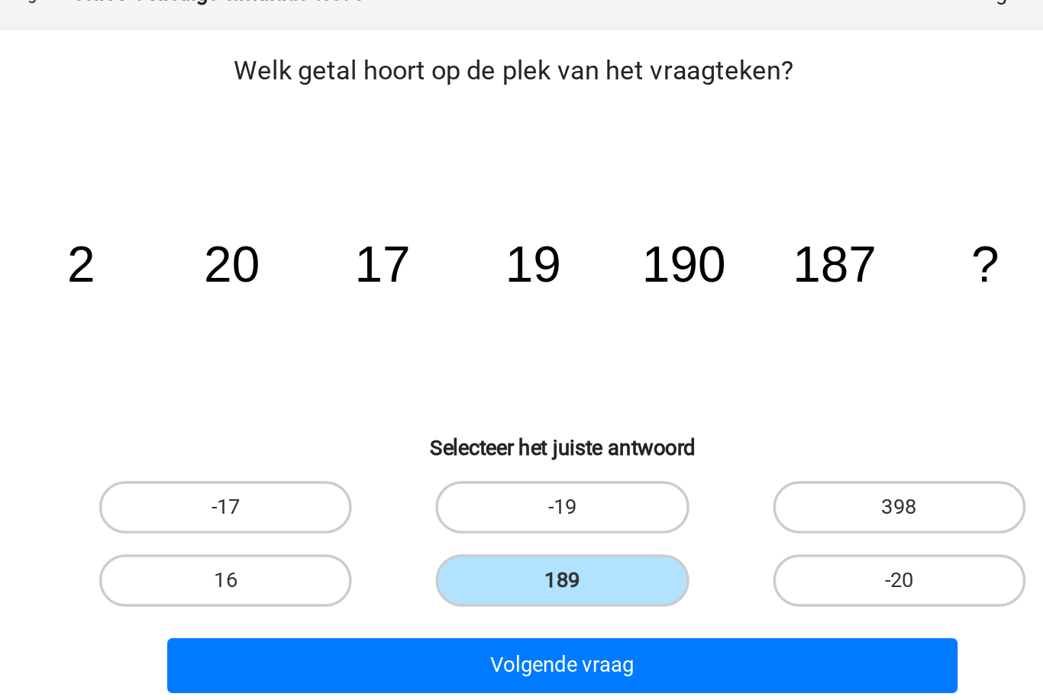
click at [392, 462] on button "Volgende vraag" at bounding box center [522, 478] width 462 height 32
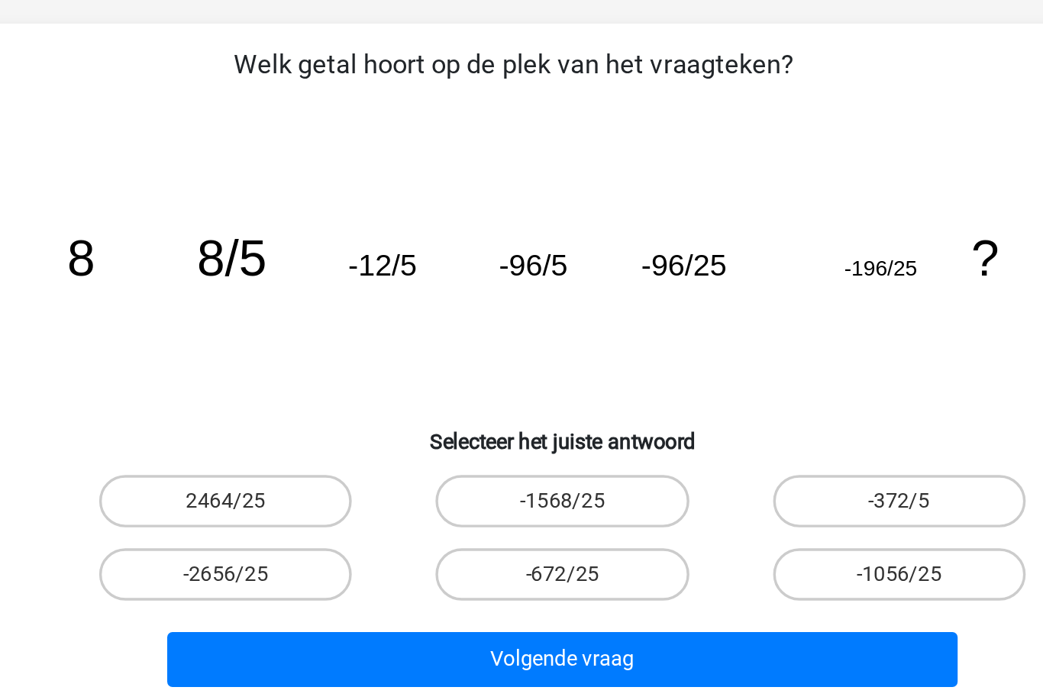
click at [644, 413] on label "-1056/25" at bounding box center [717, 428] width 147 height 31
click at [718, 428] on input "-1056/25" at bounding box center [723, 433] width 10 height 10
radio input "true"
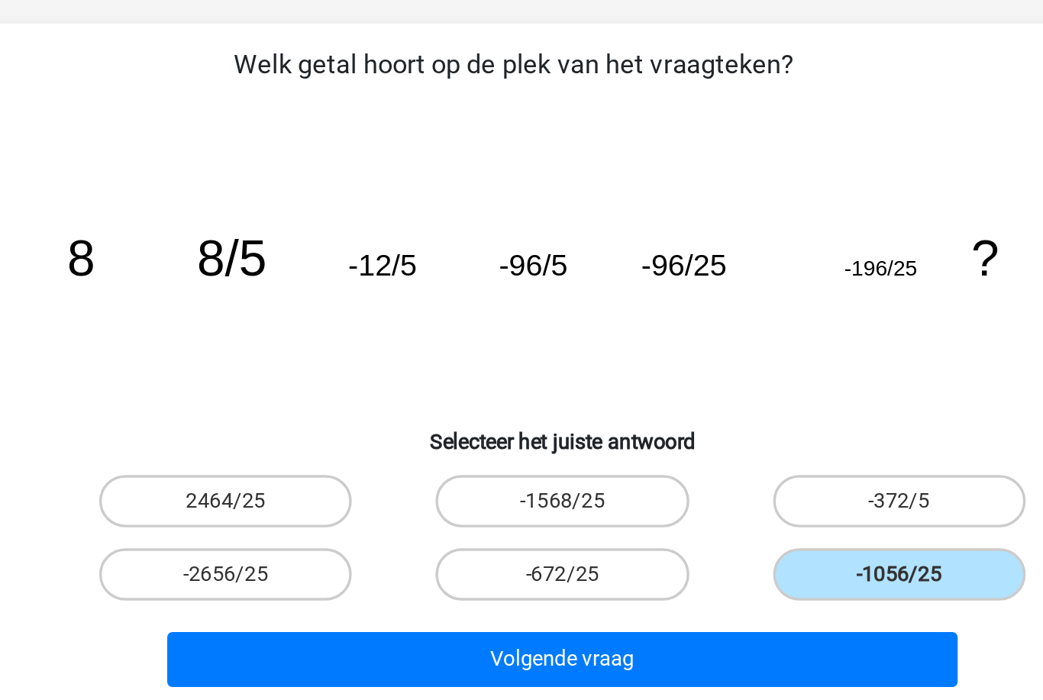
click at [534, 462] on button "Volgende vraag" at bounding box center [522, 478] width 462 height 32
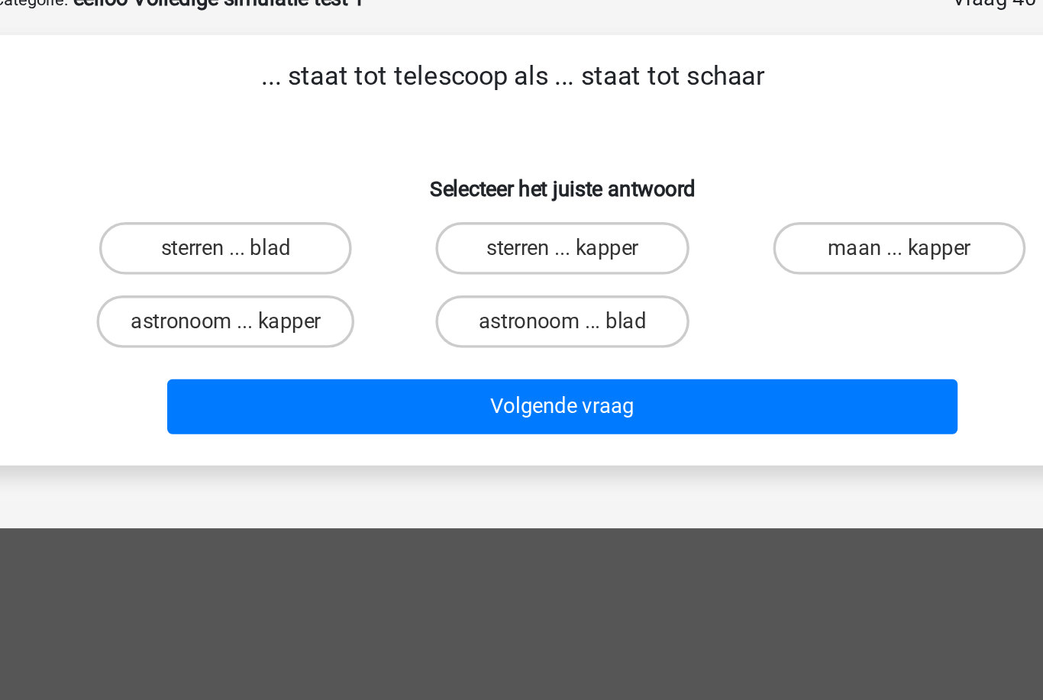
click at [250, 259] on label "astronoom ... kapper" at bounding box center [325, 274] width 150 height 31
click at [325, 274] on input "astronoom ... kapper" at bounding box center [330, 279] width 10 height 10
radio input "true"
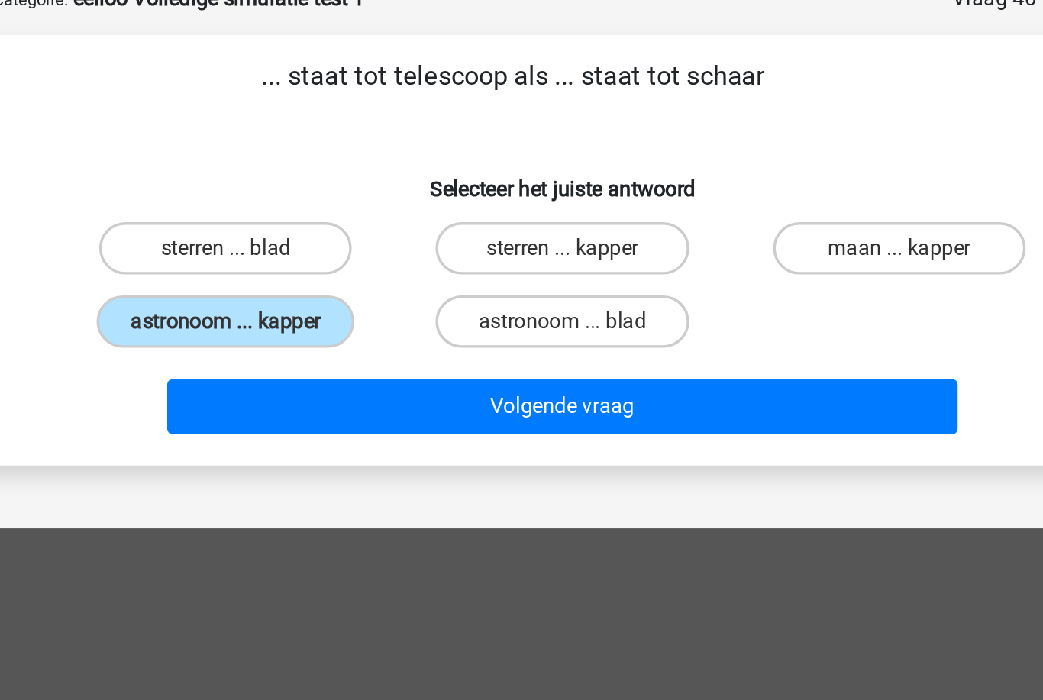
click at [318, 308] on button "Volgende vraag" at bounding box center [522, 324] width 462 height 32
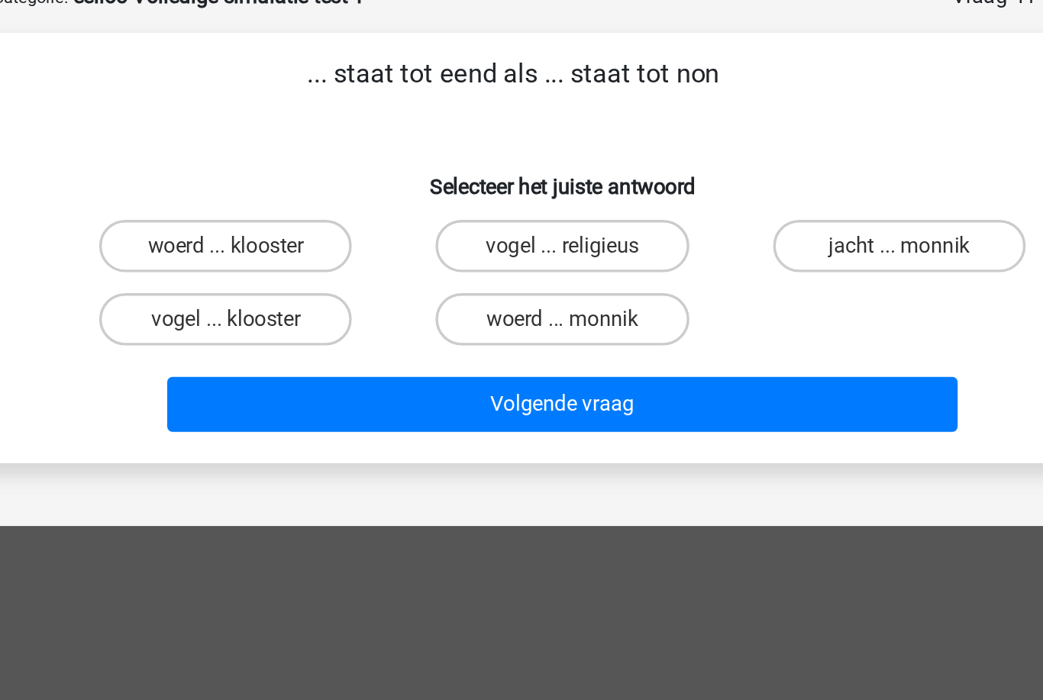
click at [447, 259] on label "woerd ... monnik" at bounding box center [520, 274] width 147 height 31
click at [522, 274] on input "woerd ... monnik" at bounding box center [527, 279] width 10 height 10
radio input "true"
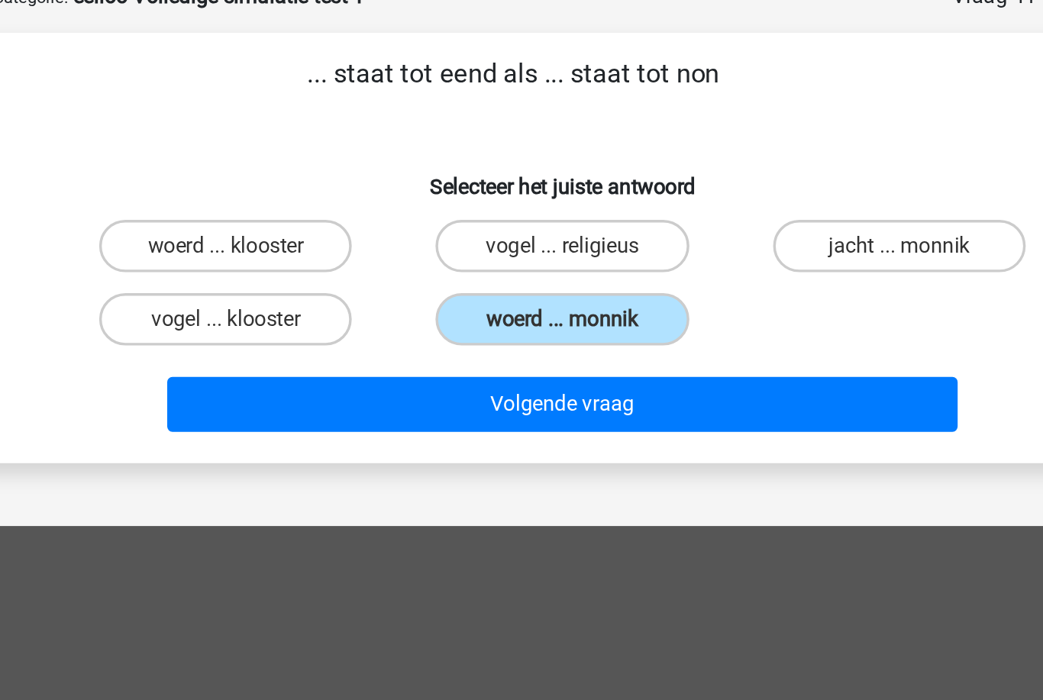
click at [337, 308] on button "Volgende vraag" at bounding box center [522, 324] width 462 height 32
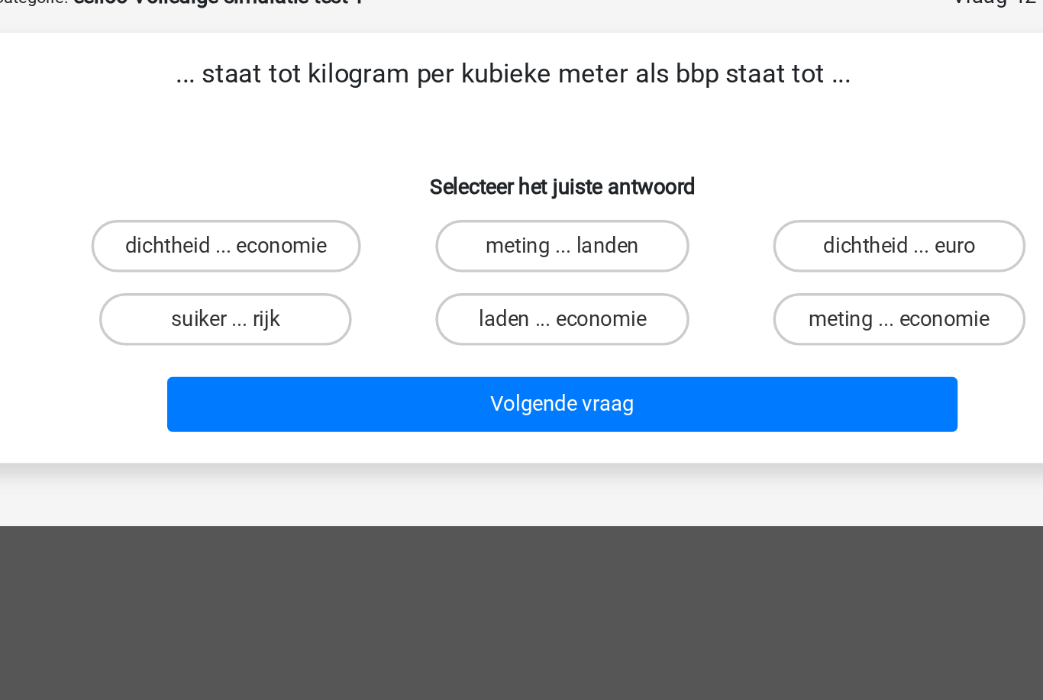
click at [247, 216] on label "dichtheid ... economie" at bounding box center [325, 231] width 157 height 31
click at [325, 231] on input "dichtheid ... economie" at bounding box center [330, 236] width 10 height 10
radio input "true"
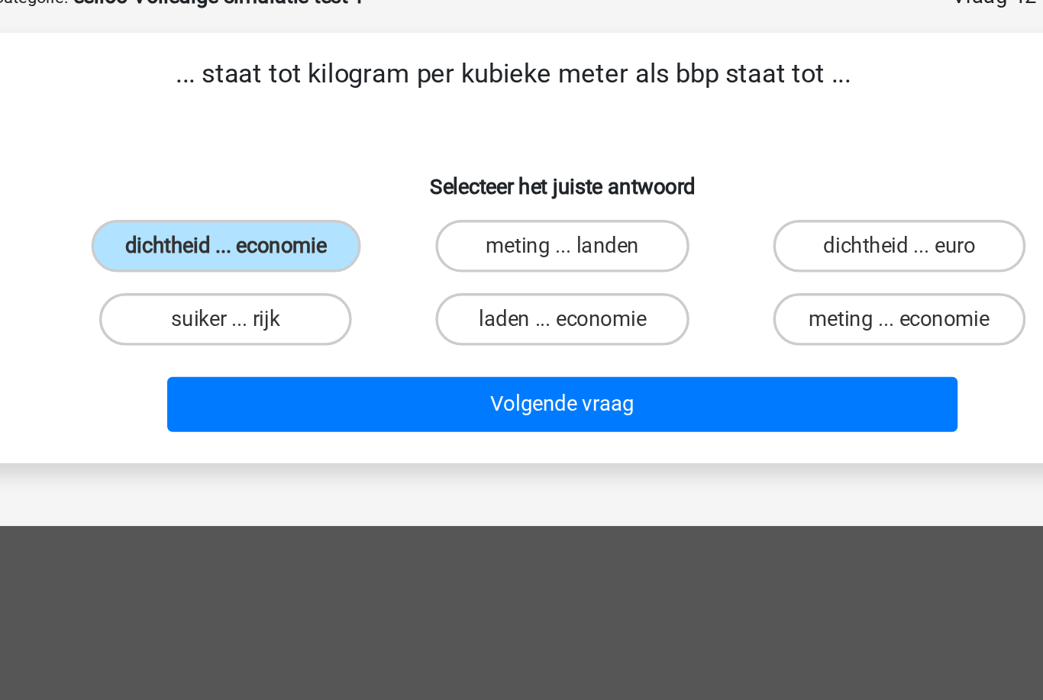
click at [291, 308] on button "Volgende vraag" at bounding box center [522, 324] width 462 height 32
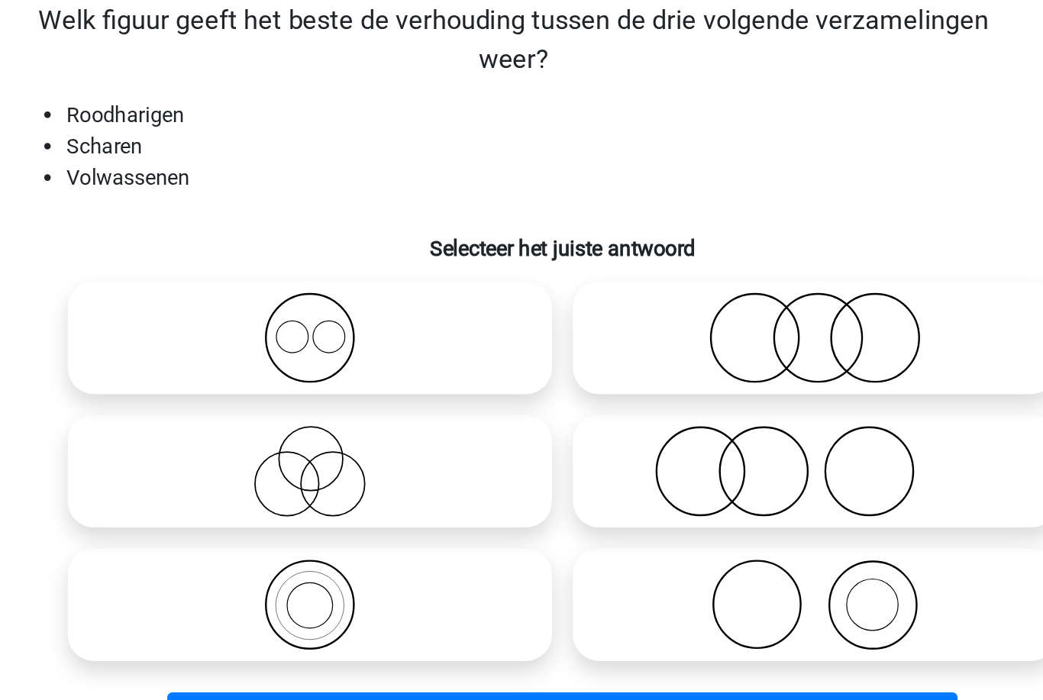
click at [534, 367] on icon at bounding box center [669, 393] width 270 height 53
click at [669, 376] on input "radio" at bounding box center [674, 381] width 10 height 10
radio input "true"
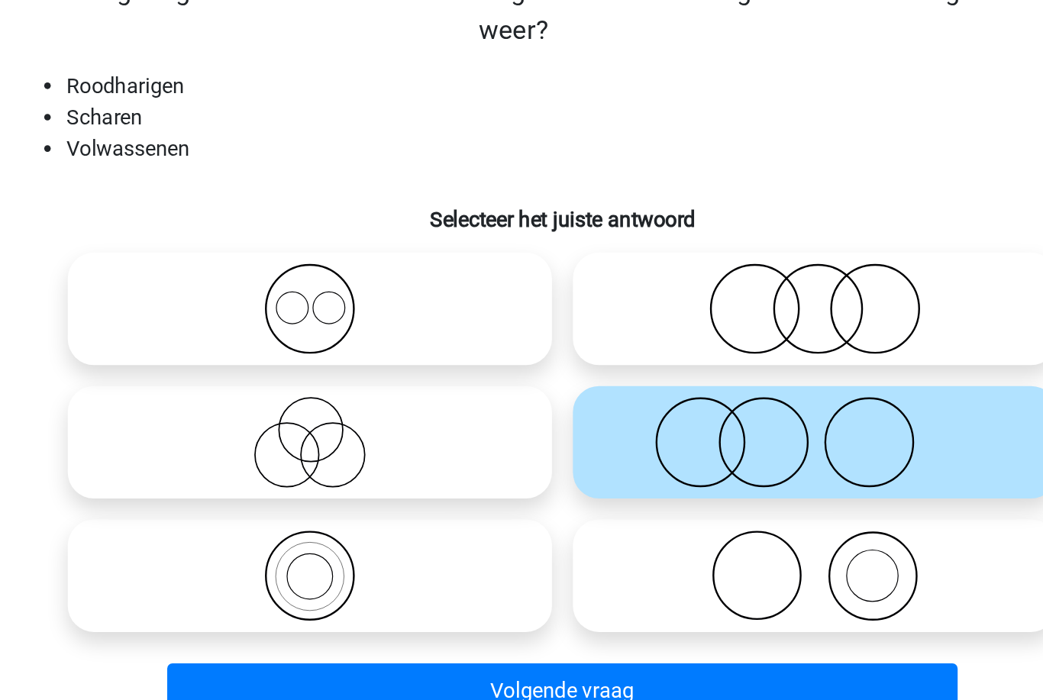
click at [561, 289] on icon at bounding box center [669, 315] width 270 height 53
click at [669, 299] on input "radio" at bounding box center [674, 304] width 10 height 10
radio input "true"
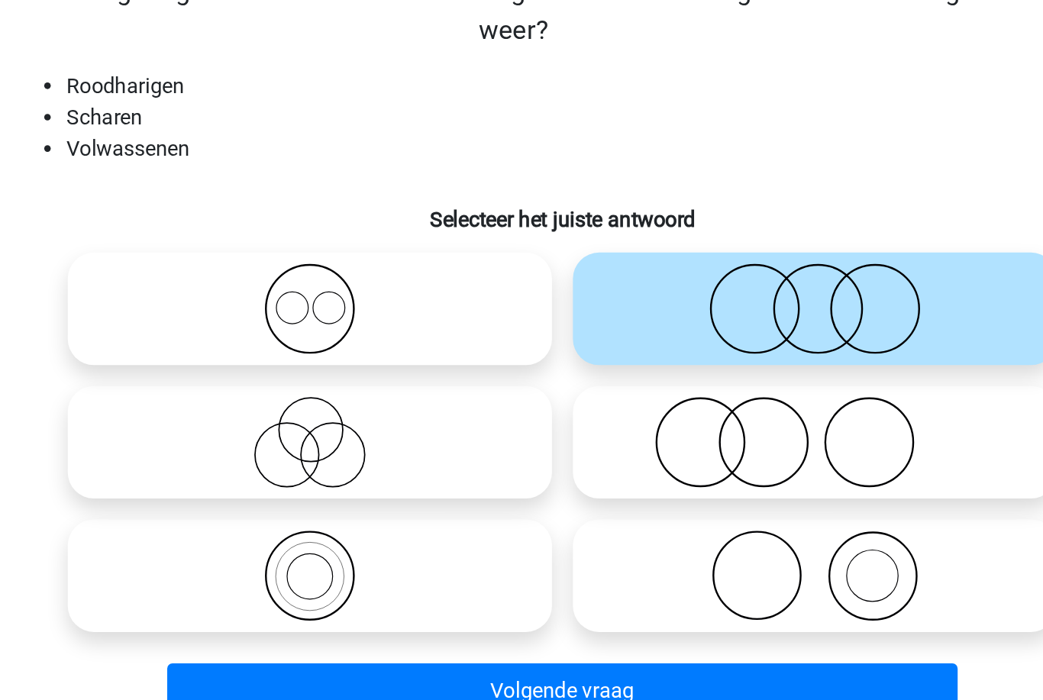
click at [483, 523] on button "Volgende vraag" at bounding box center [522, 539] width 462 height 32
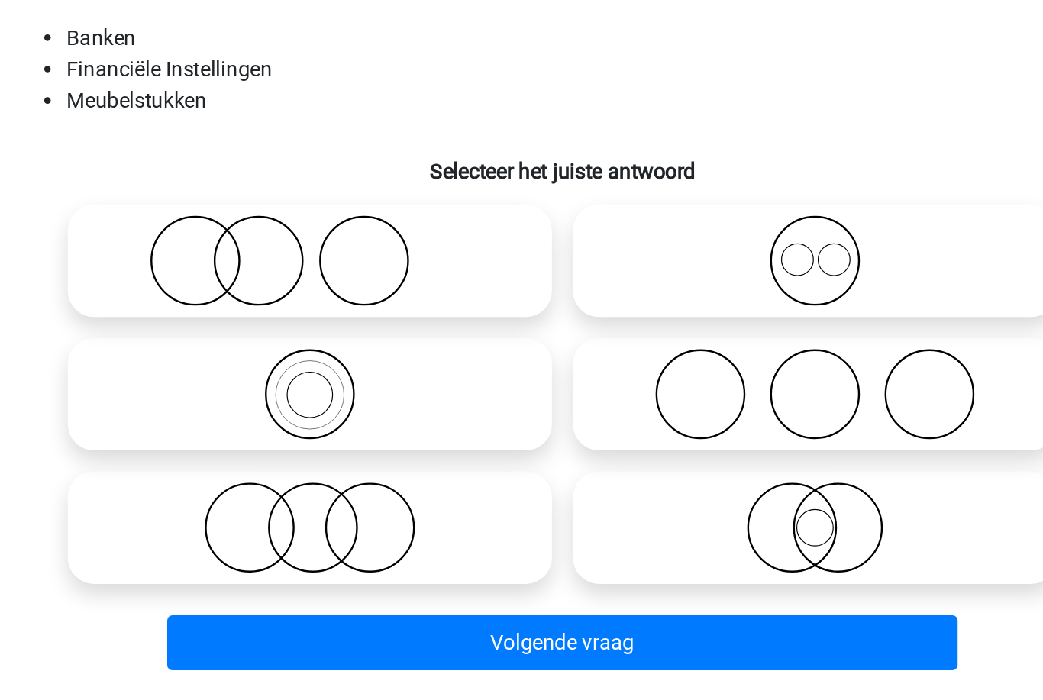
click at [302, 445] on icon at bounding box center [374, 471] width 270 height 53
click at [374, 454] on input "radio" at bounding box center [379, 459] width 10 height 10
radio input "true"
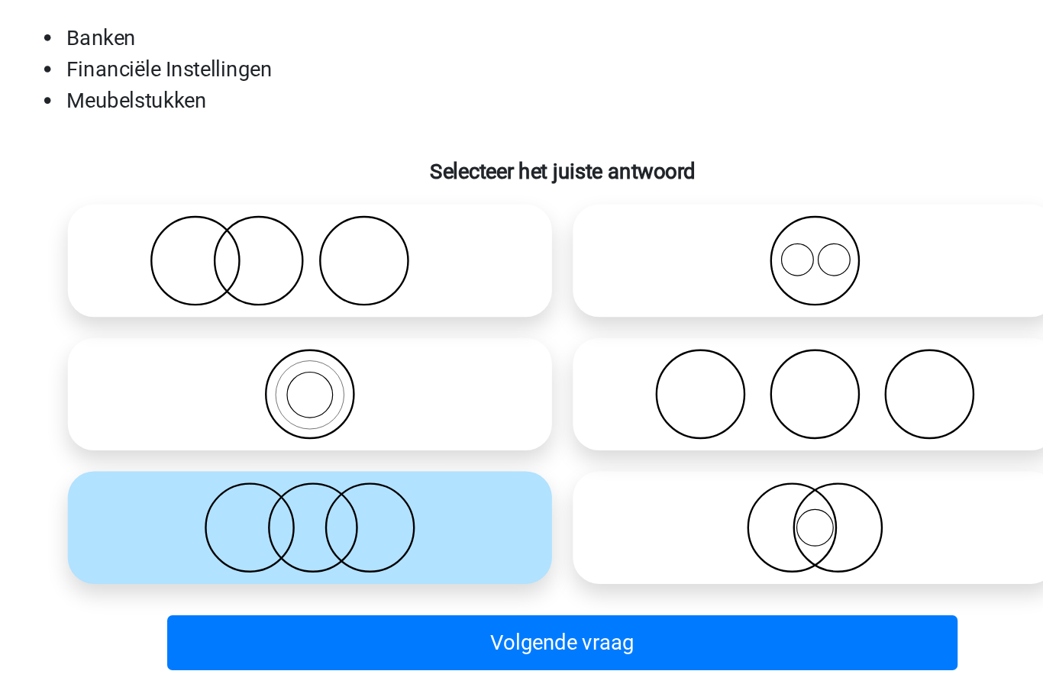
click at [566, 445] on icon at bounding box center [669, 471] width 270 height 53
click at [669, 454] on input "radio" at bounding box center [674, 459] width 10 height 10
radio input "true"
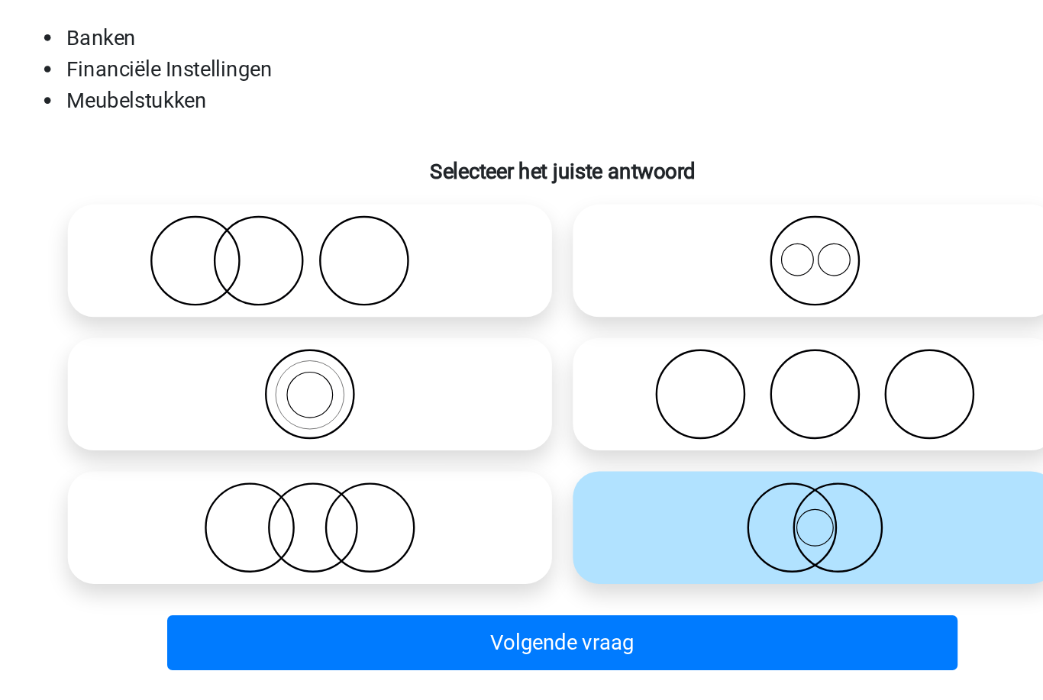
click at [522, 523] on button "Volgende vraag" at bounding box center [522, 539] width 462 height 32
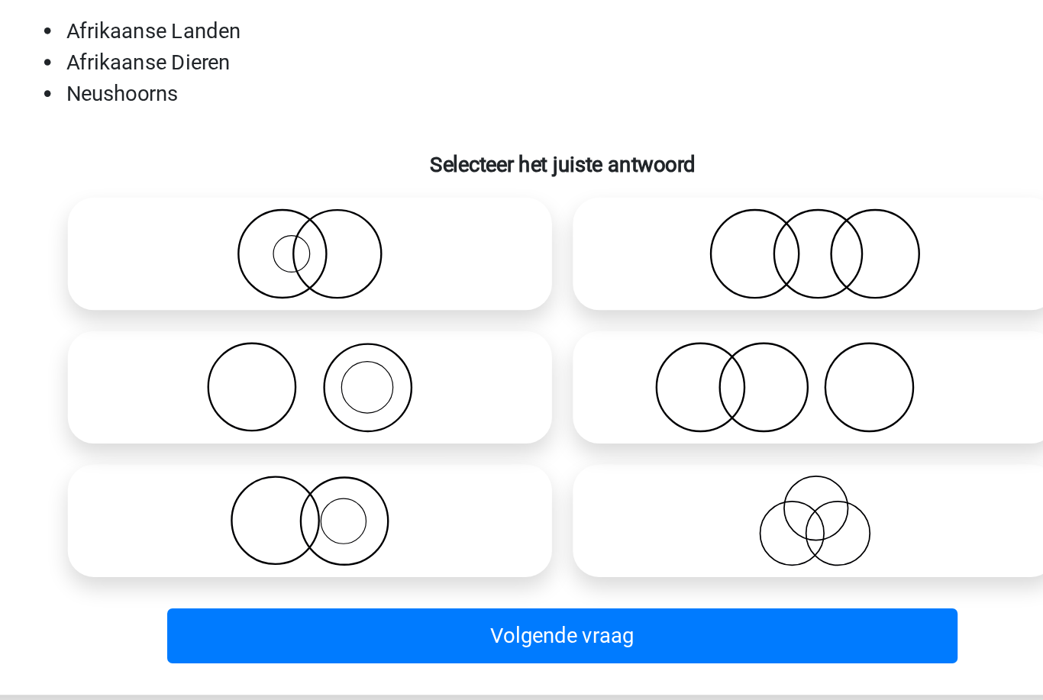
click at [534, 367] on icon at bounding box center [669, 393] width 270 height 53
click at [669, 376] on input "radio" at bounding box center [674, 381] width 10 height 10
radio input "true"
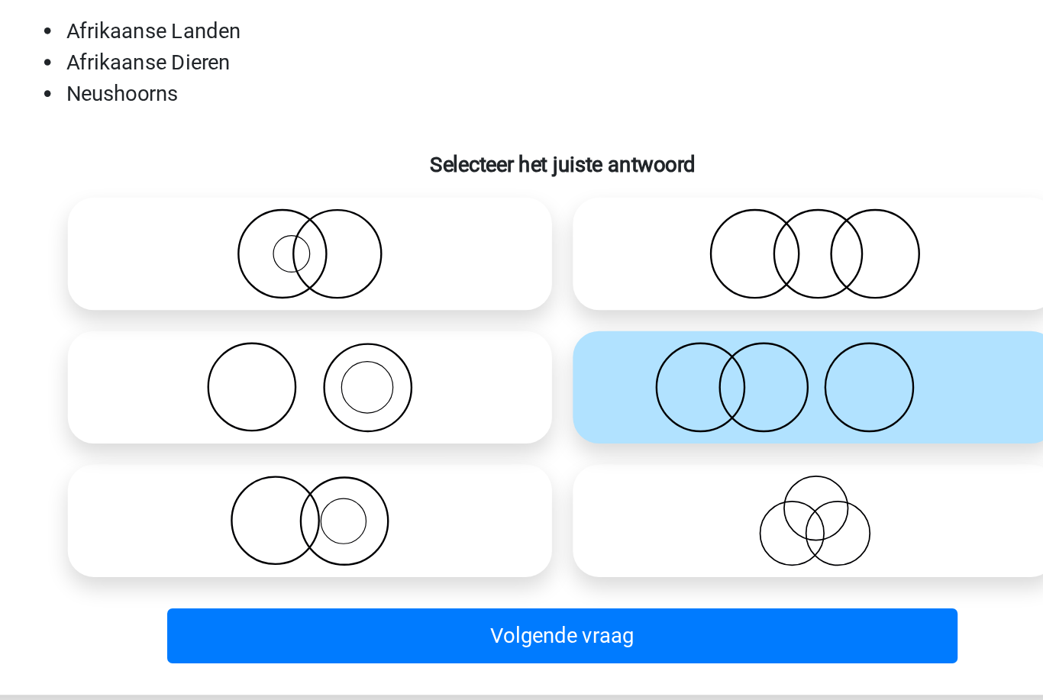
click at [518, 523] on button "Volgende vraag" at bounding box center [522, 539] width 462 height 32
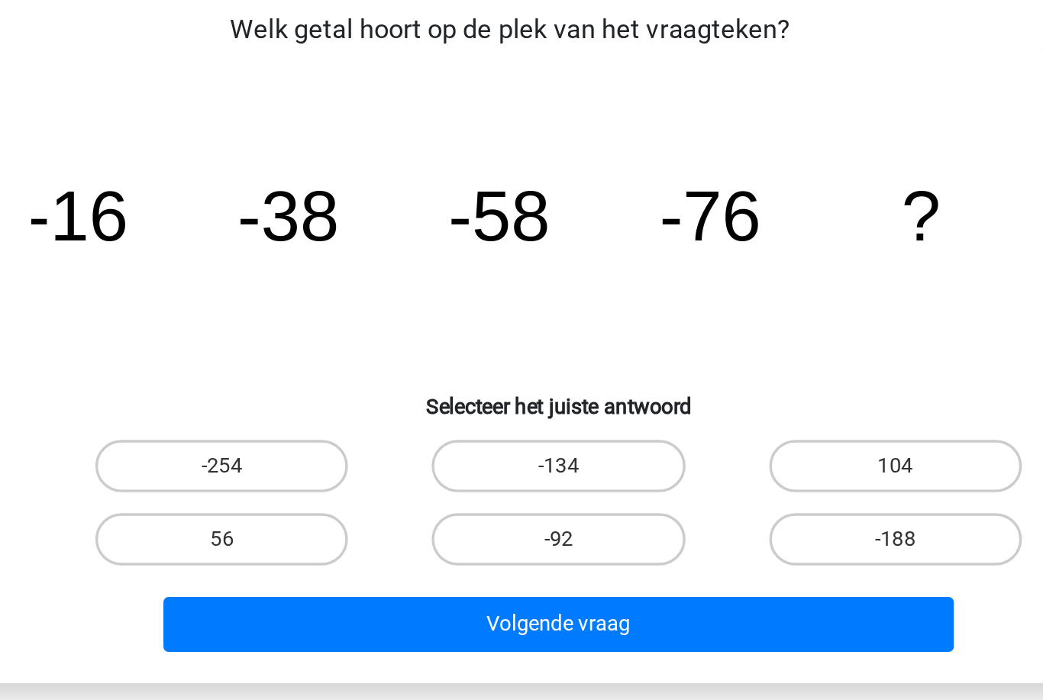
click at [447, 413] on label "-92" at bounding box center [520, 428] width 147 height 31
click at [522, 428] on input "-92" at bounding box center [527, 433] width 10 height 10
radio input "true"
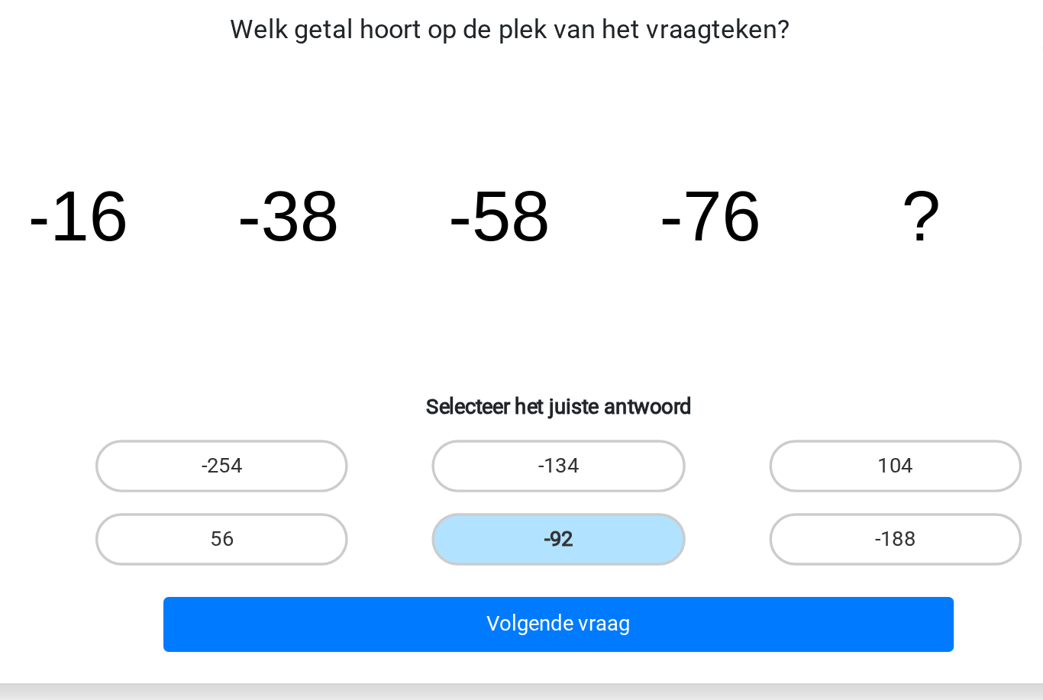
click at [404, 462] on button "Volgende vraag" at bounding box center [522, 478] width 462 height 32
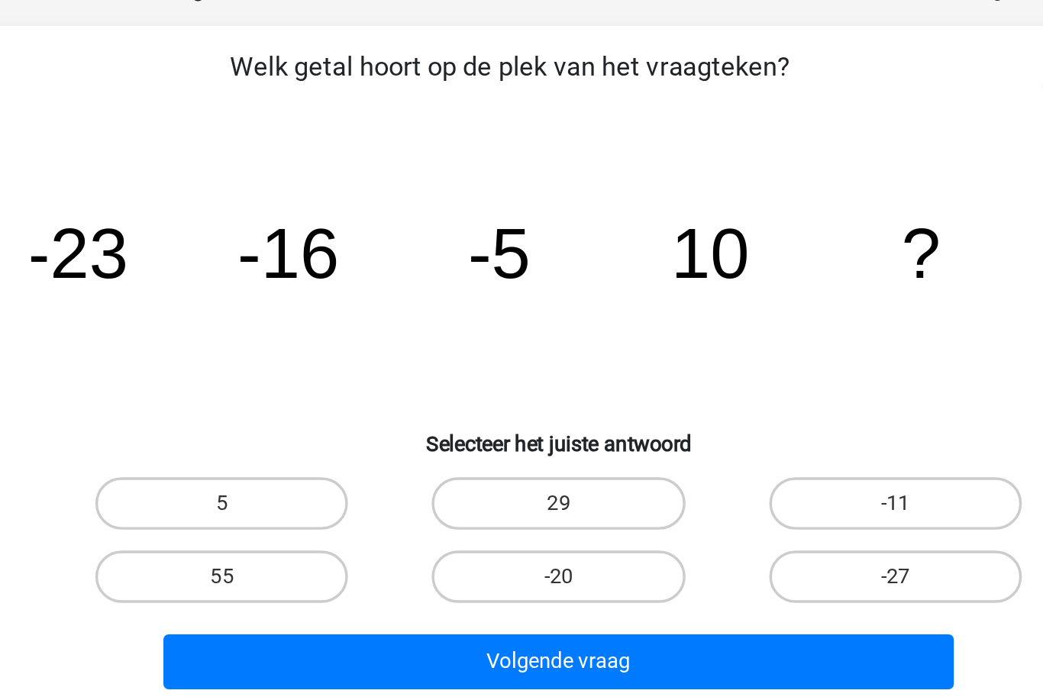
click at [447, 370] on label "29" at bounding box center [520, 385] width 147 height 31
click at [522, 386] on input "29" at bounding box center [527, 391] width 10 height 10
radio input "true"
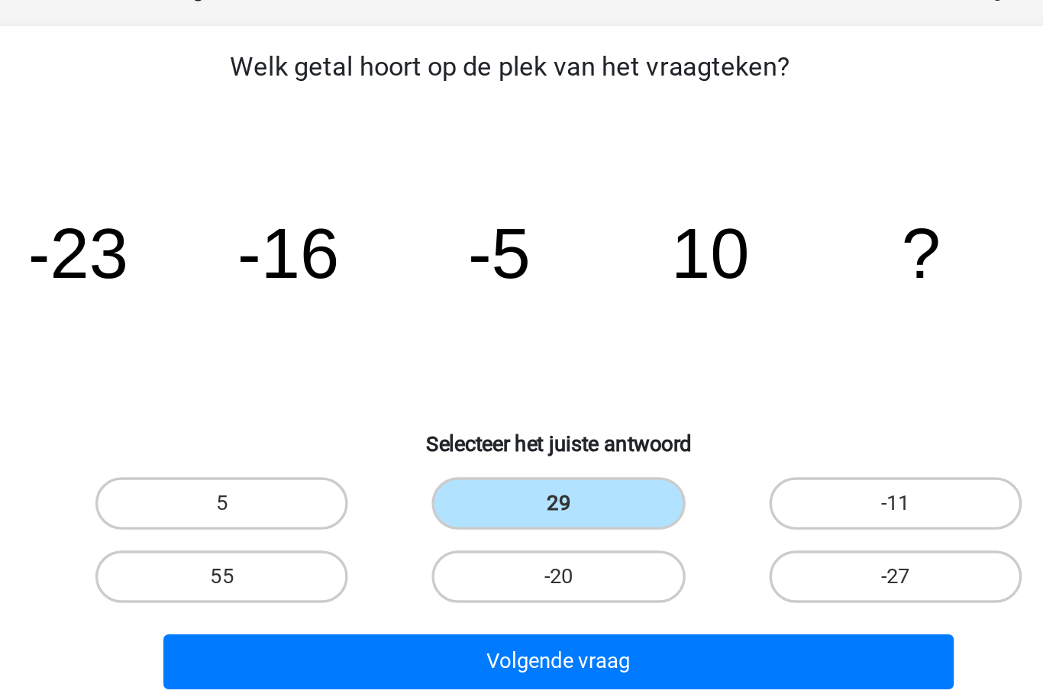
click at [291, 462] on button "Volgende vraag" at bounding box center [522, 478] width 462 height 32
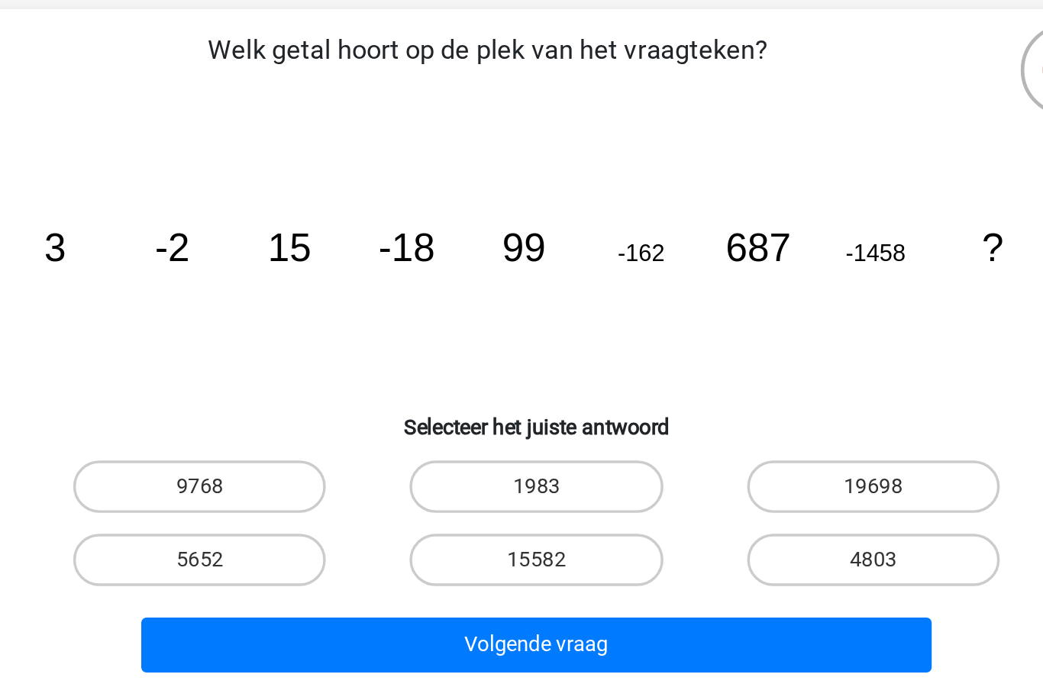
click at [251, 413] on label "5652" at bounding box center [324, 428] width 147 height 31
click at [325, 428] on input "5652" at bounding box center [330, 433] width 10 height 10
radio input "true"
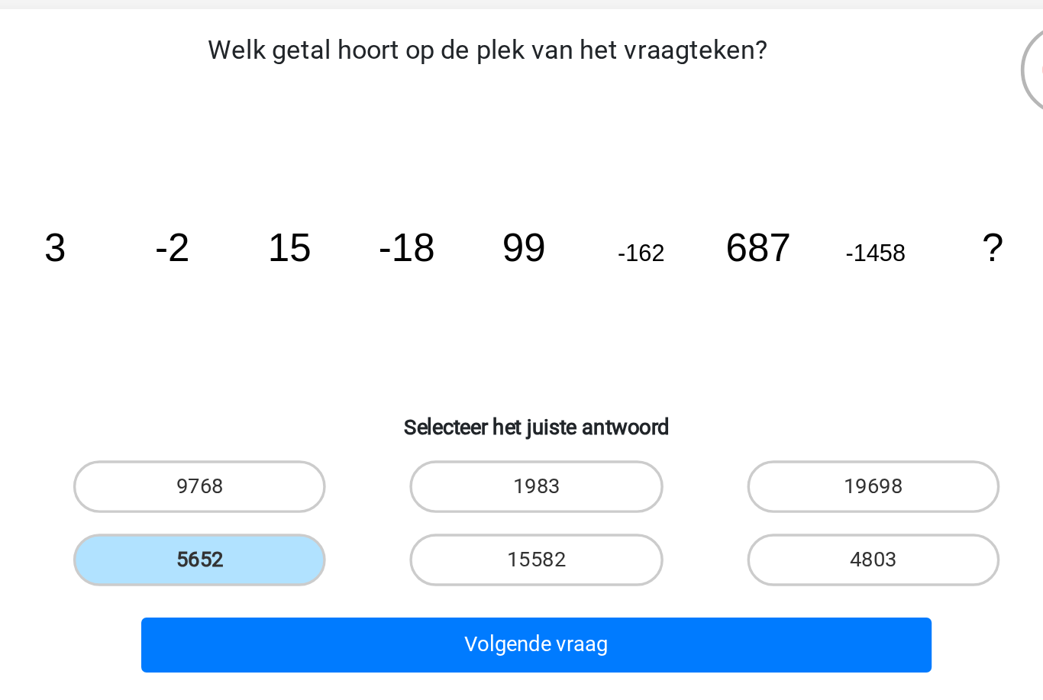
click at [291, 462] on button "Volgende vraag" at bounding box center [522, 478] width 462 height 32
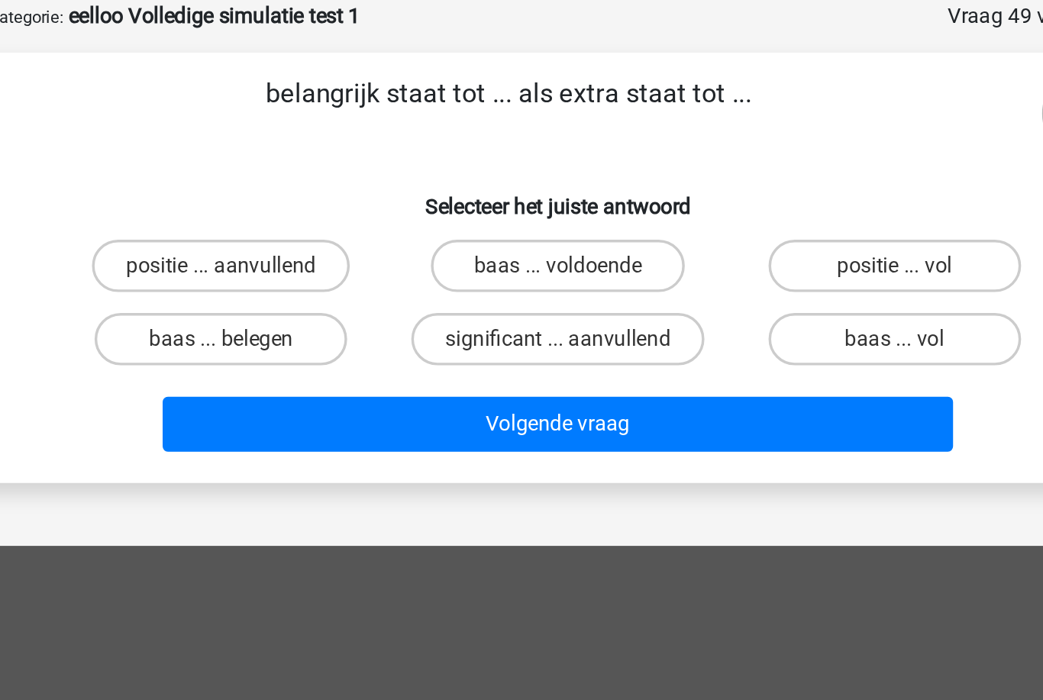
click at [436, 259] on label "significant ... aanvullend" at bounding box center [521, 274] width 171 height 31
click at [522, 274] on input "significant ... aanvullend" at bounding box center [527, 279] width 10 height 10
radio input "true"
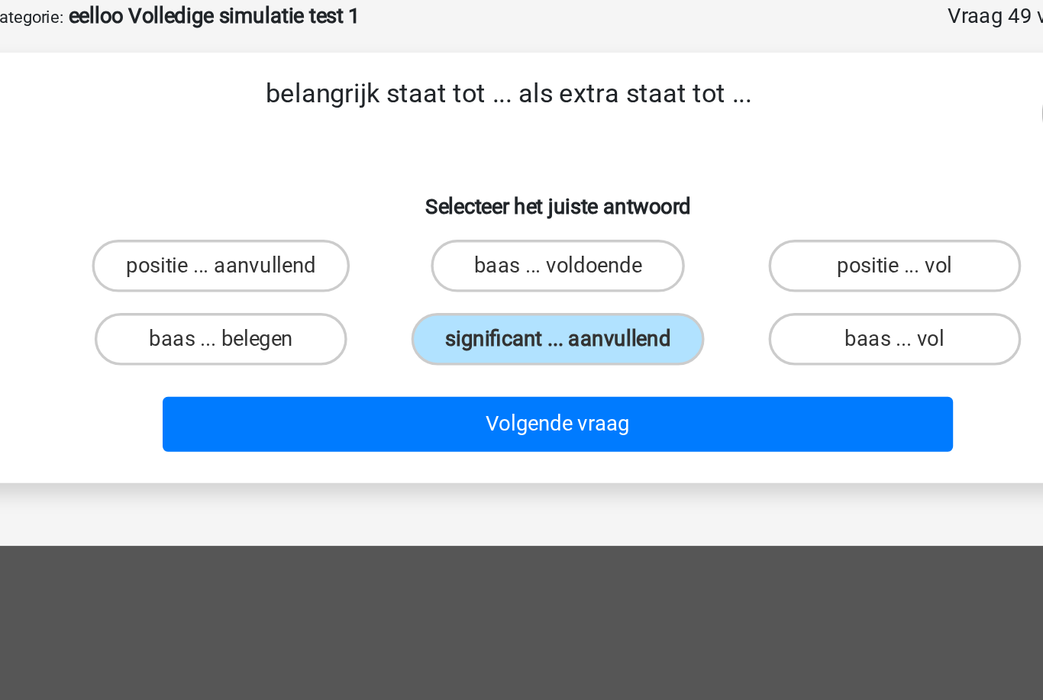
click at [359, 308] on button "Volgende vraag" at bounding box center [522, 324] width 462 height 32
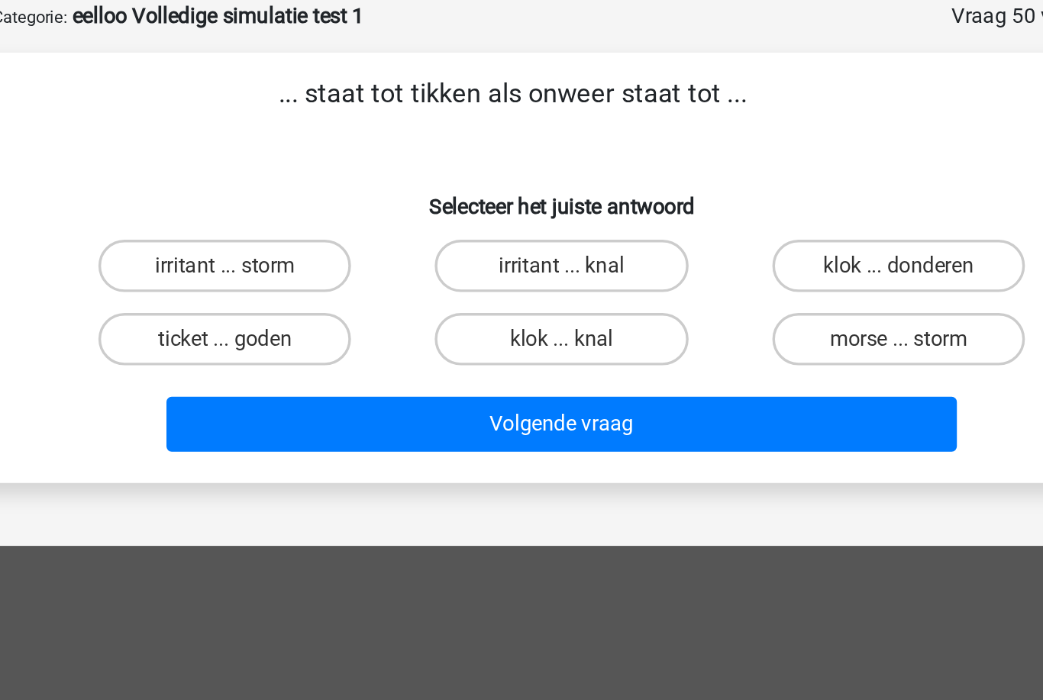
click at [644, 216] on label "klok ... donderen" at bounding box center [717, 231] width 147 height 31
click at [718, 231] on input "klok ... donderen" at bounding box center [723, 236] width 10 height 10
radio input "true"
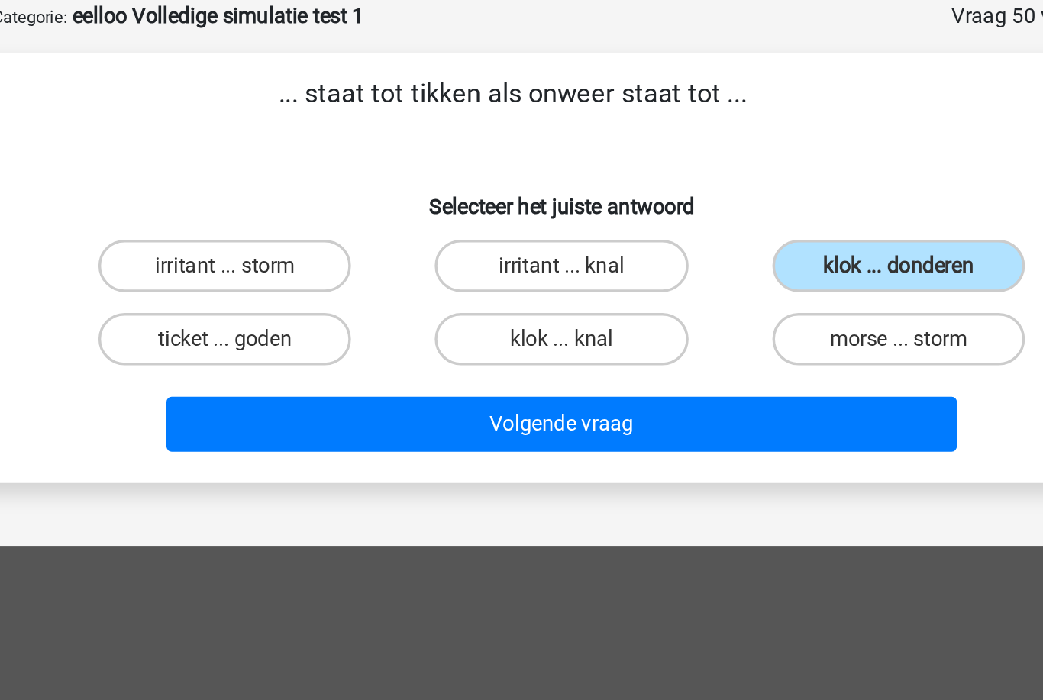
click at [477, 308] on button "Volgende vraag" at bounding box center [522, 324] width 462 height 32
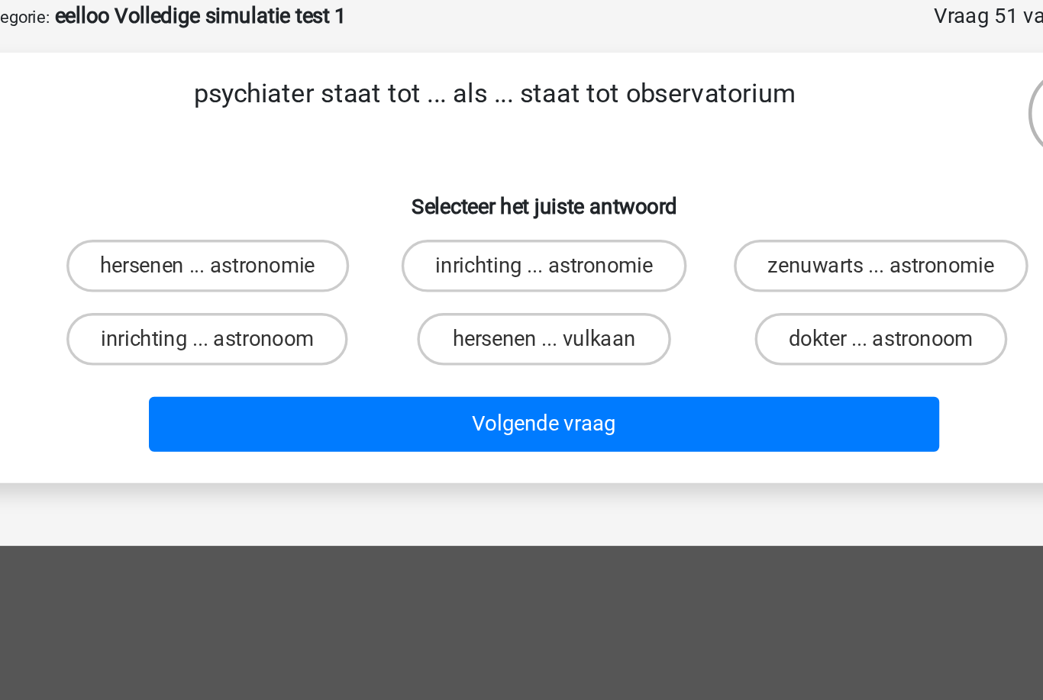
click at [227, 253] on div "inrichting ... astronoom" at bounding box center [325, 274] width 196 height 43
click at [243, 259] on label "inrichting ... astronoom" at bounding box center [325, 274] width 164 height 31
click at [325, 274] on input "inrichting ... astronoom" at bounding box center [330, 279] width 10 height 10
radio input "true"
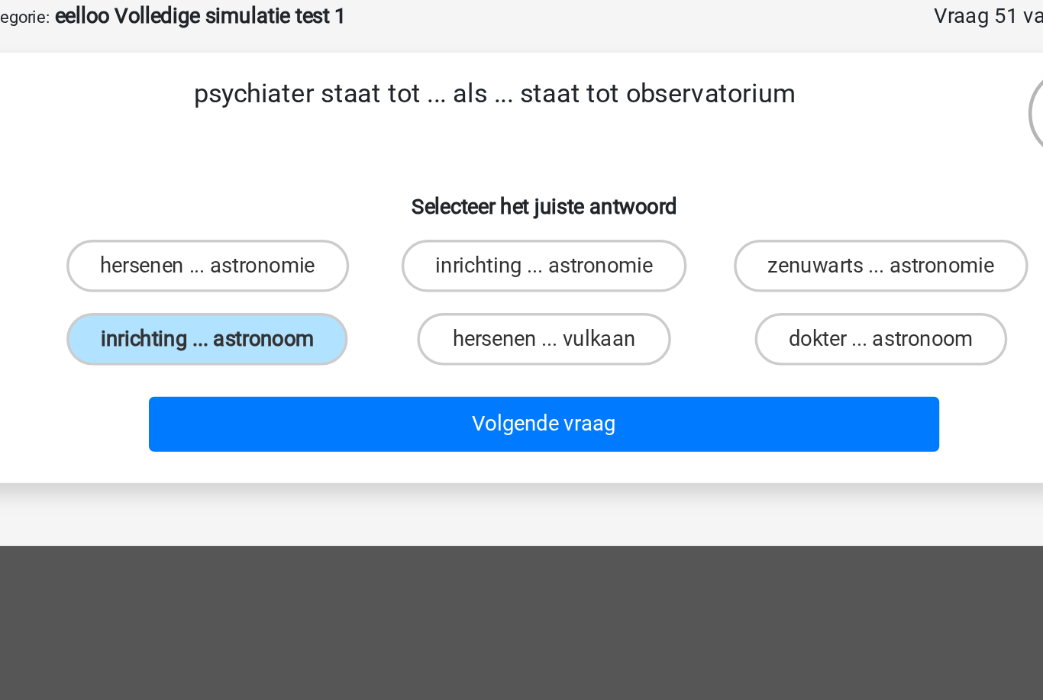
click at [291, 308] on button "Volgende vraag" at bounding box center [522, 324] width 462 height 32
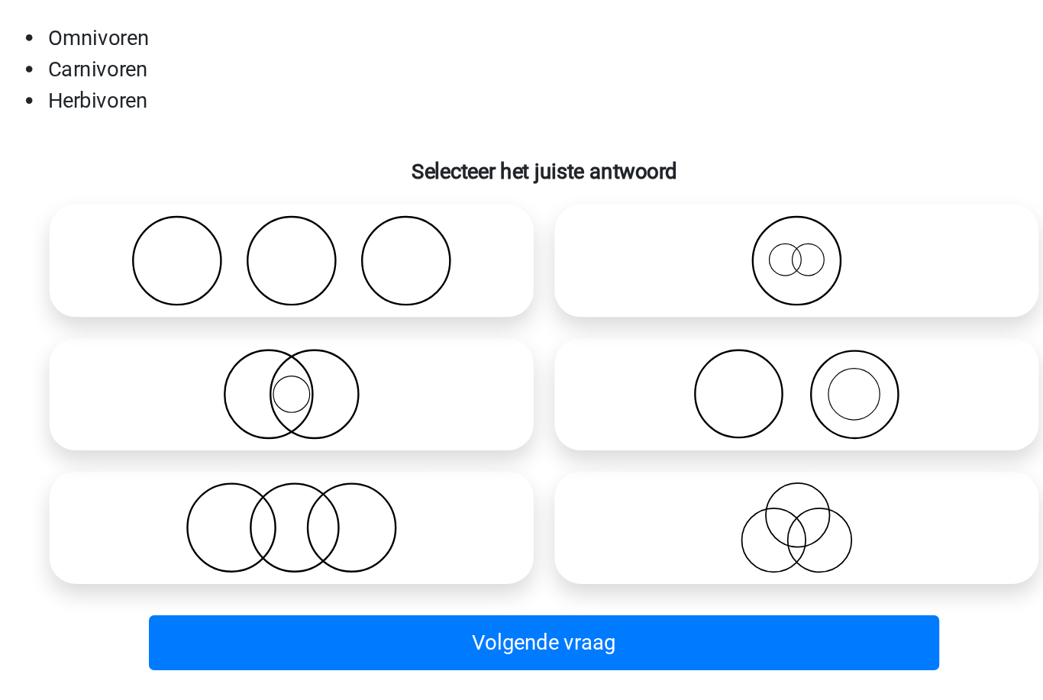
click at [239, 445] on icon at bounding box center [374, 471] width 270 height 53
click at [374, 454] on input "radio" at bounding box center [379, 459] width 10 height 10
radio input "true"
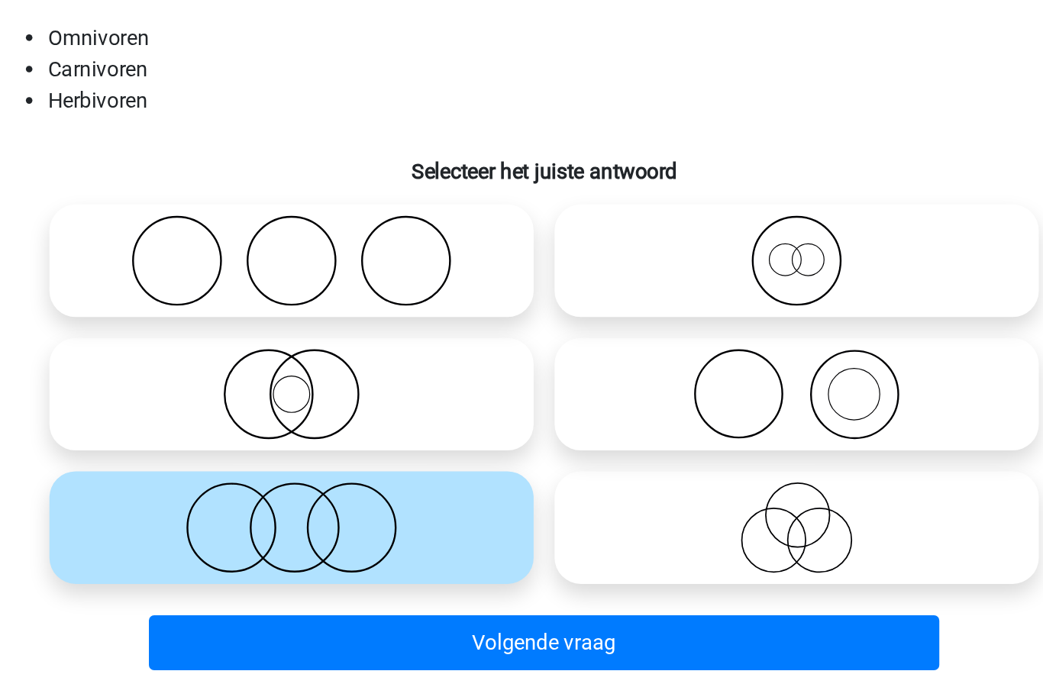
click at [291, 523] on button "Volgende vraag" at bounding box center [522, 539] width 462 height 32
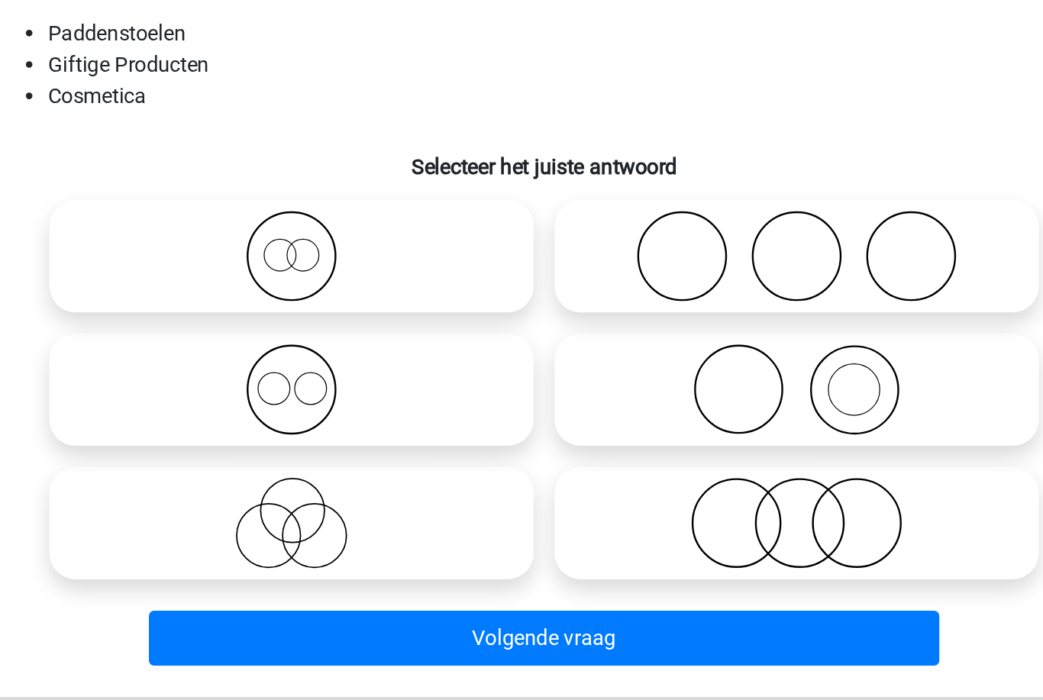
click at [534, 445] on icon at bounding box center [669, 471] width 270 height 53
click at [669, 454] on input "radio" at bounding box center [674, 459] width 10 height 10
radio input "true"
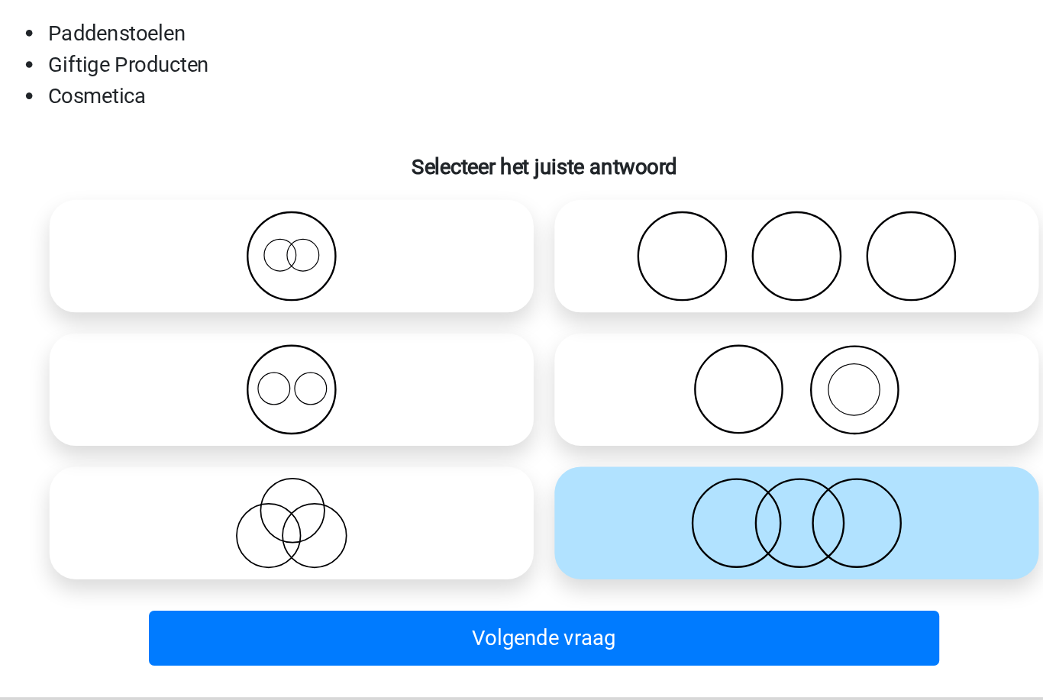
click at [306, 523] on button "Volgende vraag" at bounding box center [522, 539] width 462 height 32
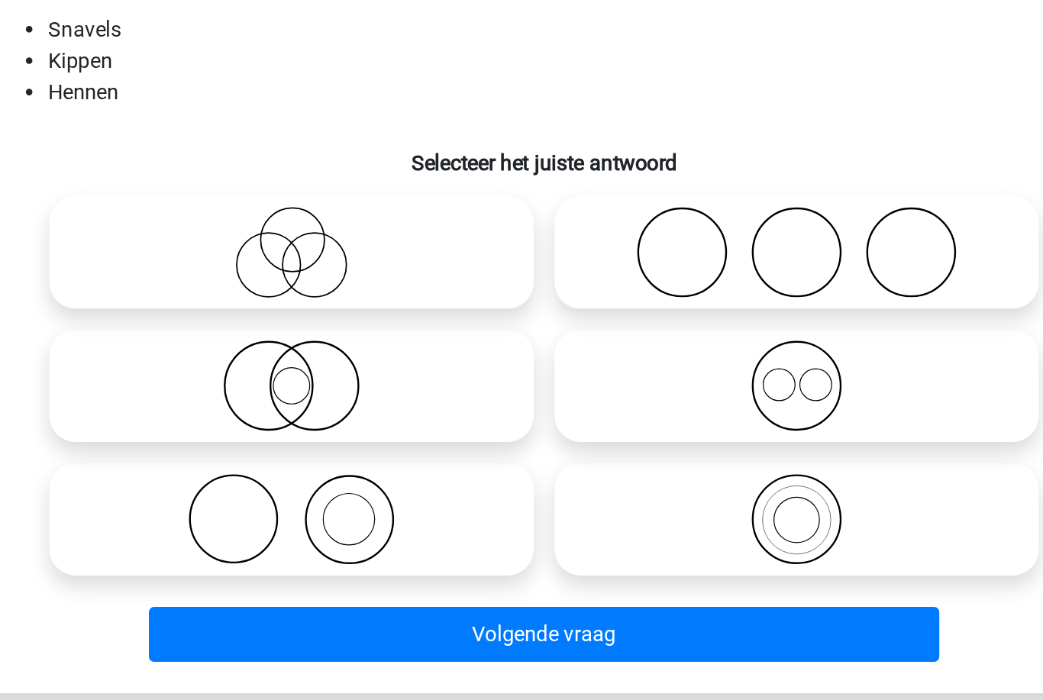
click at [239, 445] on icon at bounding box center [374, 471] width 270 height 53
click at [374, 454] on input "radio" at bounding box center [379, 459] width 10 height 10
radio input "true"
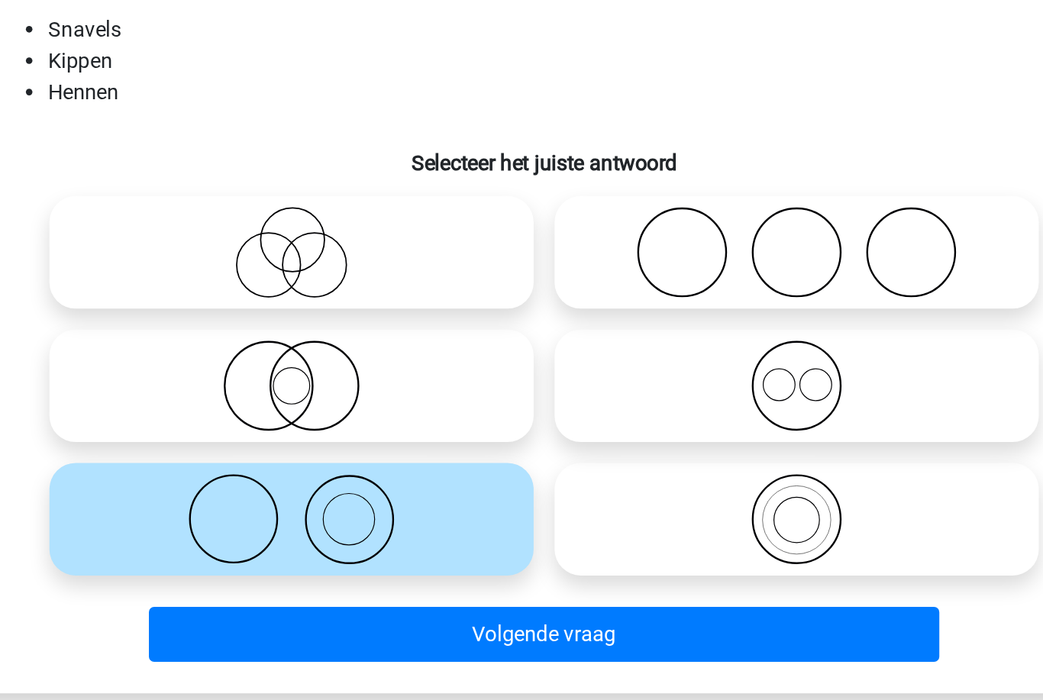
click at [291, 523] on button "Volgende vraag" at bounding box center [522, 539] width 462 height 32
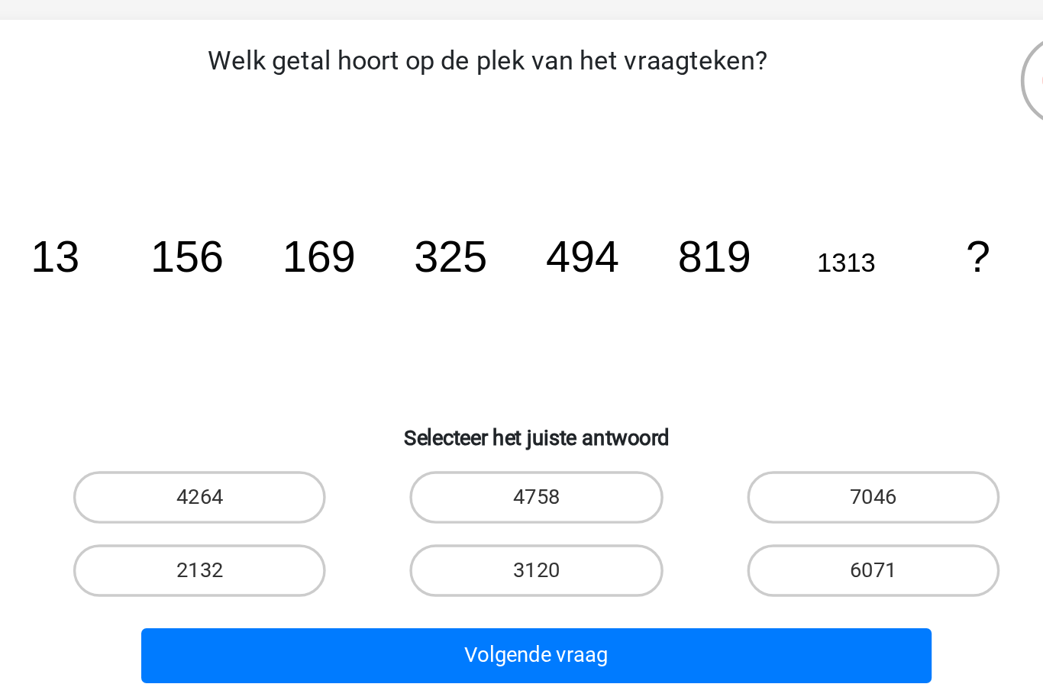
click at [251, 413] on label "2132" at bounding box center [324, 428] width 147 height 31
click at [325, 428] on input "2132" at bounding box center [330, 433] width 10 height 10
radio input "true"
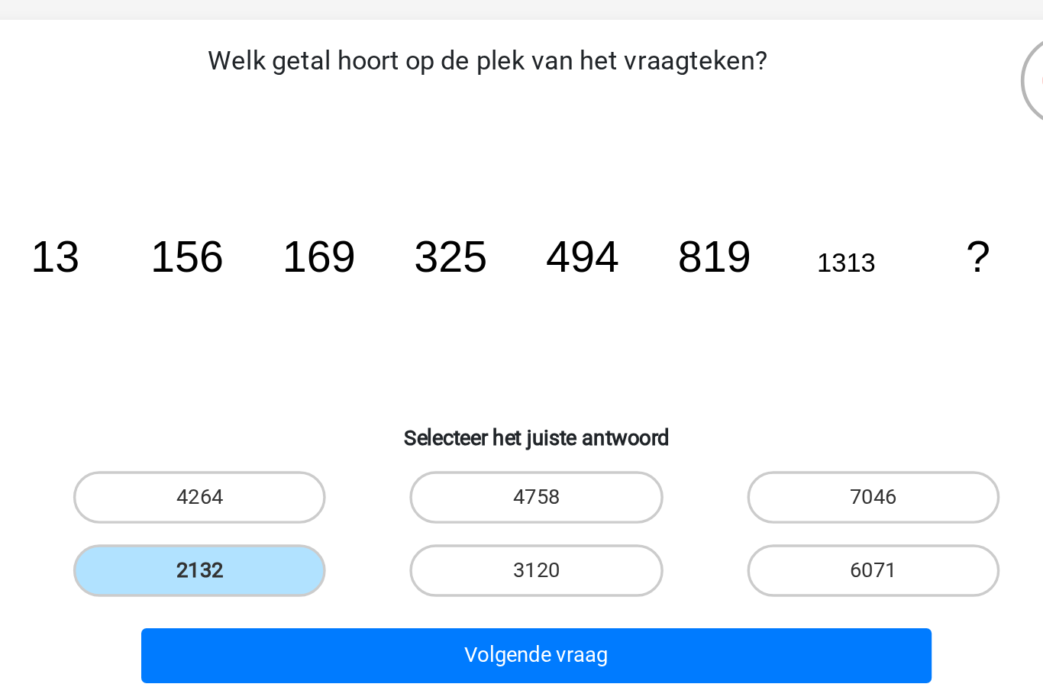
click at [291, 462] on button "Volgende vraag" at bounding box center [522, 478] width 462 height 32
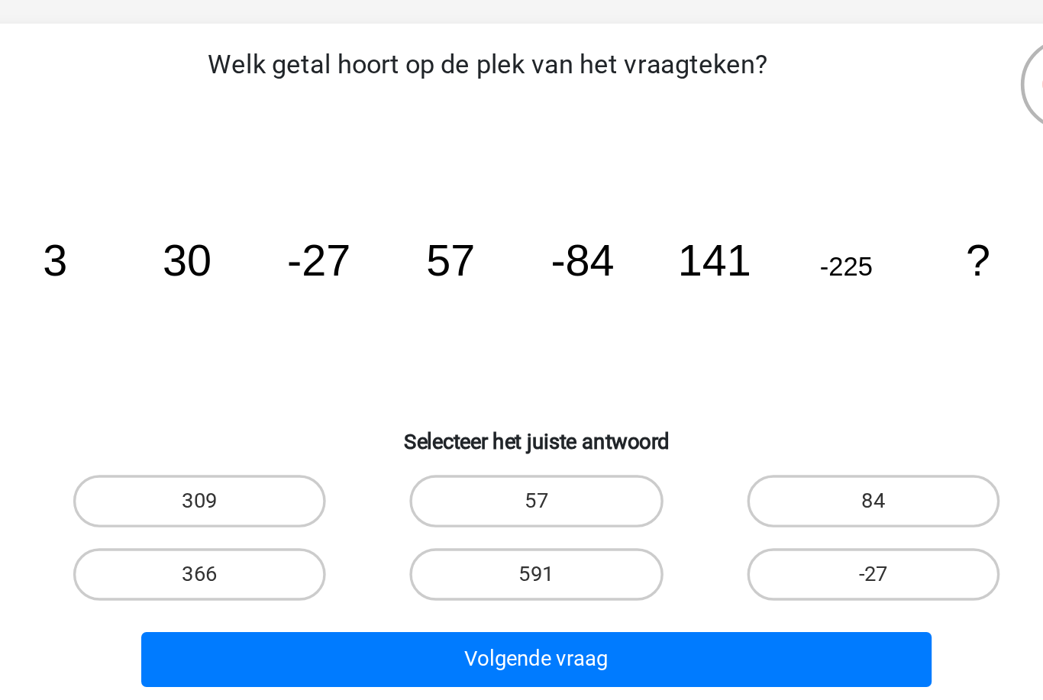
click at [251, 413] on label "366" at bounding box center [324, 428] width 147 height 31
click at [325, 428] on input "366" at bounding box center [330, 433] width 10 height 10
radio input "true"
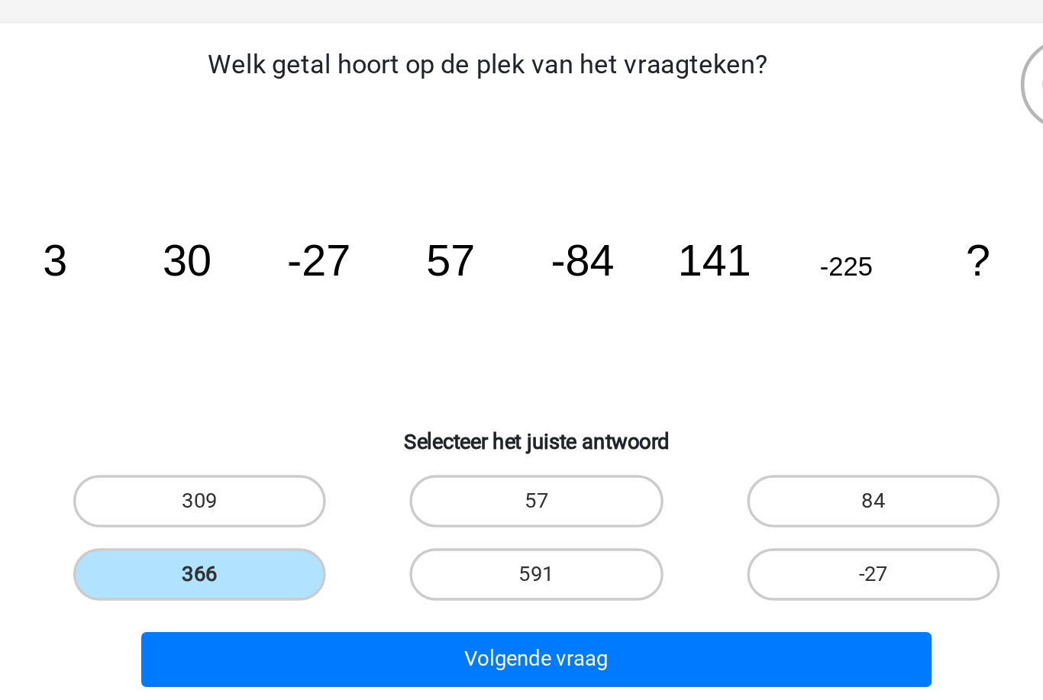
click at [291, 462] on button "Volgende vraag" at bounding box center [522, 478] width 462 height 32
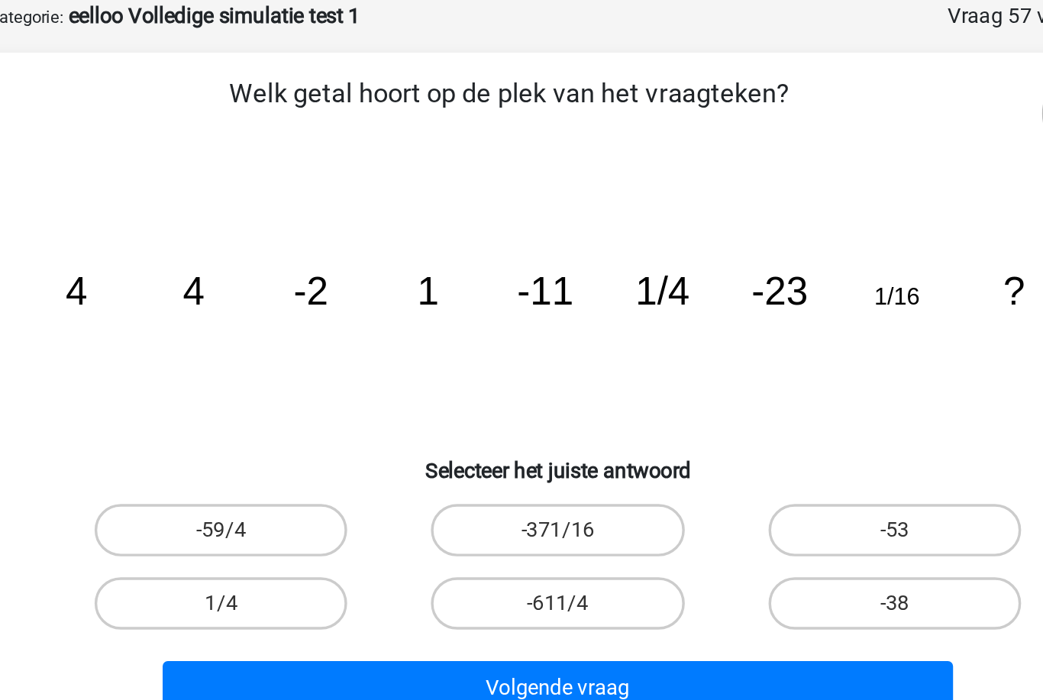
click at [644, 413] on label "-38" at bounding box center [717, 428] width 147 height 31
click at [718, 428] on input "-38" at bounding box center [723, 433] width 10 height 10
radio input "true"
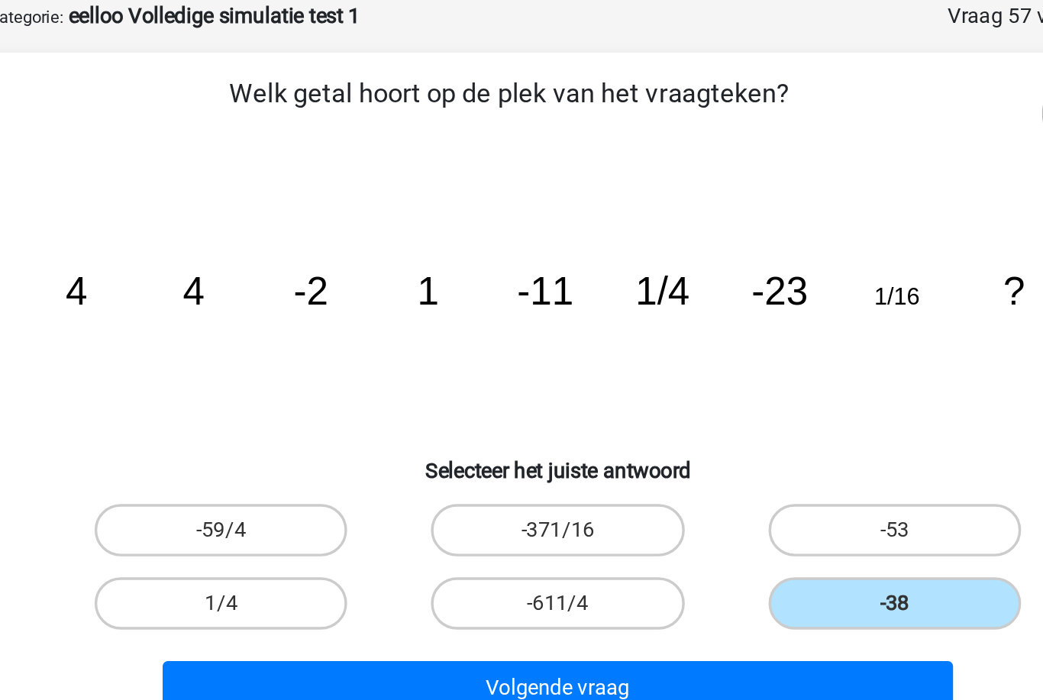
click at [453, 462] on button "Volgende vraag" at bounding box center [522, 478] width 462 height 32
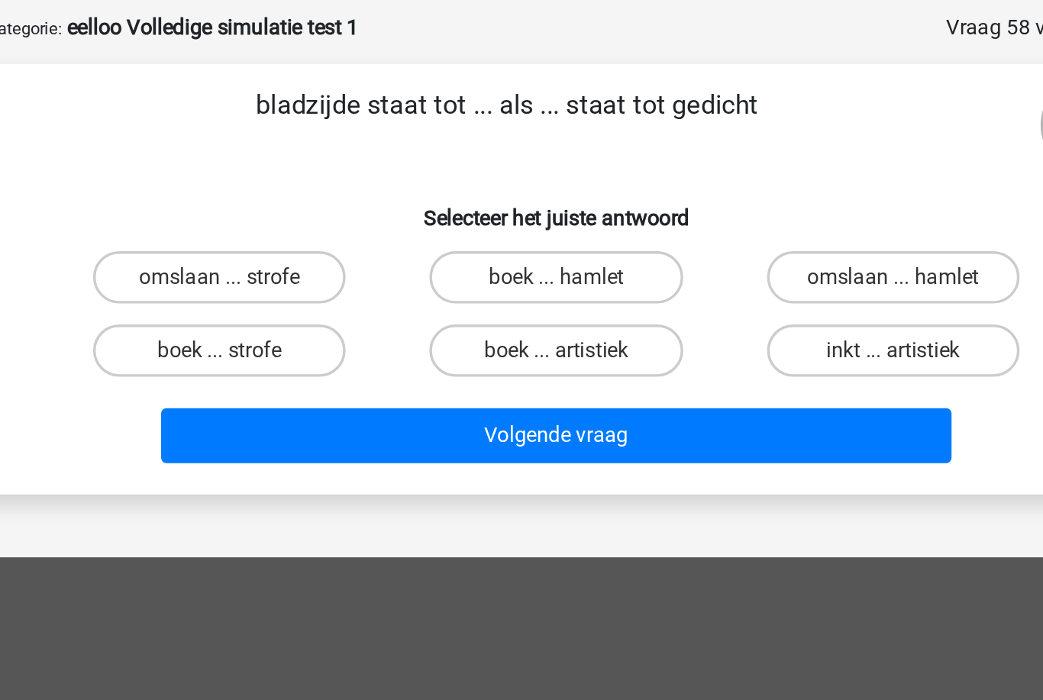
click at [251, 259] on label "boek ... strofe" at bounding box center [324, 274] width 147 height 31
click at [325, 274] on input "boek ... strofe" at bounding box center [330, 279] width 10 height 10
radio input "true"
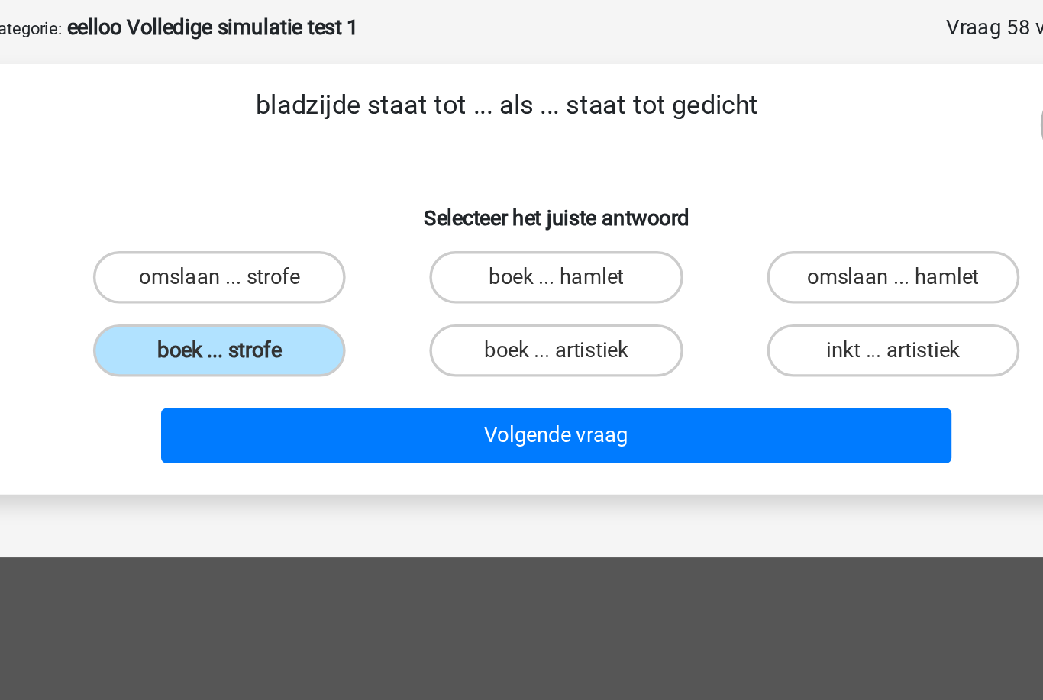
click at [291, 308] on button "Volgende vraag" at bounding box center [522, 324] width 462 height 32
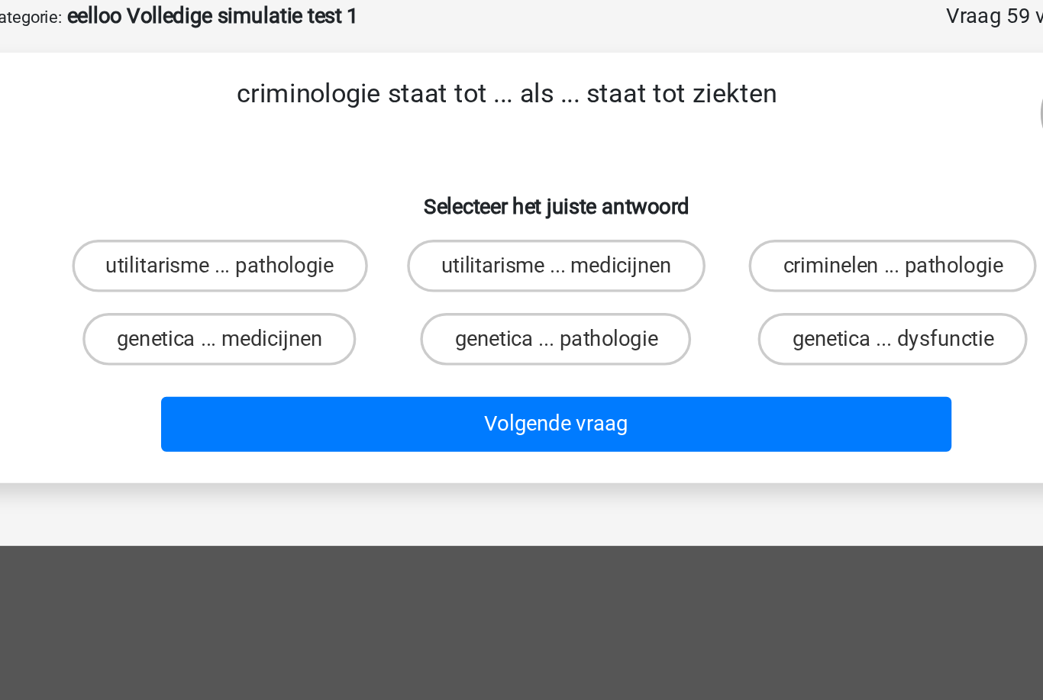
click at [634, 216] on label "criminelen ... pathologie" at bounding box center [718, 231] width 168 height 31
click at [718, 231] on input "criminelen ... pathologie" at bounding box center [723, 236] width 10 height 10
radio input "true"
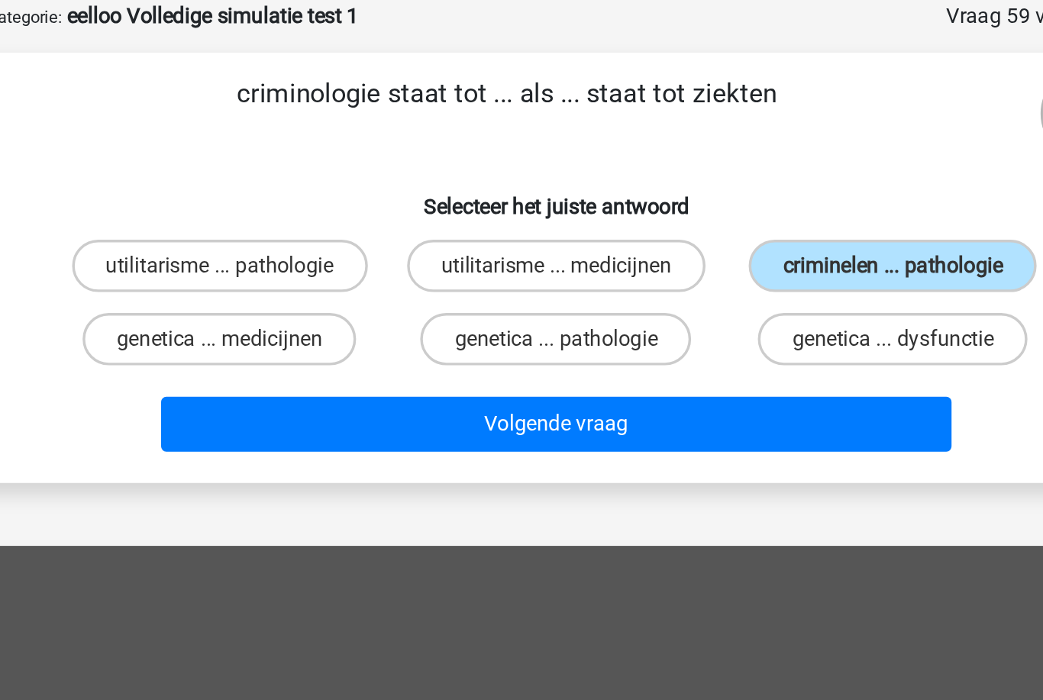
click at [291, 308] on button "Volgende vraag" at bounding box center [522, 324] width 462 height 32
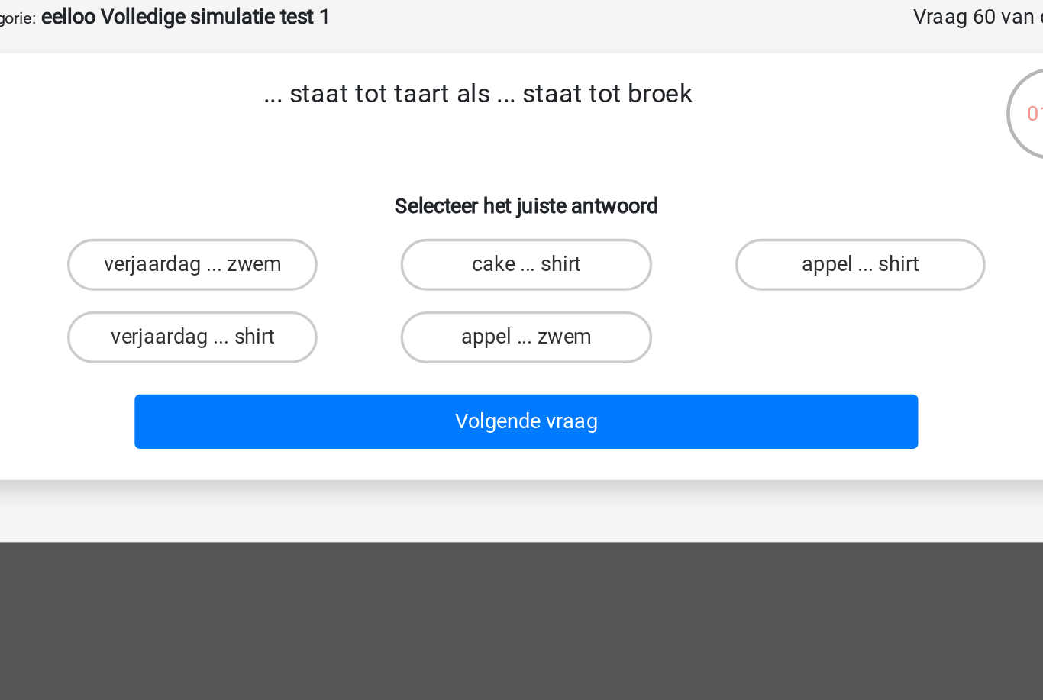
click at [251, 216] on label "verjaardag ... zwem" at bounding box center [324, 231] width 147 height 31
click at [325, 231] on input "verjaardag ... zwem" at bounding box center [330, 236] width 10 height 10
radio input "true"
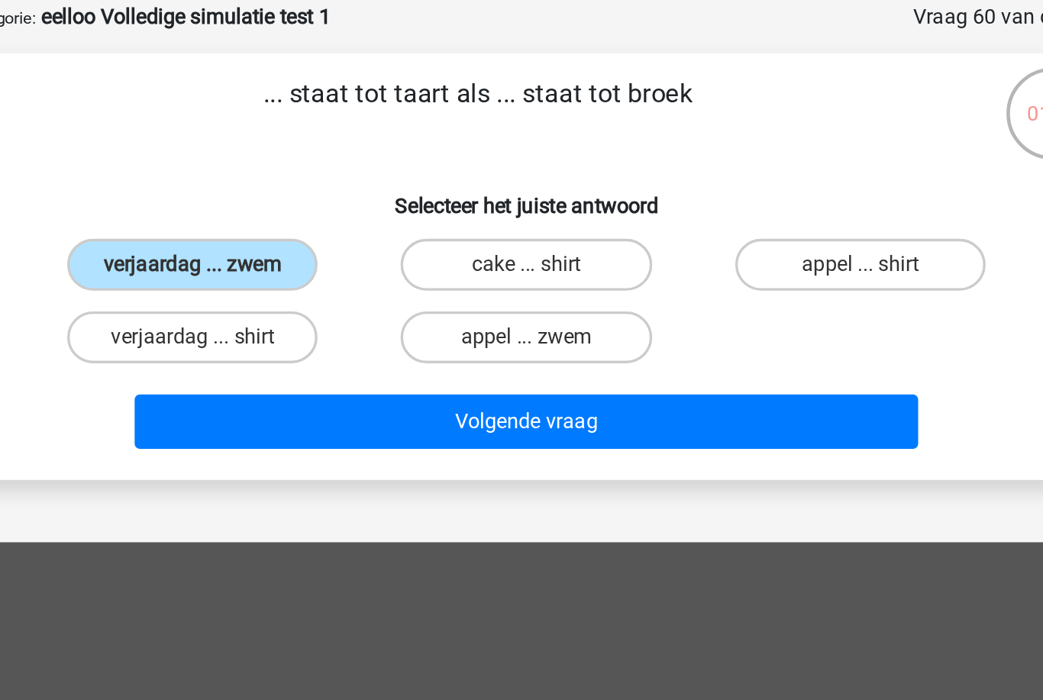
click at [291, 308] on button "Volgende vraag" at bounding box center [522, 324] width 462 height 32
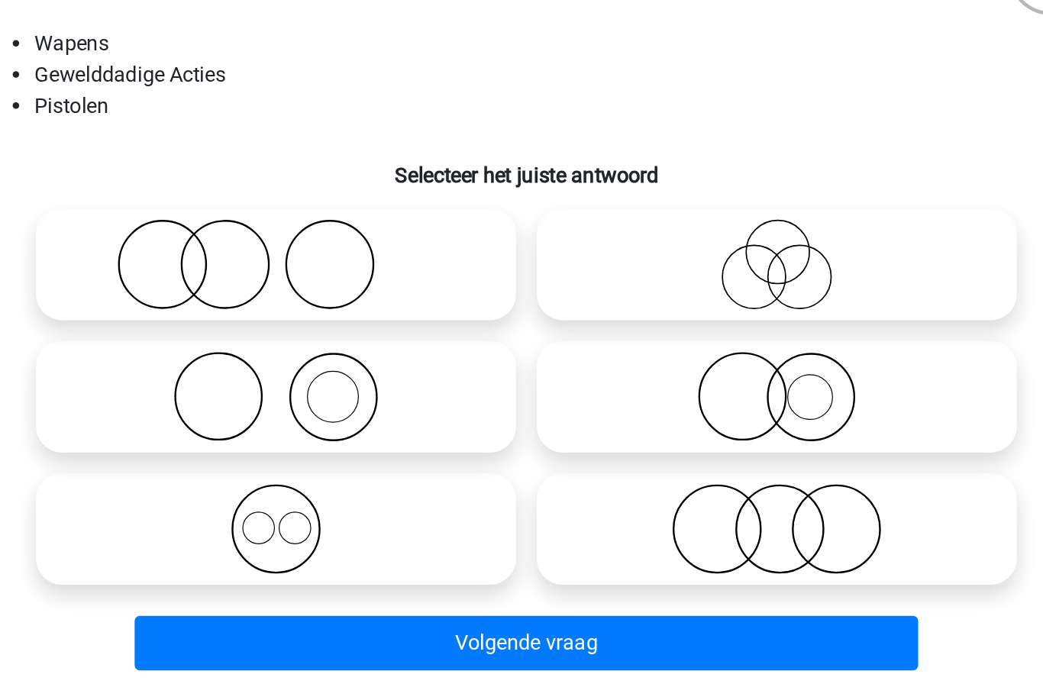
click at [250, 367] on icon at bounding box center [374, 393] width 270 height 53
click at [374, 376] on input "radio" at bounding box center [379, 381] width 10 height 10
radio input "true"
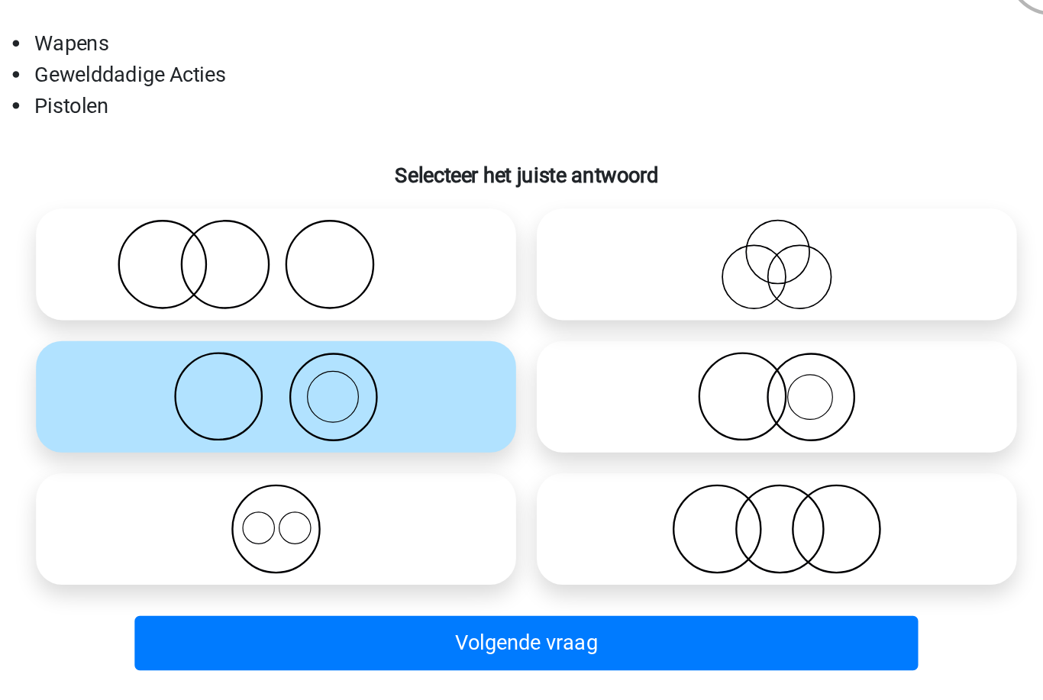
click at [367, 523] on button "Volgende vraag" at bounding box center [522, 539] width 462 height 32
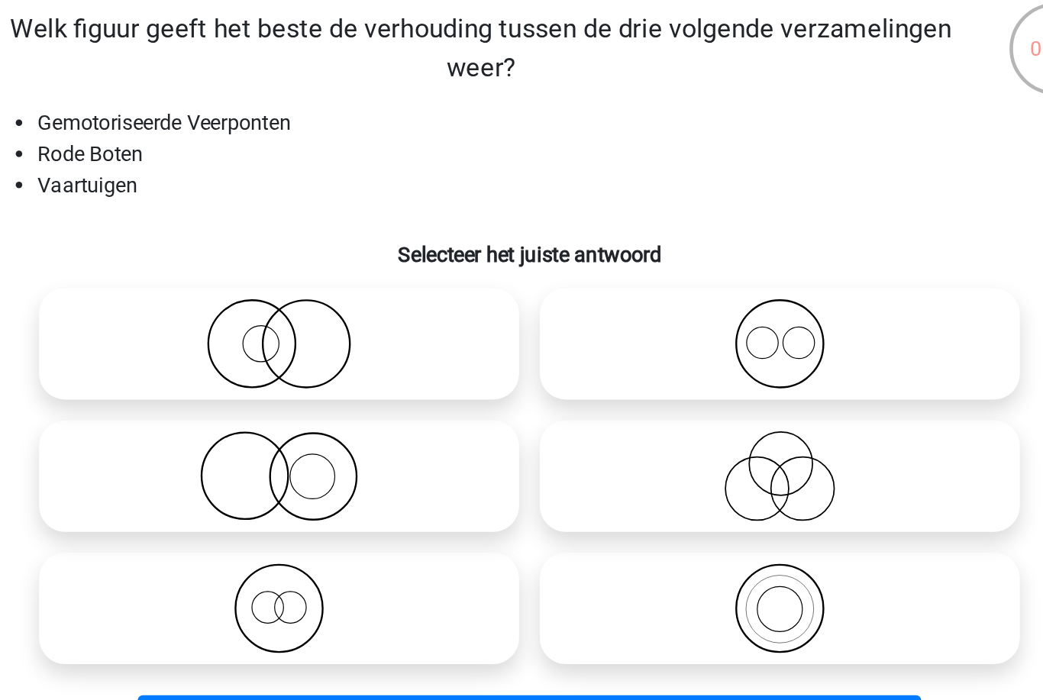
click at [255, 445] on icon at bounding box center [374, 471] width 270 height 53
click at [374, 454] on input "radio" at bounding box center [379, 459] width 10 height 10
radio input "true"
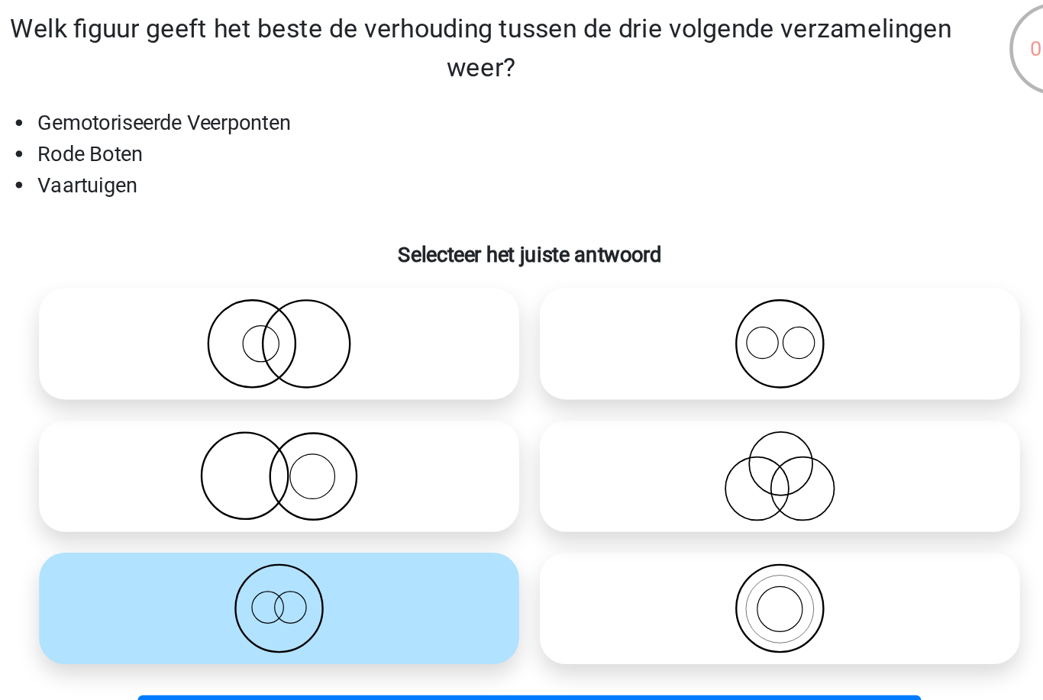
click at [436, 523] on button "Volgende vraag" at bounding box center [522, 539] width 462 height 32
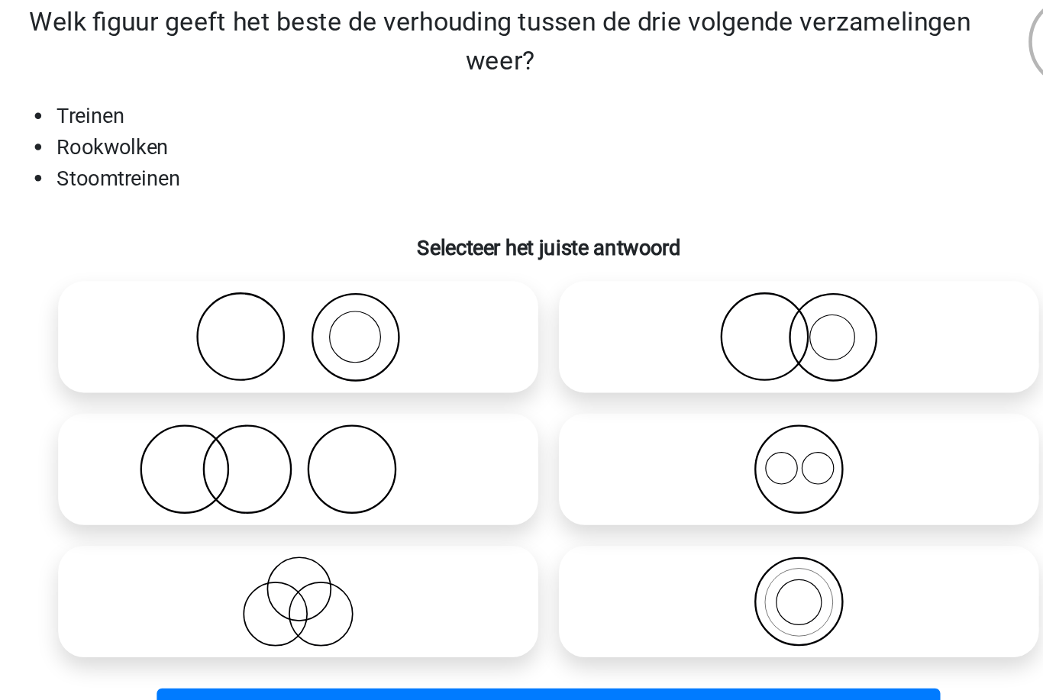
click at [276, 289] on icon at bounding box center [374, 315] width 270 height 53
click at [374, 299] on input "radio" at bounding box center [379, 304] width 10 height 10
radio input "true"
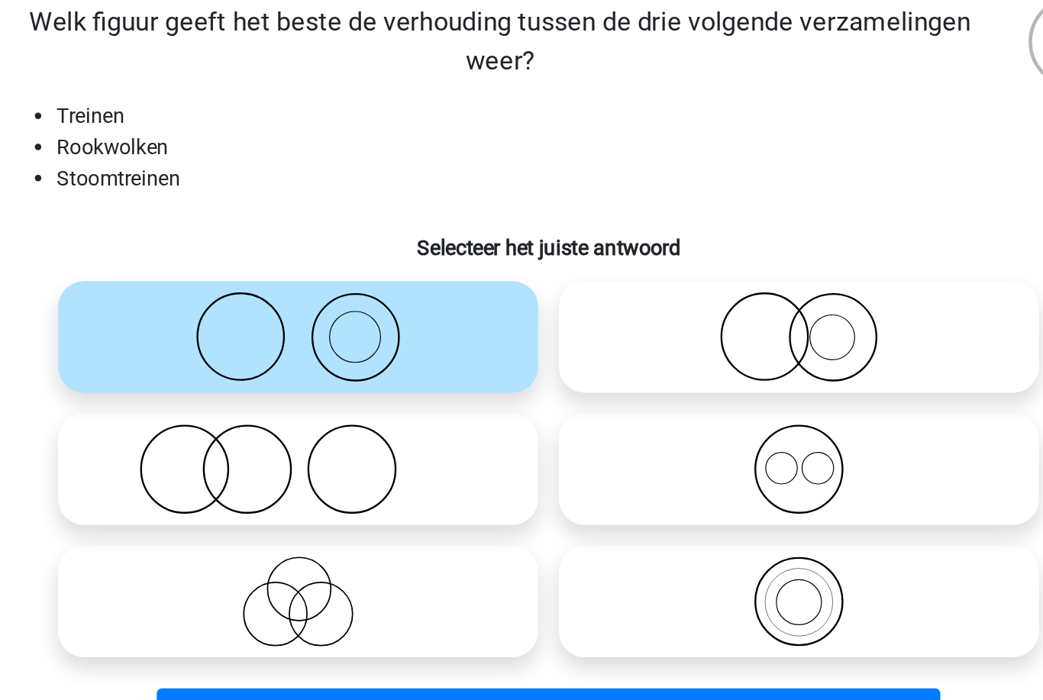
click at [408, 523] on button "Resultaten" at bounding box center [522, 539] width 462 height 32
